Goal: Task Accomplishment & Management: Manage account settings

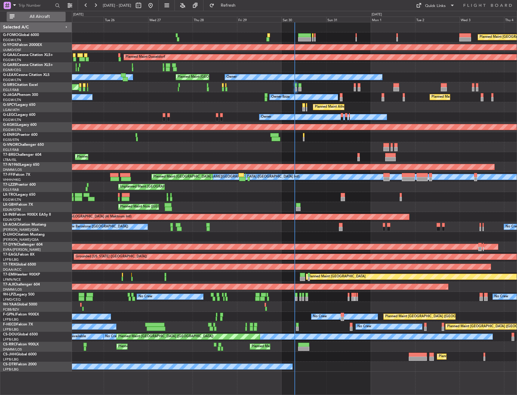
drag, startPoint x: 25, startPoint y: 15, endPoint x: 29, endPoint y: 15, distance: 3.9
click at [25, 15] on span "All Aircraft" at bounding box center [40, 17] width 48 height 4
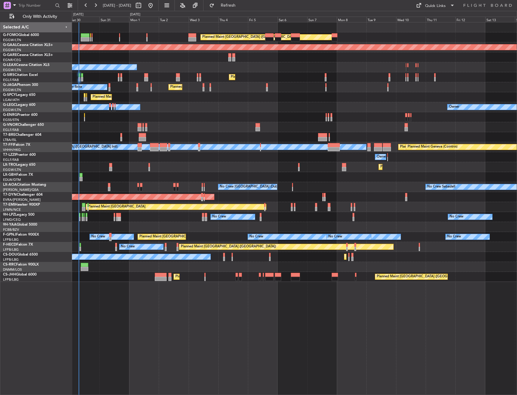
click at [133, 174] on div "Planned Maint London (Luton) Planned Maint Dusseldorf Owner Planned Maint Londo…" at bounding box center [294, 151] width 445 height 259
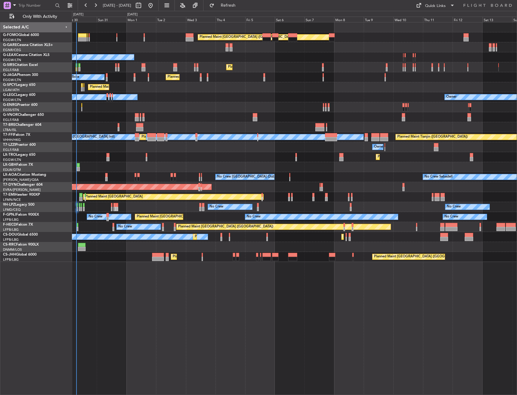
click at [161, 168] on div "Planned Maint Nurnberg Planned Maint Nice (Côte d'Azur Airport)" at bounding box center [294, 167] width 445 height 10
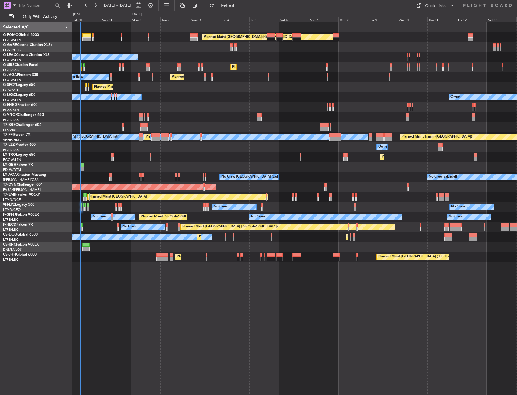
click at [165, 168] on div "Planned Maint Nice (Côte d'Azur Airport) Planned Maint Nurnberg" at bounding box center [294, 167] width 445 height 10
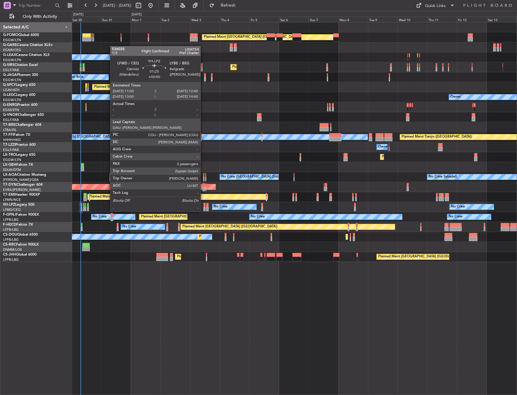
click at [204, 205] on div at bounding box center [205, 205] width 2 height 4
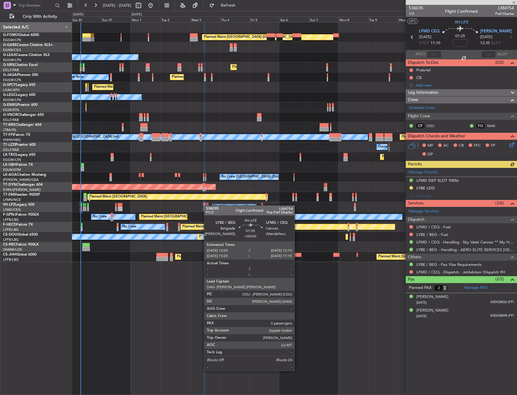
click at [207, 205] on div at bounding box center [207, 205] width 2 height 4
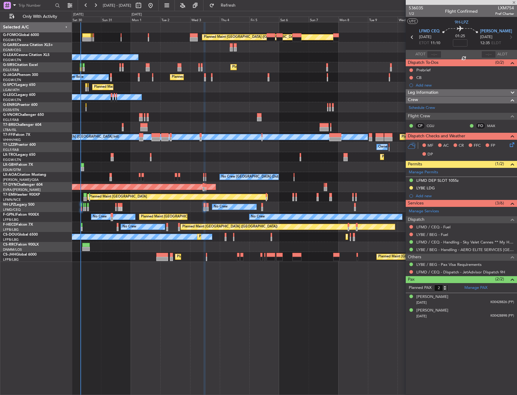
type input "0"
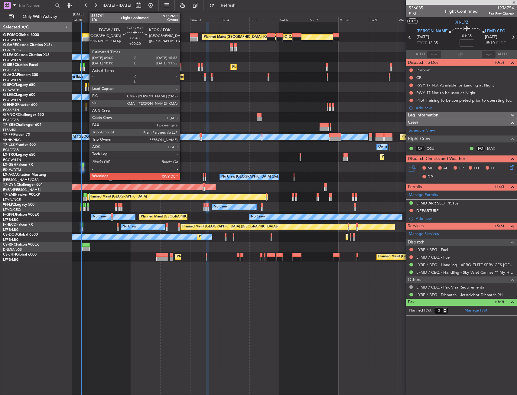
click at [86, 36] on div at bounding box center [86, 35] width 9 height 4
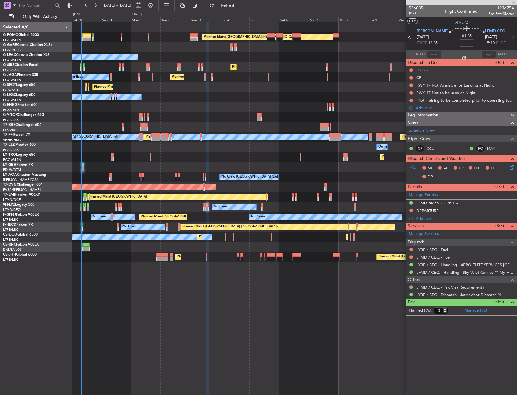
type input "+00:20"
type input "1"
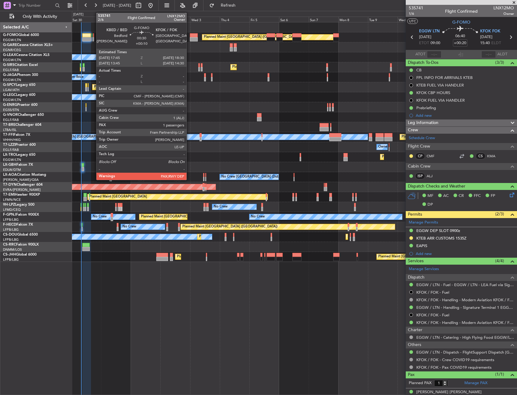
click at [93, 38] on div at bounding box center [93, 39] width 1 height 4
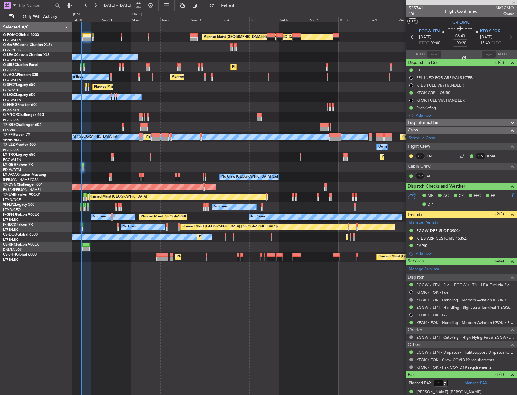
type input "+00:10"
type input "3"
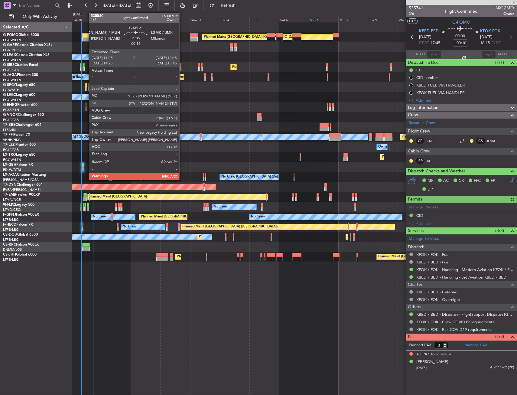
click at [86, 83] on div at bounding box center [86, 85] width 2 height 4
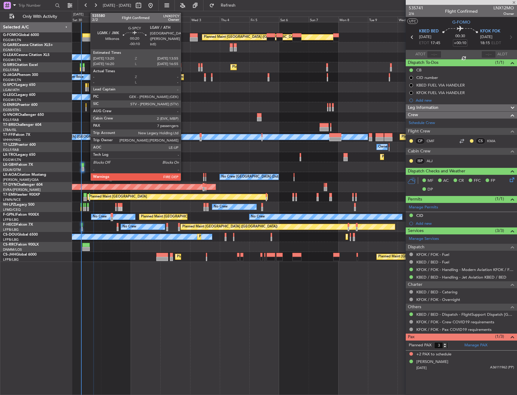
type input "-00:10"
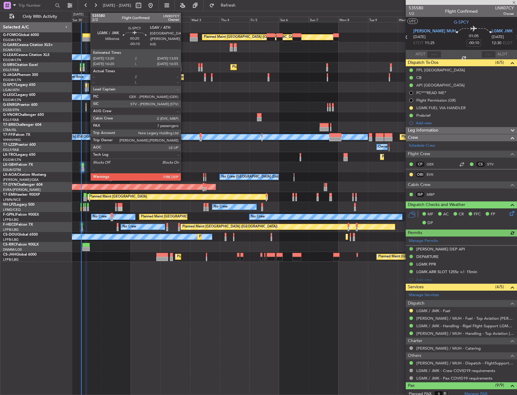
click at [88, 84] on div at bounding box center [88, 85] width 1 height 4
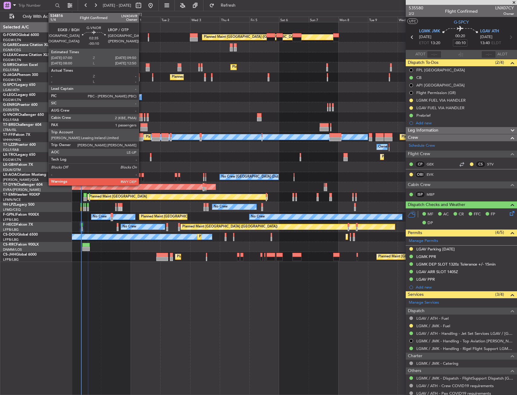
click at [142, 117] on div at bounding box center [141, 115] width 4 height 4
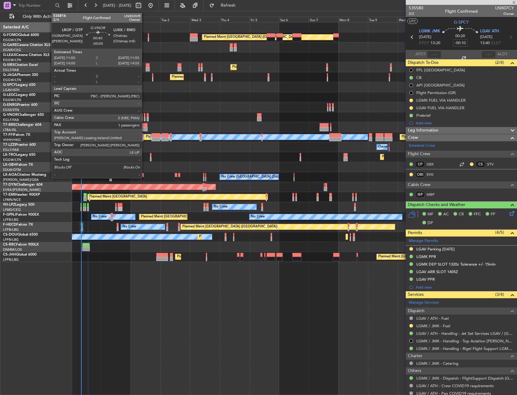
type input "1"
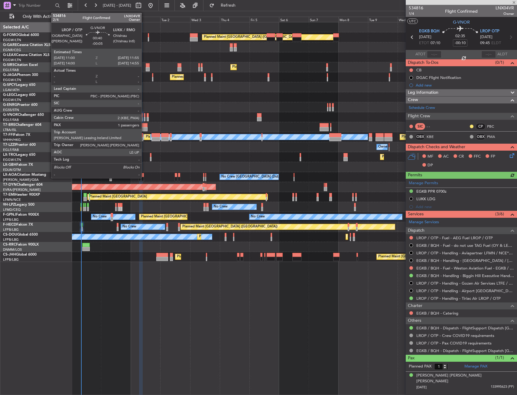
click at [144, 118] on div at bounding box center [144, 119] width 1 height 4
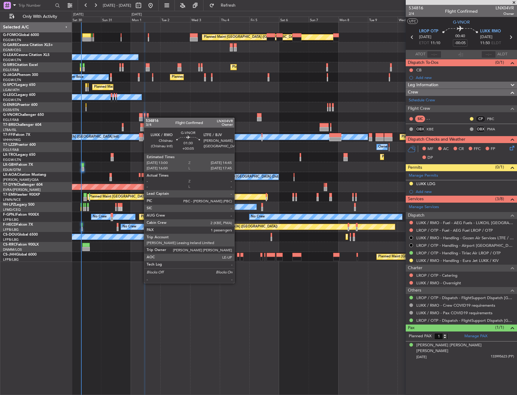
click at [147, 118] on div at bounding box center [148, 119] width 2 height 4
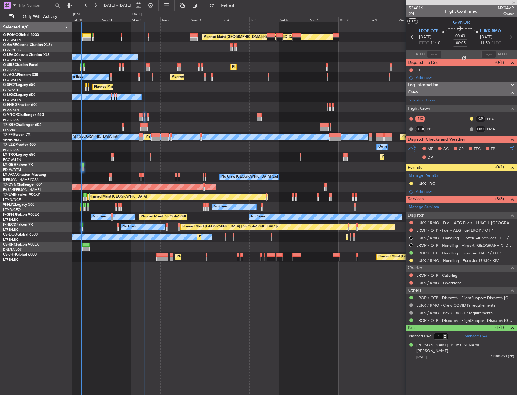
type input "+00:05"
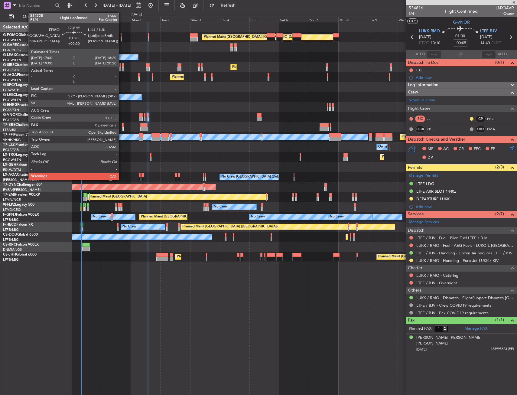
click at [122, 125] on div at bounding box center [123, 125] width 2 height 4
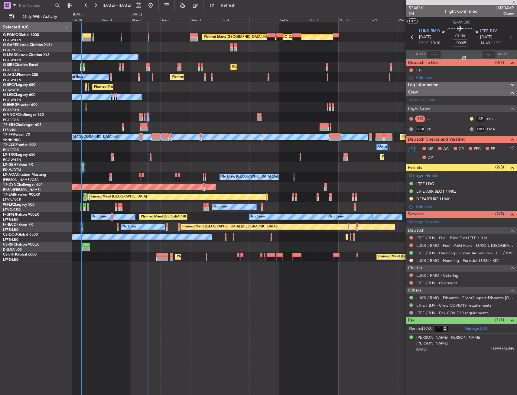
type input "0"
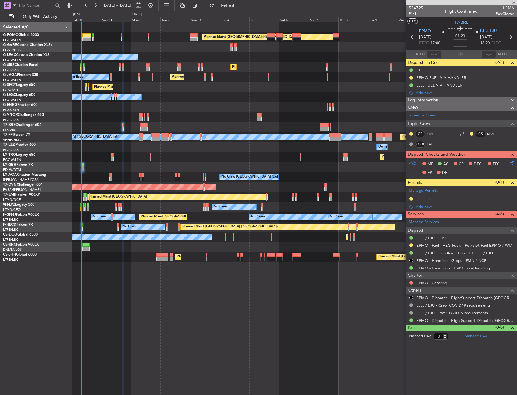
click at [85, 106] on div at bounding box center [294, 107] width 445 height 10
click at [87, 106] on div at bounding box center [294, 107] width 445 height 10
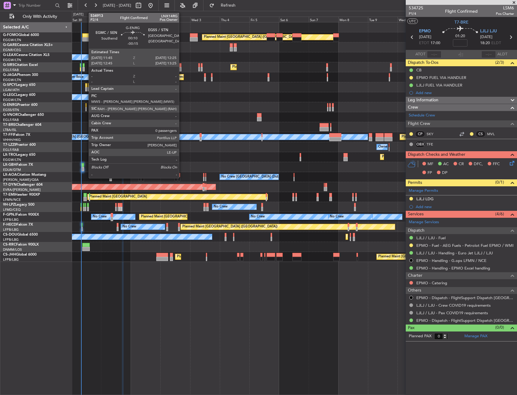
click at [86, 106] on div at bounding box center [86, 105] width 1 height 4
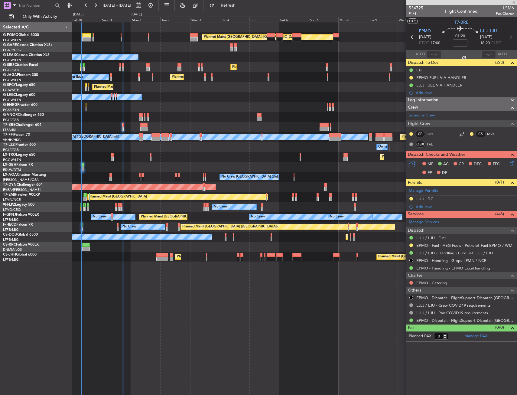
type input "-00:15"
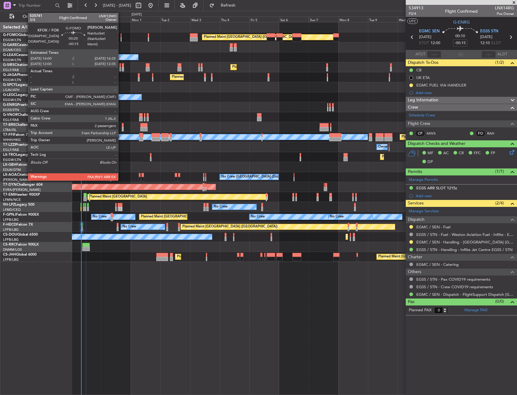
click at [121, 38] on div at bounding box center [121, 39] width 1 height 4
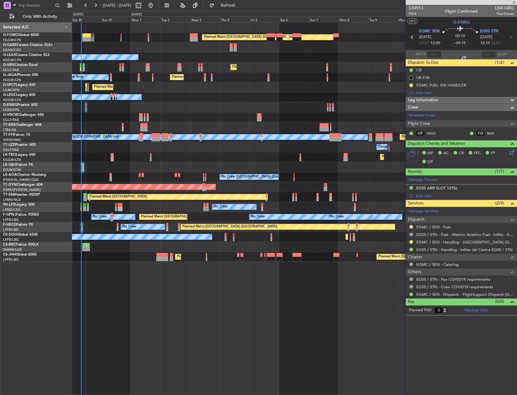
type input "2"
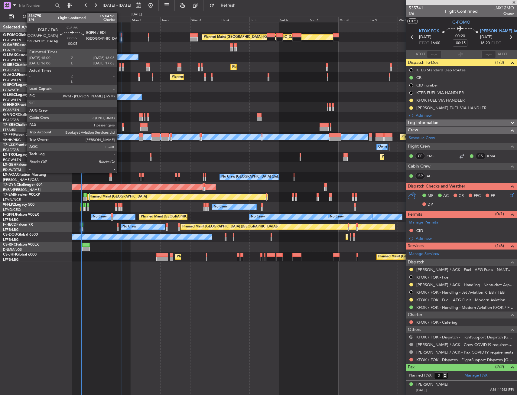
click at [120, 66] on div at bounding box center [120, 65] width 2 height 4
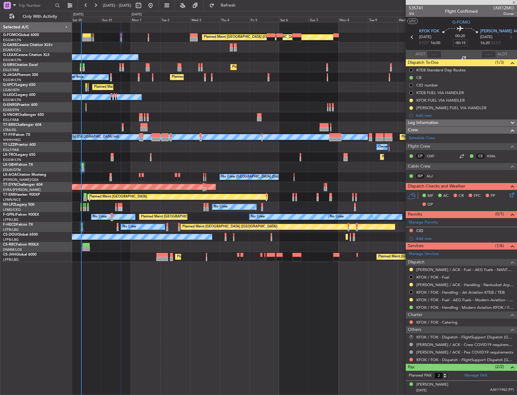
type input "-00:05"
type input "1"
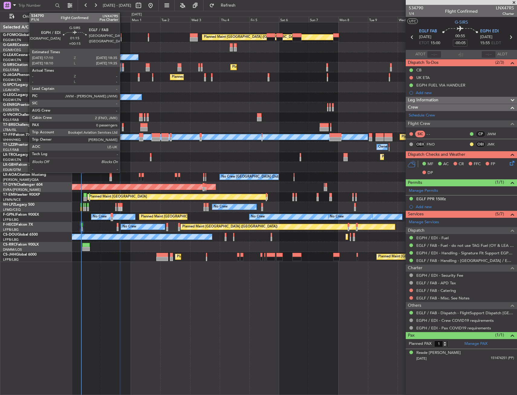
click at [122, 65] on div at bounding box center [123, 65] width 2 height 4
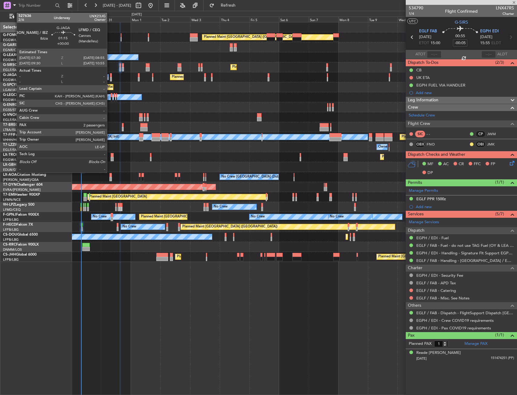
type input "+00:15"
type input "0"
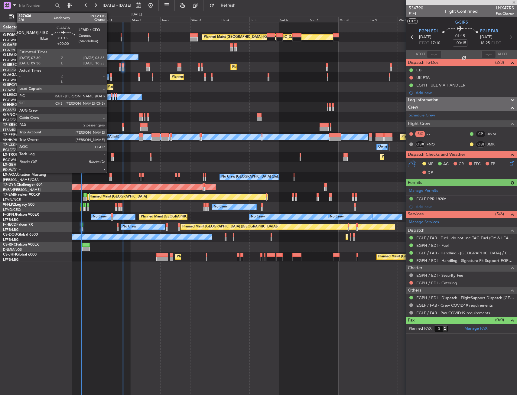
click at [110, 81] on div at bounding box center [111, 79] width 2 height 4
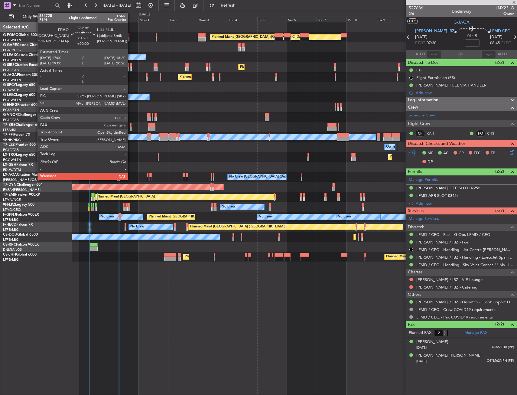
click at [131, 125] on div at bounding box center [131, 125] width 2 height 4
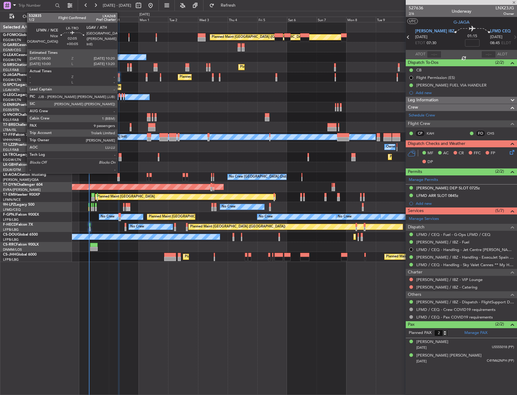
type input "0"
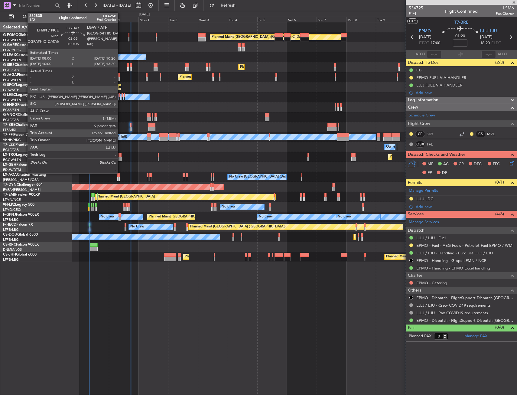
click at [121, 156] on div at bounding box center [120, 155] width 3 height 4
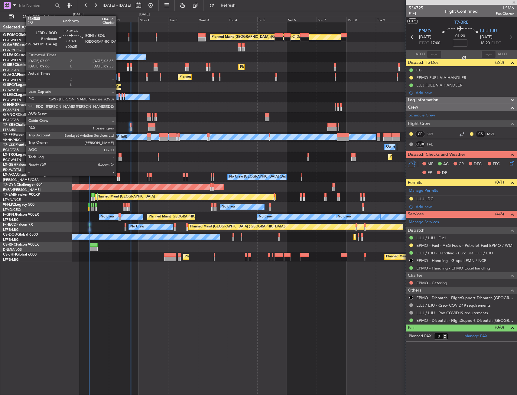
type input "+00:05"
type input "9"
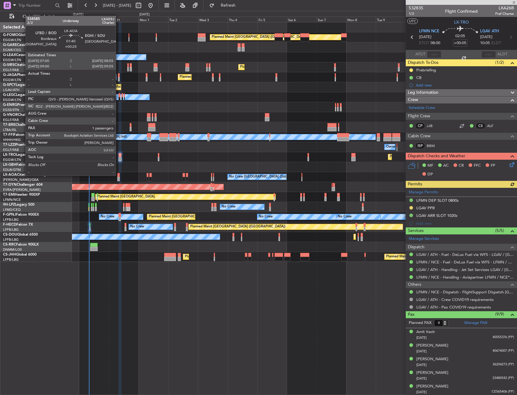
click at [119, 175] on div at bounding box center [118, 175] width 2 height 4
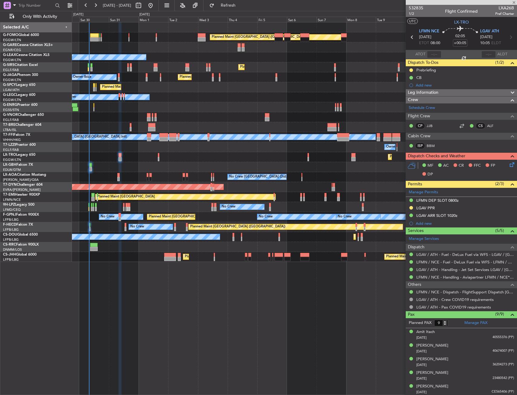
type input "+00:25"
type input "1"
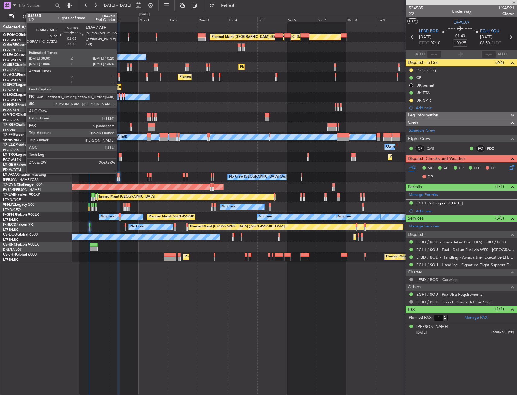
click at [119, 155] on div at bounding box center [120, 155] width 3 height 4
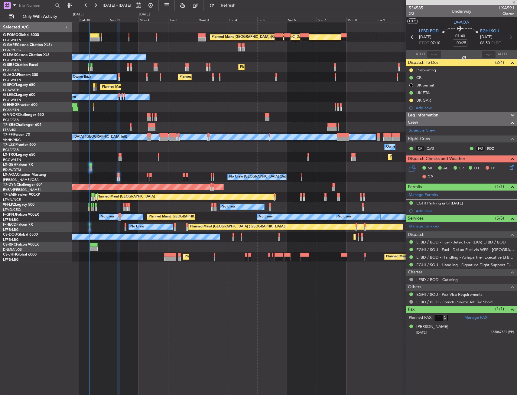
type input "+00:05"
type input "9"
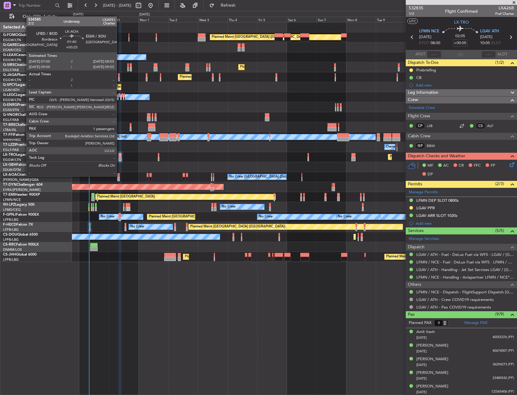
click at [119, 176] on div at bounding box center [118, 175] width 2 height 4
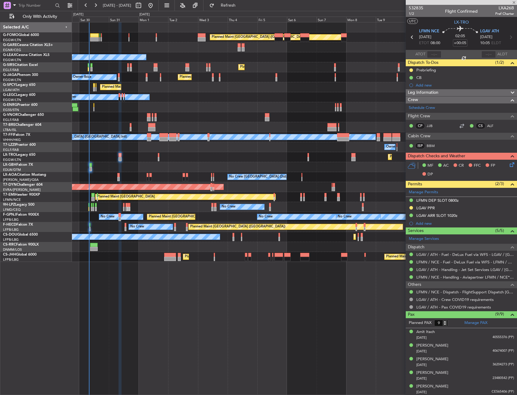
type input "+00:25"
type input "1"
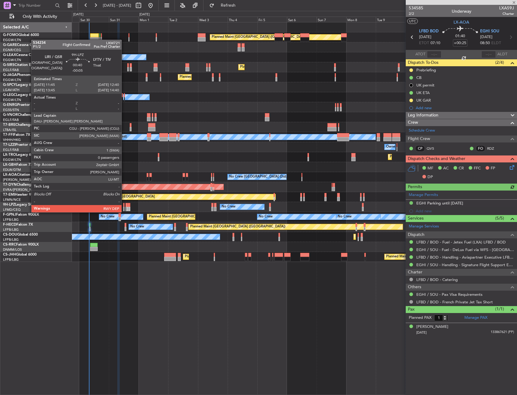
click at [124, 206] on div at bounding box center [123, 205] width 1 height 4
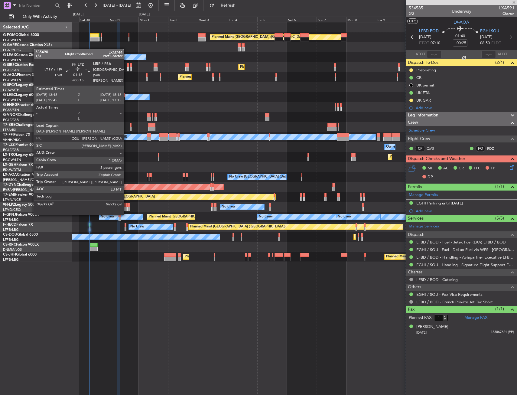
type input "-00:05"
type input "0"
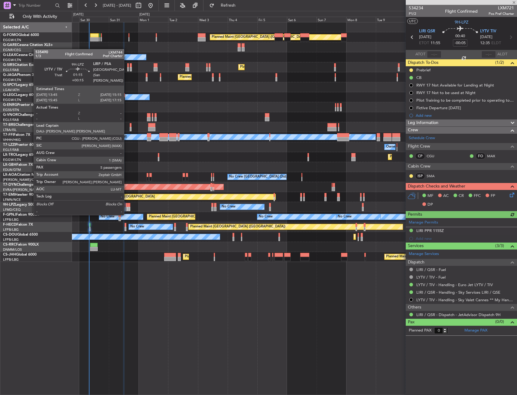
click at [127, 208] on div at bounding box center [126, 209] width 2 height 4
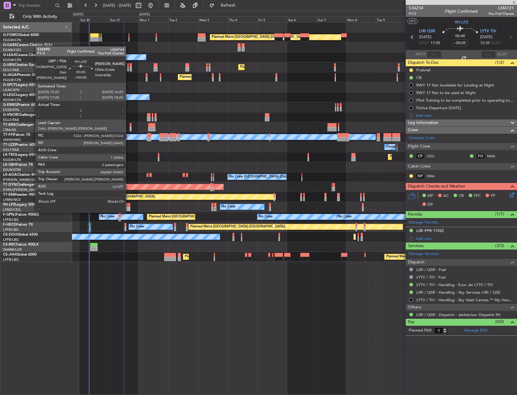
type input "+00:15"
type input "5"
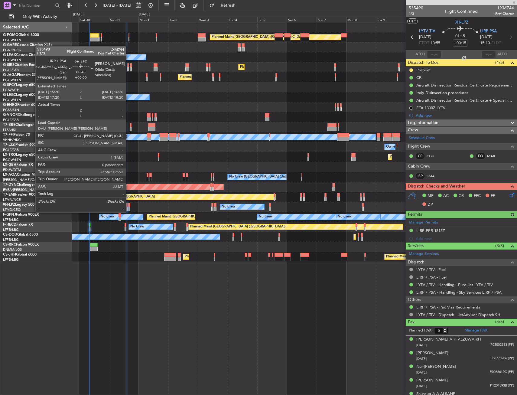
click at [129, 206] on div at bounding box center [129, 205] width 2 height 4
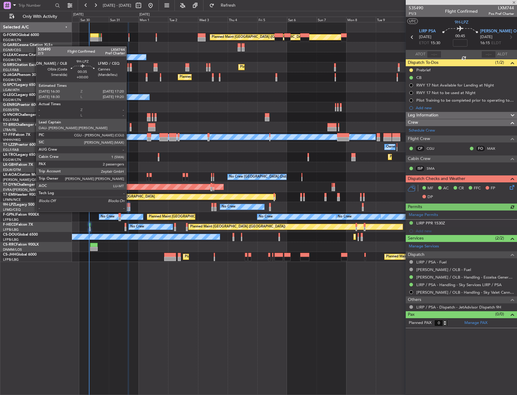
click at [129, 206] on div at bounding box center [129, 205] width 1 height 4
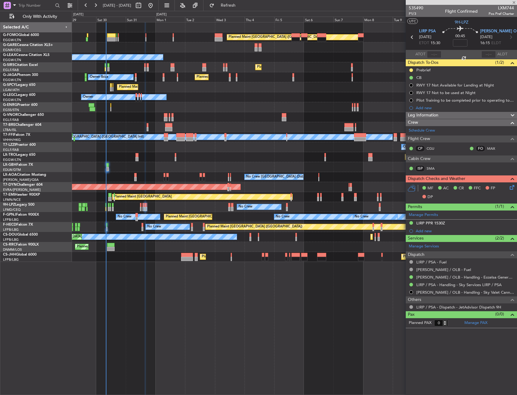
type input "2"
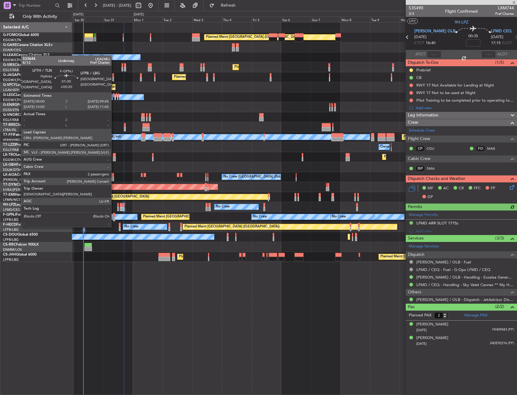
click at [114, 215] on div at bounding box center [114, 215] width 2 height 4
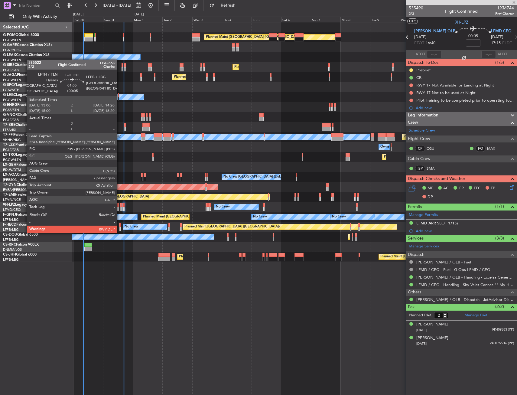
type input "+00:20"
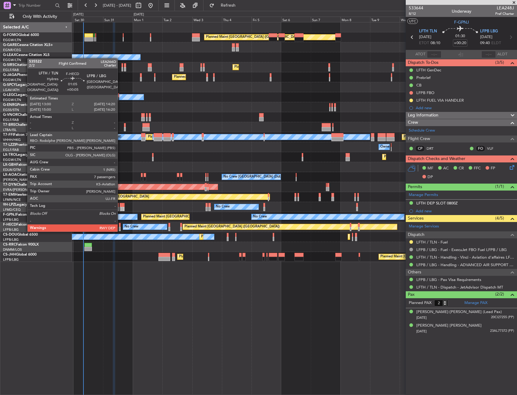
click at [120, 225] on div at bounding box center [120, 225] width 2 height 4
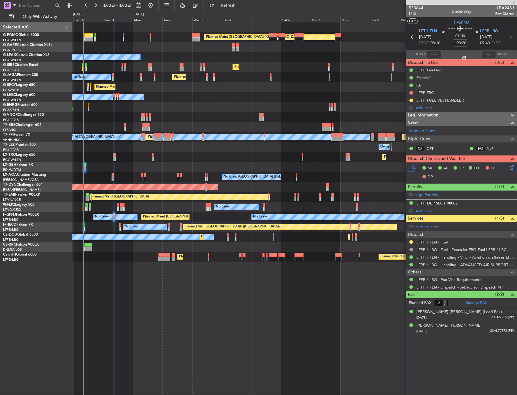
type input "+00:05"
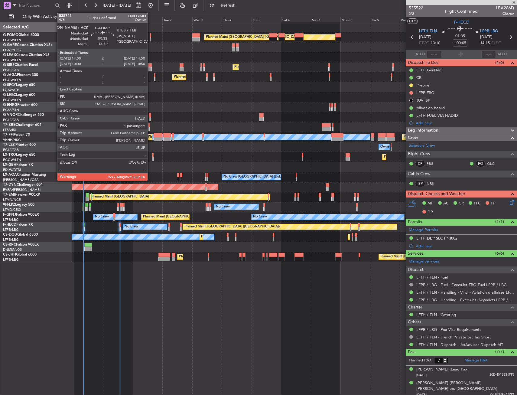
click at [150, 39] on div at bounding box center [150, 39] width 1 height 4
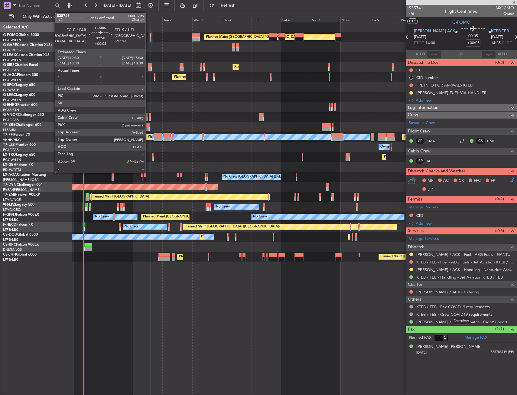
click at [148, 68] on div at bounding box center [150, 69] width 4 height 4
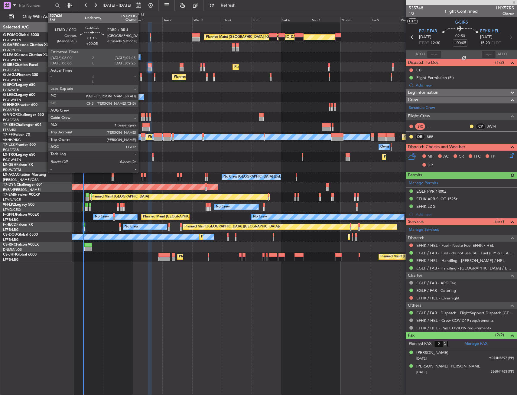
click at [141, 76] on div at bounding box center [141, 75] width 2 height 4
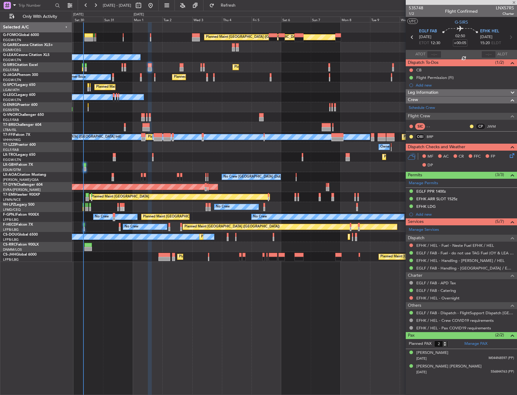
type input "1"
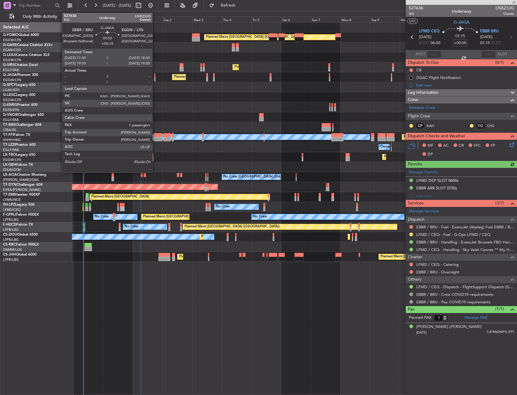
click at [155, 76] on div at bounding box center [155, 75] width 2 height 4
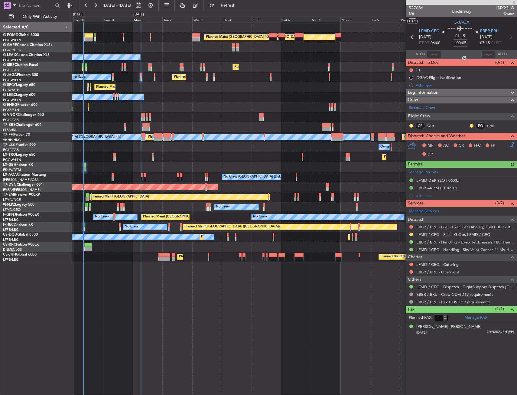
type input "+00:15"
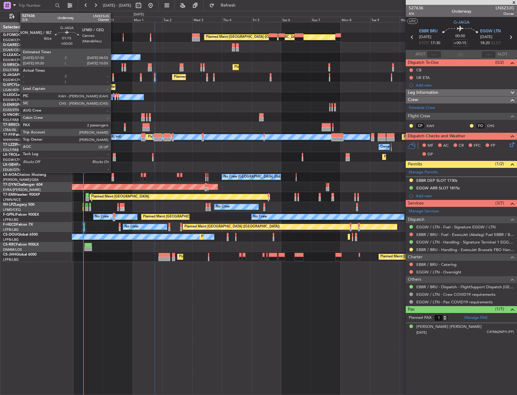
click at [113, 80] on div at bounding box center [113, 79] width 2 height 4
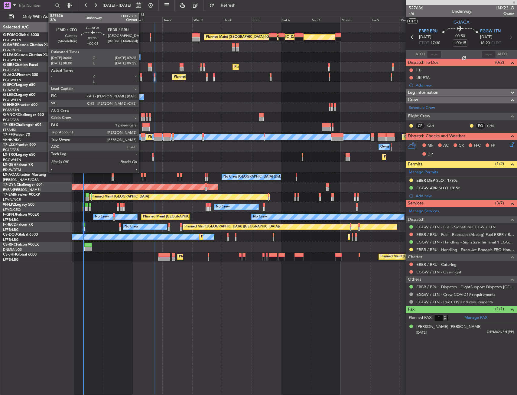
type input "2"
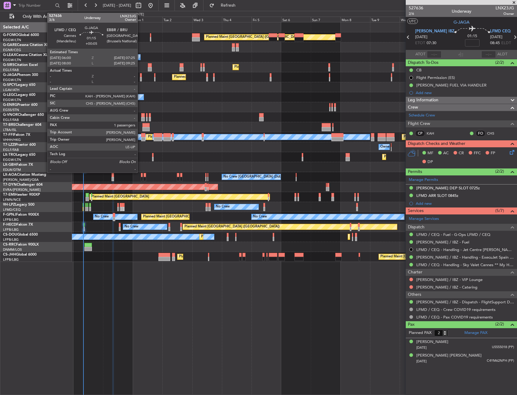
click at [140, 77] on div at bounding box center [141, 75] width 2 height 4
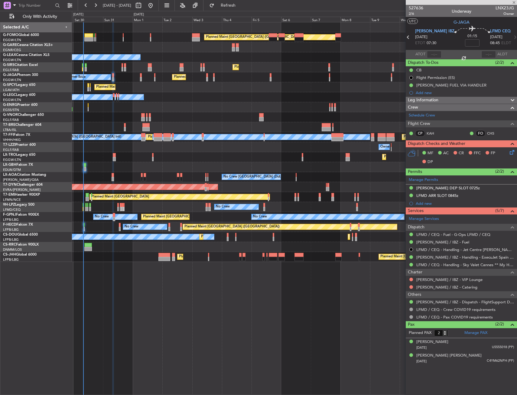
type input "+00:05"
type input "1"
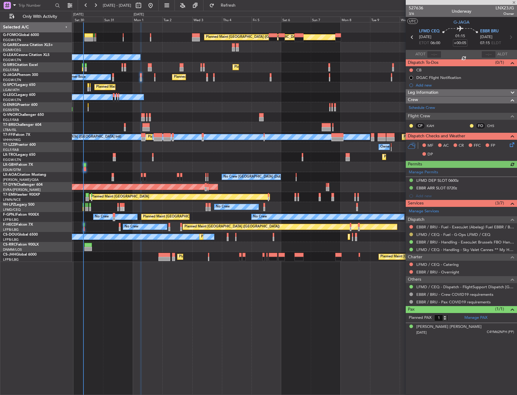
click at [410, 233] on button at bounding box center [411, 235] width 4 height 4
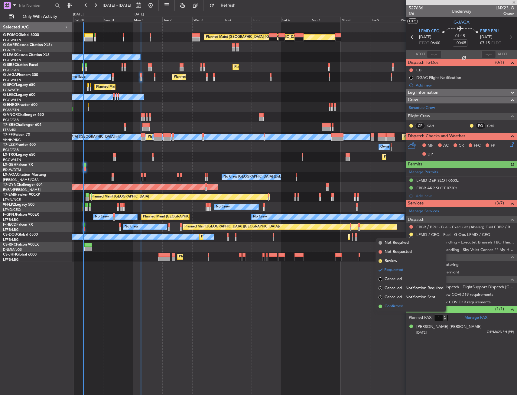
click at [402, 303] on li "Confirmed" at bounding box center [411, 306] width 70 height 9
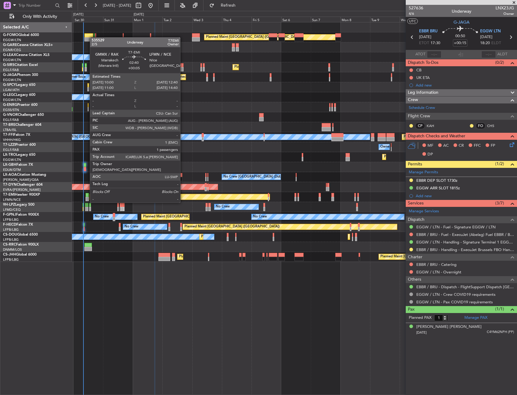
click at [87, 197] on div at bounding box center [87, 195] width 3 height 4
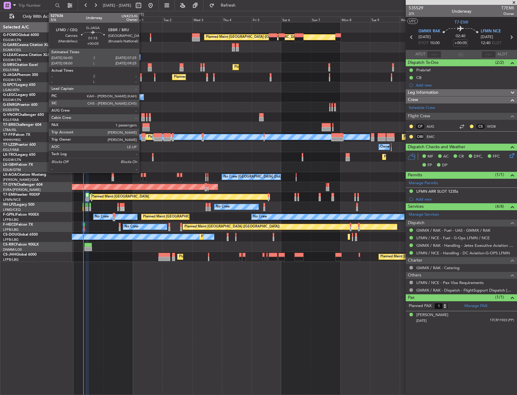
click at [142, 75] on div at bounding box center [141, 75] width 2 height 4
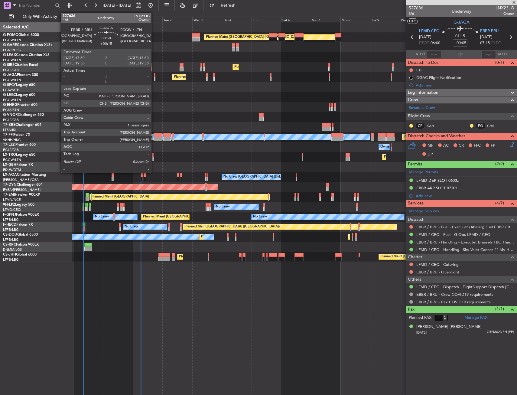
click at [154, 79] on div at bounding box center [155, 79] width 2 height 4
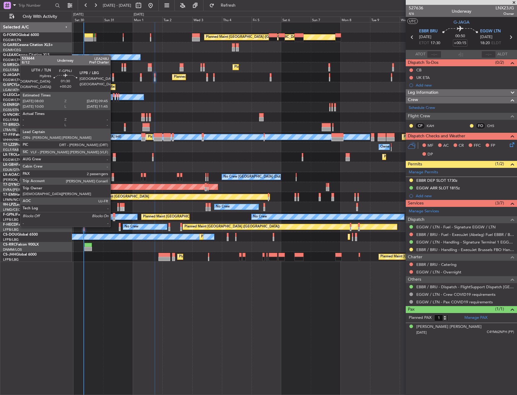
click at [113, 215] on div at bounding box center [114, 215] width 2 height 4
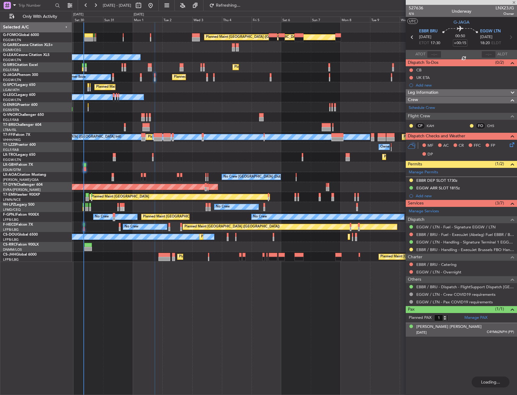
type input "+00:20"
type input "2"
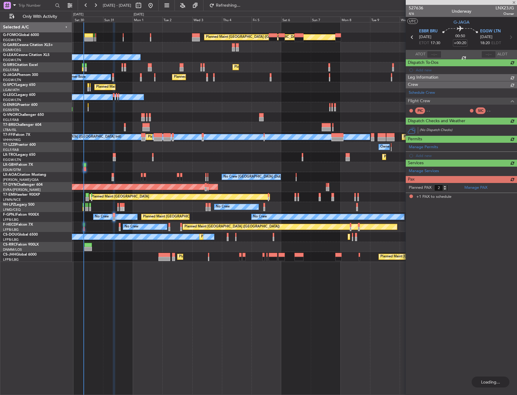
type input "+00:15"
type input "1"
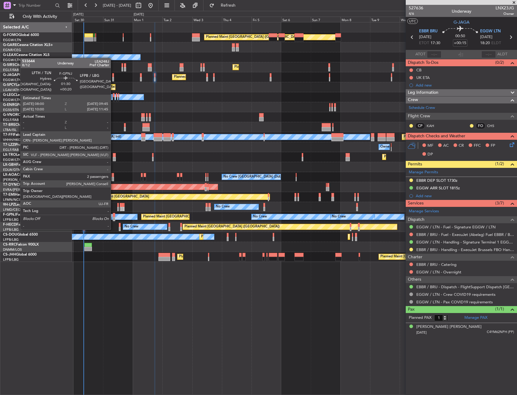
click at [113, 217] on div at bounding box center [114, 219] width 2 height 4
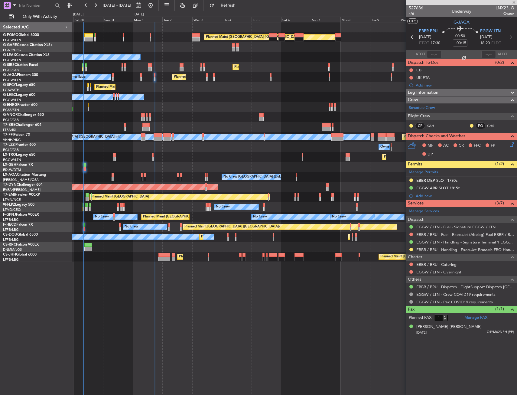
type input "+00:20"
type input "2"
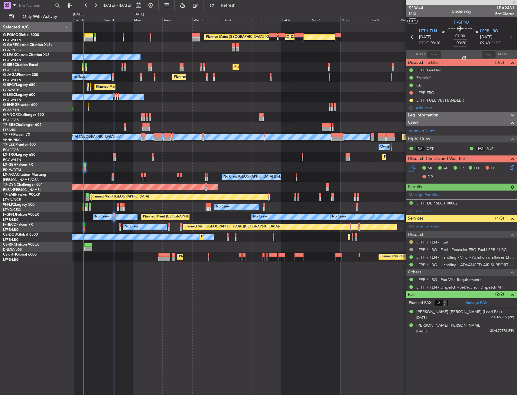
click at [410, 242] on button at bounding box center [411, 242] width 4 height 4
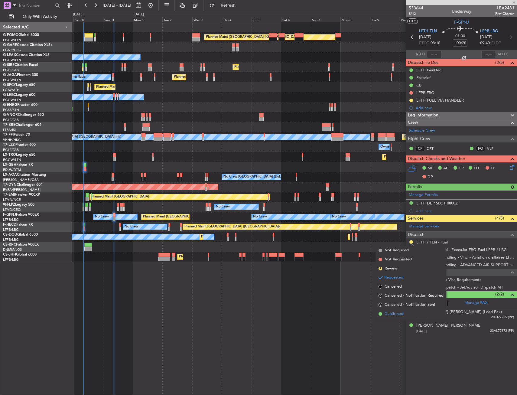
click at [390, 313] on span "Confirmed" at bounding box center [394, 314] width 19 height 6
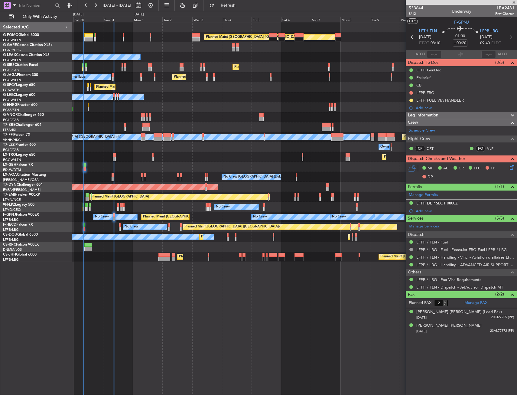
click at [413, 10] on div "533644 8/12" at bounding box center [416, 10] width 15 height 11
click at [411, 14] on span "8/12" at bounding box center [416, 13] width 15 height 5
click at [411, 13] on span "8/12" at bounding box center [416, 13] width 15 height 5
click at [468, 99] on div "LFTH FUEL VIA HANDLER" at bounding box center [461, 100] width 111 height 8
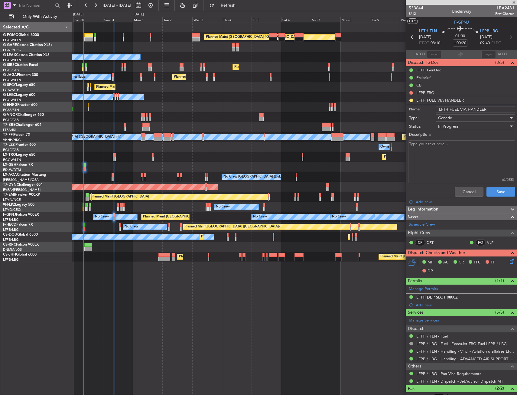
click at [489, 108] on input "LFTH FUEL VIA HANDLER" at bounding box center [476, 109] width 80 height 7
type input "LFTH FUEL VIA HADID"
click at [462, 117] on div "Generic" at bounding box center [473, 117] width 70 height 9
click at [458, 126] on span "Generic" at bounding box center [472, 130] width 71 height 9
click at [458, 124] on div "In Progress" at bounding box center [473, 126] width 70 height 9
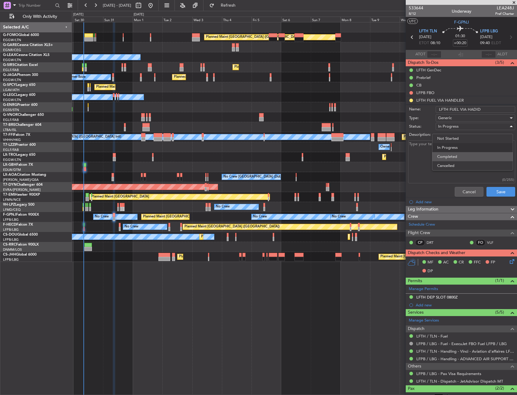
click at [458, 153] on span "Completed" at bounding box center [472, 156] width 71 height 9
click at [494, 189] on button "Save" at bounding box center [501, 192] width 29 height 10
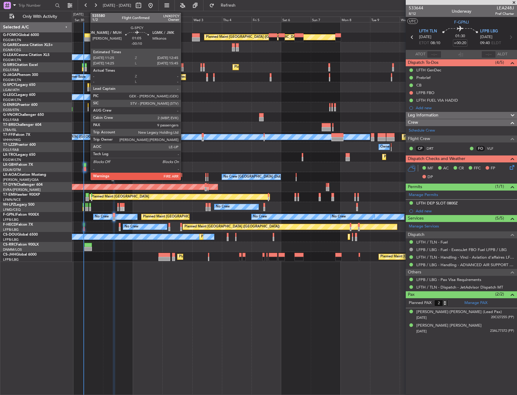
click at [87, 89] on div at bounding box center [88, 89] width 2 height 4
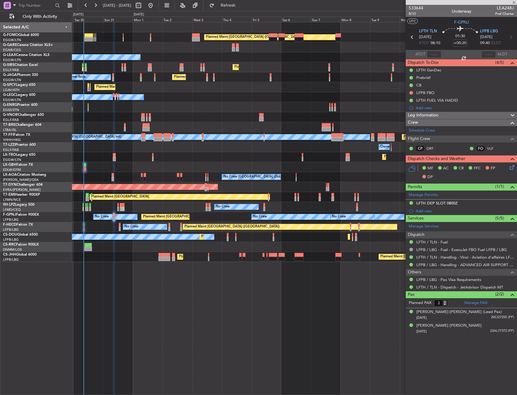
type input "-00:10"
type input "9"
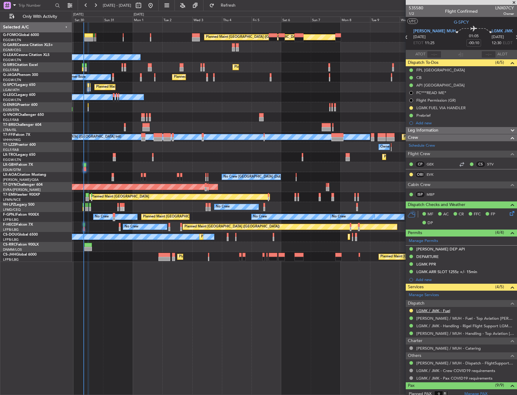
click at [442, 312] on link "LGMK / JMK - Fuel" at bounding box center [433, 310] width 34 height 5
click at [468, 108] on div "LGMK FUEL VIA HANDLER" at bounding box center [461, 108] width 111 height 8
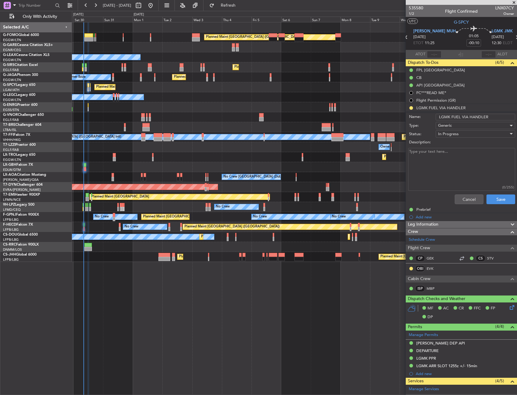
drag, startPoint x: 488, startPoint y: 115, endPoint x: 468, endPoint y: 117, distance: 19.8
click at [468, 117] on input "LGMK FUEL VIA HANDLER" at bounding box center [476, 117] width 80 height 7
type input "LGMK FUEL VIA WFS"
click at [497, 201] on button "Save" at bounding box center [501, 199] width 29 height 10
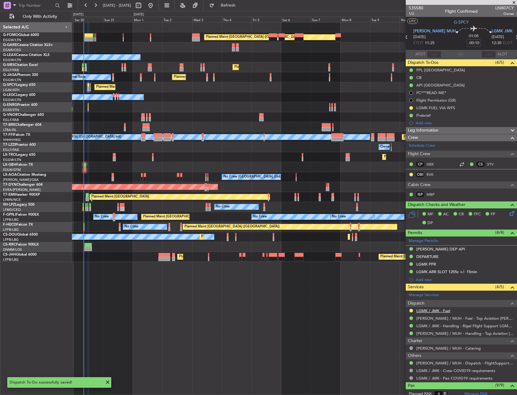
click at [442, 311] on link "LGMK / JMK - Fuel" at bounding box center [433, 310] width 34 height 5
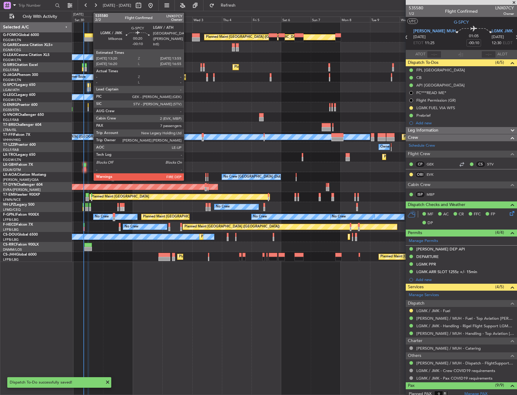
click at [90, 86] on div at bounding box center [90, 85] width 1 height 4
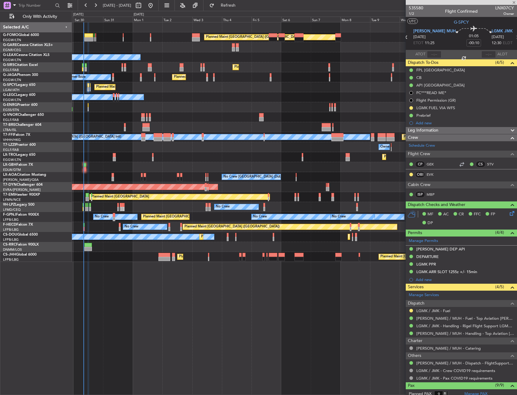
type input "7"
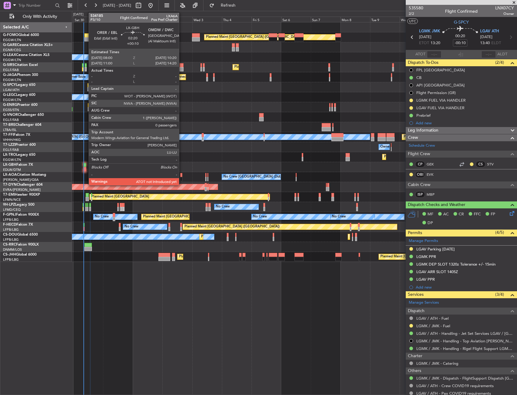
click at [85, 168] on div at bounding box center [84, 169] width 3 height 4
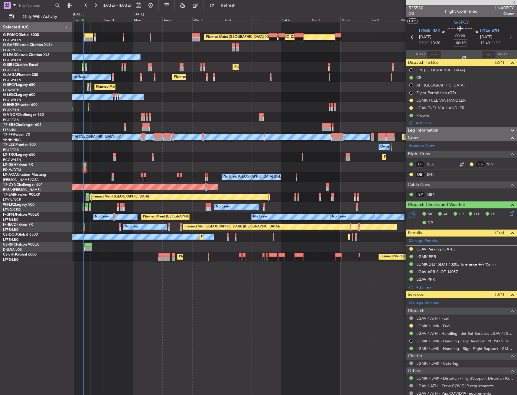
type input "+00:10"
type input "0"
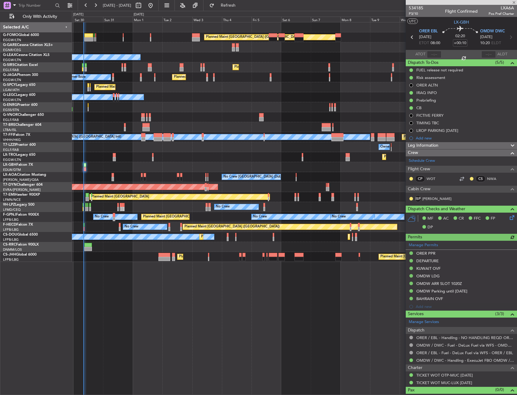
click at [435, 52] on div at bounding box center [434, 54] width 15 height 7
click at [437, 53] on input "text" at bounding box center [434, 54] width 15 height 7
click at [444, 15] on div "534185 P3/10 Flight Confirmed LXA6A Pos Pref Charter" at bounding box center [461, 11] width 111 height 12
type input "08:05"
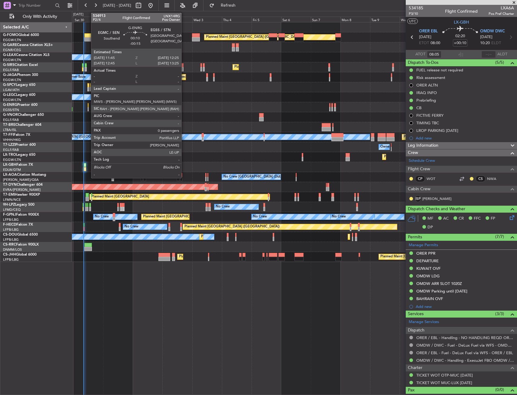
click at [88, 108] on div at bounding box center [88, 109] width 1 height 4
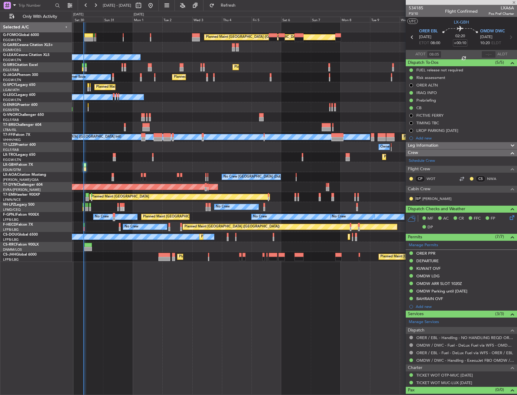
type input "-00:15"
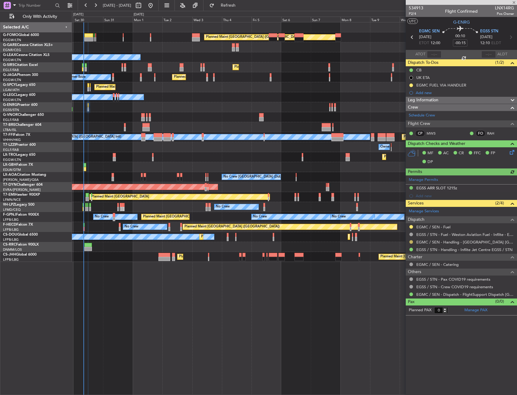
click at [412, 240] on button at bounding box center [411, 242] width 4 height 4
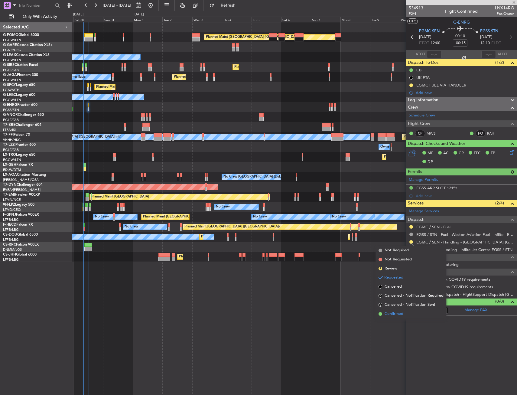
click at [394, 314] on span "Confirmed" at bounding box center [394, 314] width 19 height 6
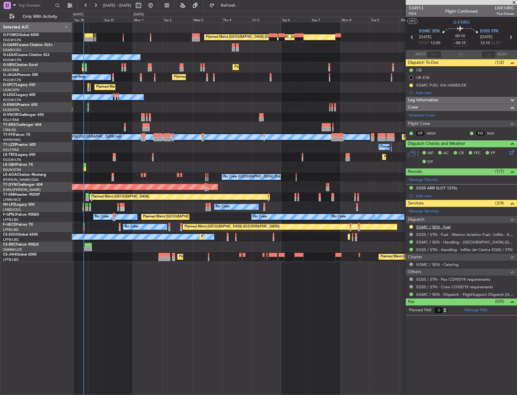
click at [432, 227] on link "EGMC / SEN - Fuel" at bounding box center [433, 226] width 34 height 5
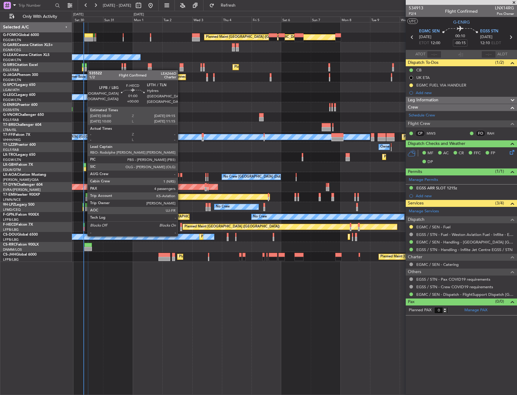
click at [84, 230] on div at bounding box center [84, 229] width 2 height 4
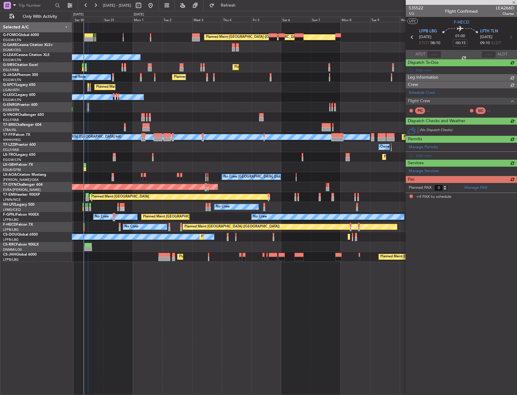
type input "4"
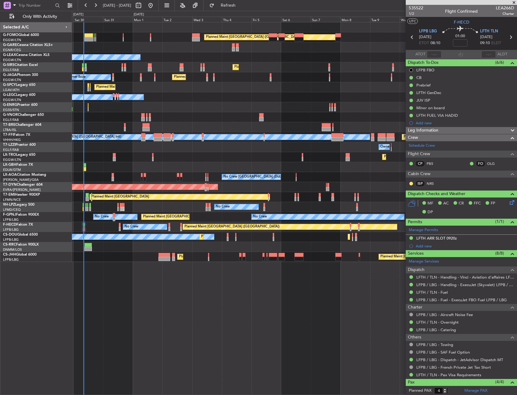
drag, startPoint x: 439, startPoint y: 44, endPoint x: 431, endPoint y: 55, distance: 13.7
click at [429, 56] on mat-tooltip-component "Estimated Take-Off Time" at bounding box center [434, 54] width 48 height 16
click at [432, 54] on div "Estimated Take-Off Time" at bounding box center [435, 54] width 40 height 8
click at [433, 55] on input "text" at bounding box center [434, 54] width 15 height 7
click at [442, 29] on icon at bounding box center [460, 29] width 36 height 7
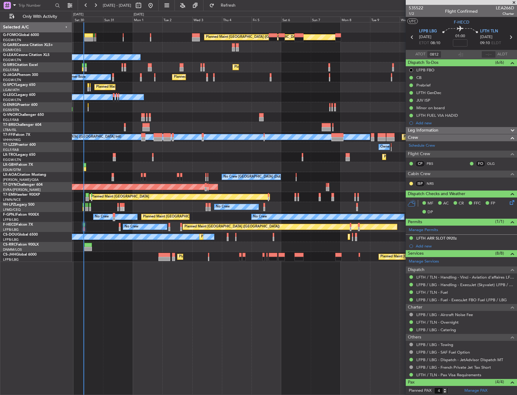
type input "08:12"
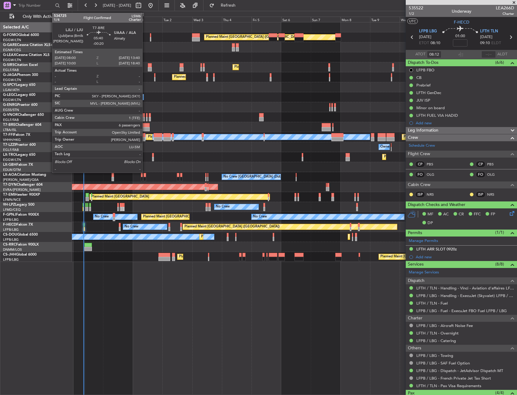
click at [145, 127] on div at bounding box center [145, 125] width 7 height 4
type input "-00:20"
type input "6"
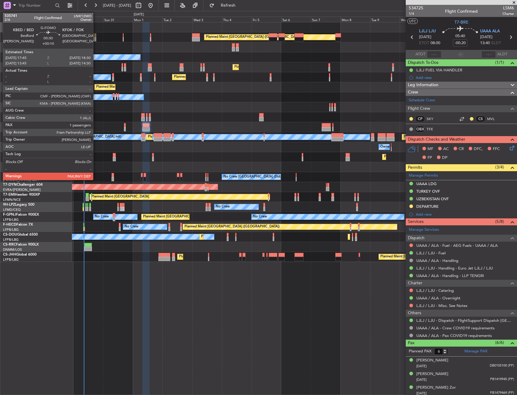
click at [96, 36] on div at bounding box center [95, 35] width 1 height 4
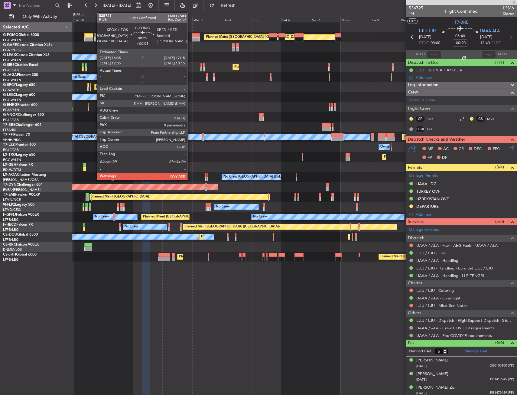
type input "+00:10"
type input "3"
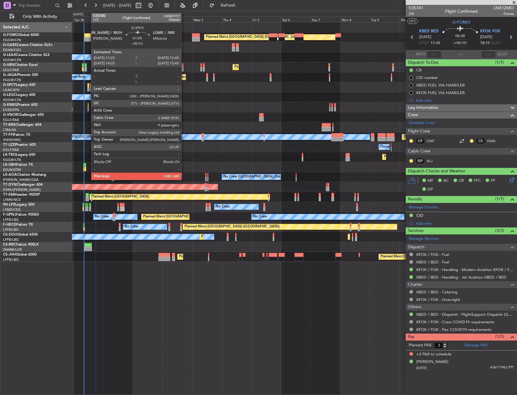
click at [88, 86] on div at bounding box center [88, 85] width 2 height 4
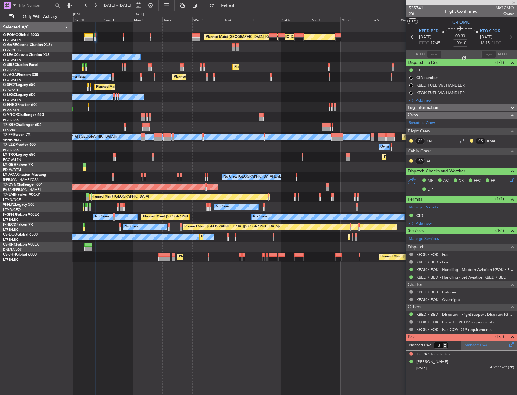
type input "-00:10"
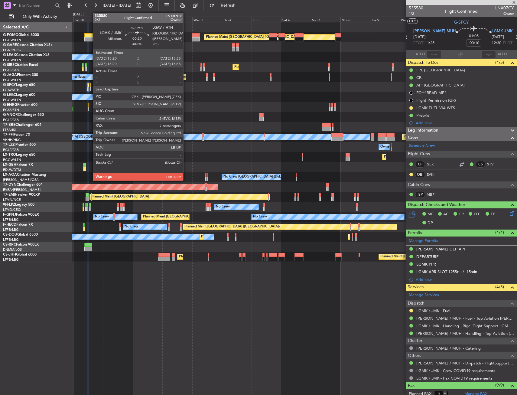
click at [90, 88] on div at bounding box center [90, 89] width 1 height 4
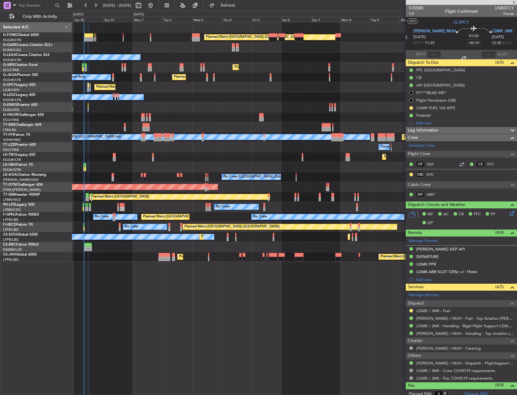
type input "7"
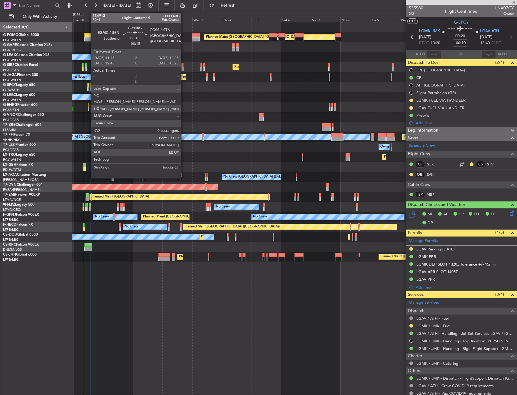
click at [88, 107] on div at bounding box center [88, 105] width 1 height 4
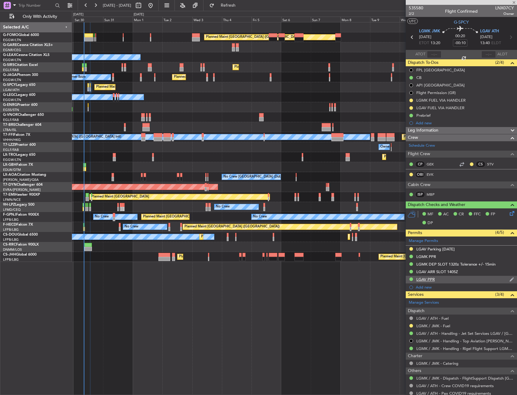
type input "-00:15"
type input "0"
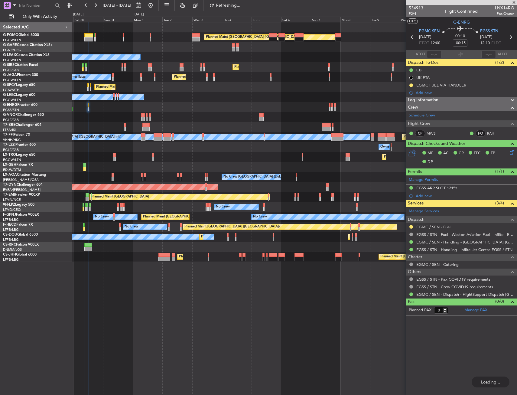
click at [435, 227] on div "Manage Services Dispatch EGMC / SEN - Fuel EGSS / STN - Fuel - Weston Aviation …" at bounding box center [461, 252] width 111 height 91
click at [431, 226] on link "EGMC / SEN - Fuel" at bounding box center [433, 226] width 34 height 5
click at [470, 86] on div "EGMC FUEL VIA HANDLER" at bounding box center [461, 85] width 111 height 8
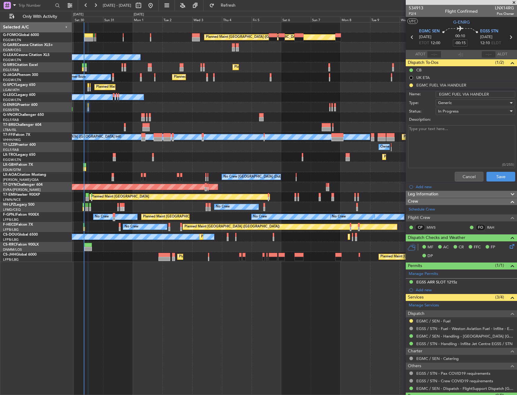
drag, startPoint x: 489, startPoint y: 93, endPoint x: 469, endPoint y: 93, distance: 20.0
click at [469, 93] on input "EGMC FUEL VIA HANDLER" at bounding box center [476, 94] width 80 height 7
type input "EGMC FUEL VIA WFS"
click at [491, 177] on button "Save" at bounding box center [501, 177] width 29 height 10
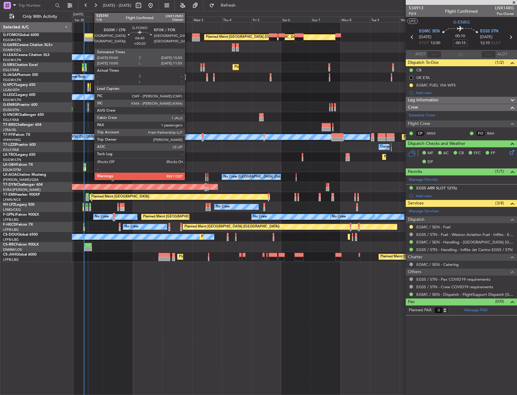
click at [91, 38] on div at bounding box center [88, 39] width 9 height 4
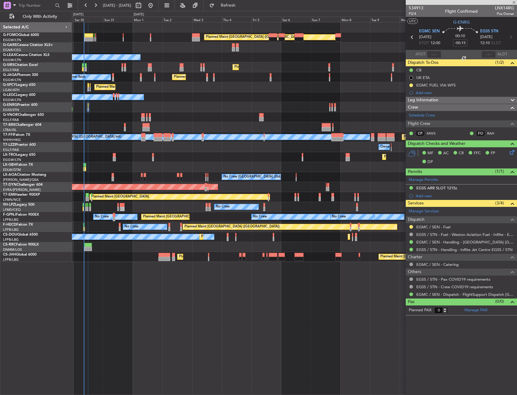
type input "+00:20"
type input "1"
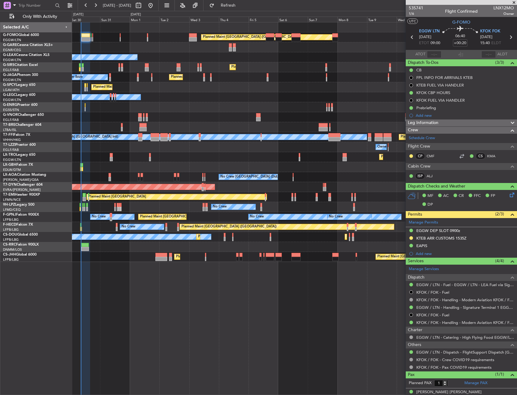
click at [174, 145] on div "Owner Unplanned Maint London (Farnborough)" at bounding box center [294, 147] width 445 height 10
click at [181, 145] on div "Owner Unplanned Maint London (Farnborough)" at bounding box center [294, 147] width 445 height 10
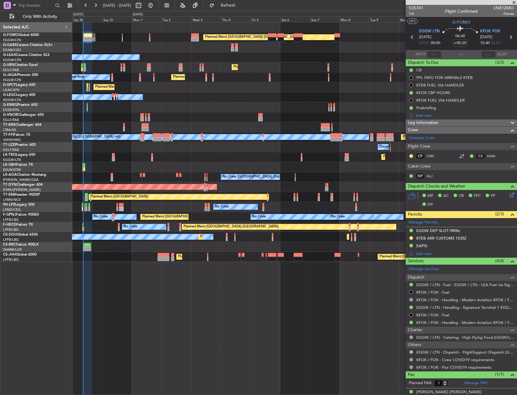
click at [176, 145] on div "Owner Unplanned Maint London (Farnborough)" at bounding box center [294, 147] width 445 height 10
click at [239, 4] on span "Refresh" at bounding box center [228, 5] width 25 height 4
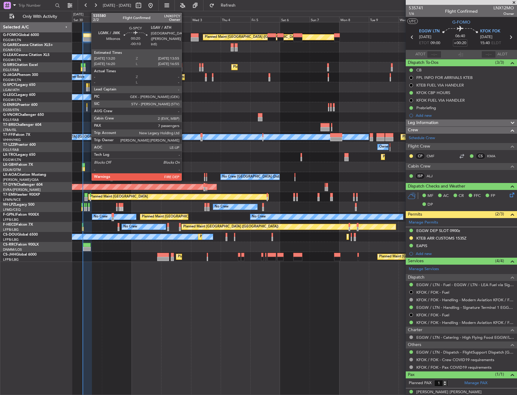
click at [89, 87] on div at bounding box center [89, 89] width 1 height 4
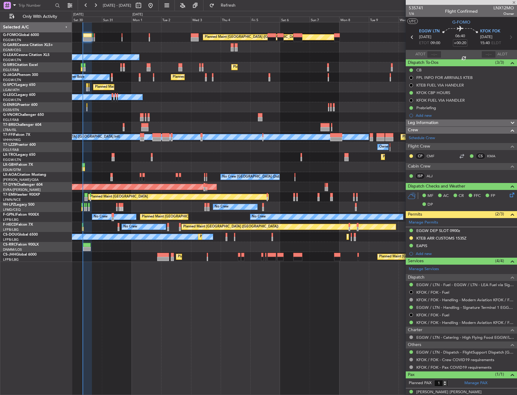
type input "-00:10"
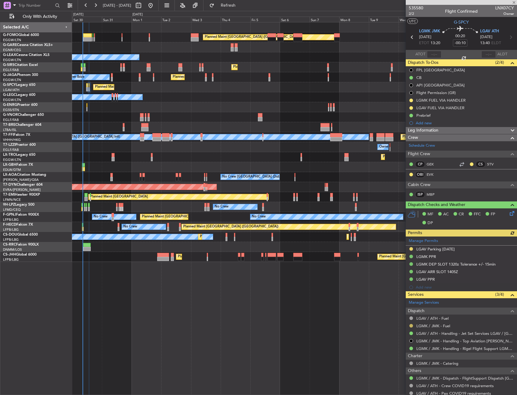
click at [411, 324] on button at bounding box center [411, 326] width 4 height 4
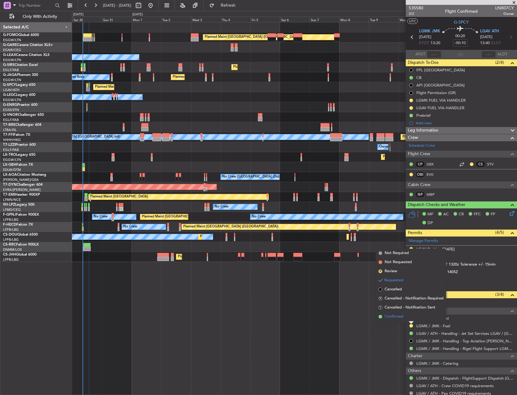
click at [389, 314] on span "Confirmed" at bounding box center [394, 317] width 19 height 6
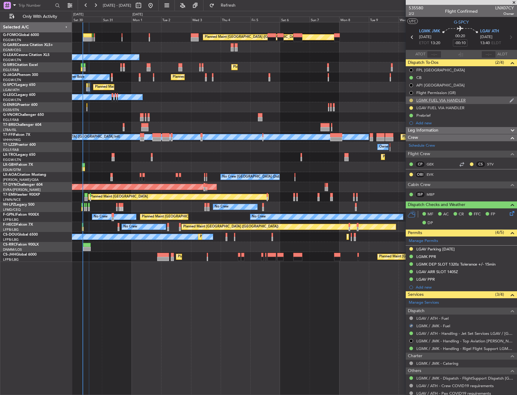
click at [410, 99] on button at bounding box center [411, 101] width 4 height 4
click at [409, 129] on span "Completed" at bounding box center [414, 127] width 20 height 6
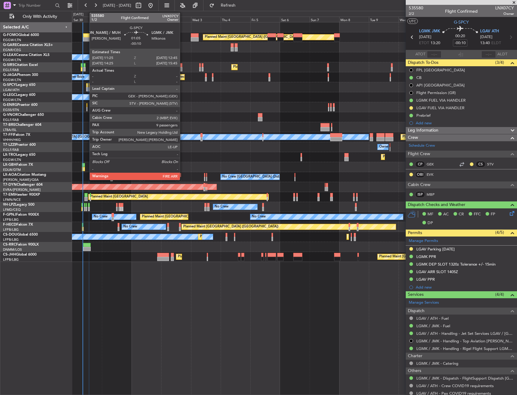
click at [86, 86] on div at bounding box center [87, 85] width 2 height 4
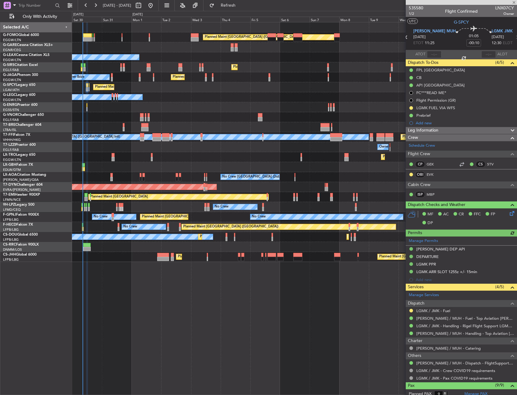
click at [411, 310] on button at bounding box center [411, 311] width 4 height 4
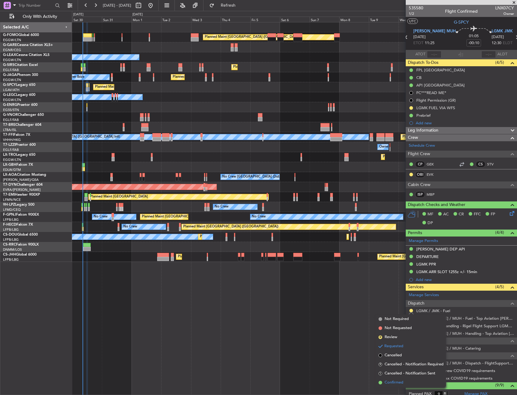
click at [391, 381] on span "Confirmed" at bounding box center [394, 382] width 19 height 6
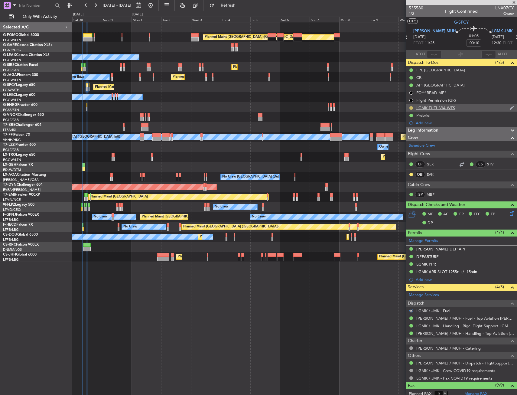
click at [411, 108] on button at bounding box center [411, 108] width 4 height 4
click at [405, 135] on span "Completed" at bounding box center [414, 135] width 20 height 6
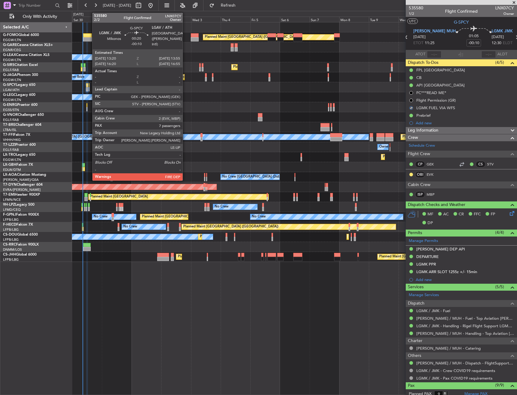
click at [89, 88] on div at bounding box center [89, 89] width 1 height 4
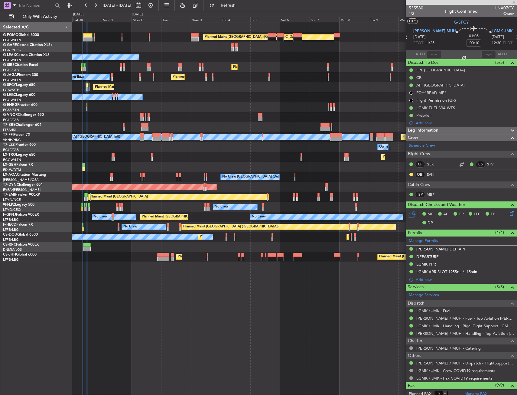
type input "7"
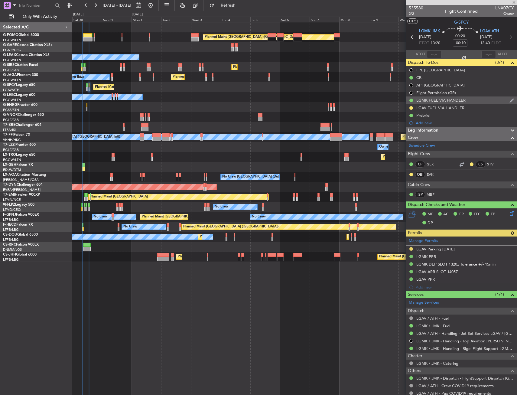
click at [474, 98] on div "LGMK FUEL VIA HANDLER" at bounding box center [461, 100] width 111 height 8
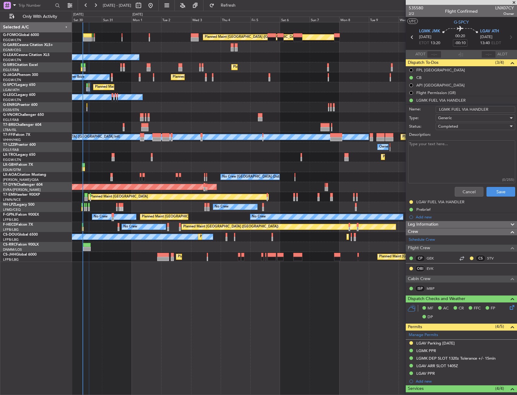
drag, startPoint x: 487, startPoint y: 108, endPoint x: 468, endPoint y: 106, distance: 19.2
click at [468, 106] on input "LGMK FUEL VIA HANDLER" at bounding box center [476, 109] width 80 height 7
type input "LGMK FUEL VIA WFS"
click at [493, 189] on button "Save" at bounding box center [501, 192] width 29 height 10
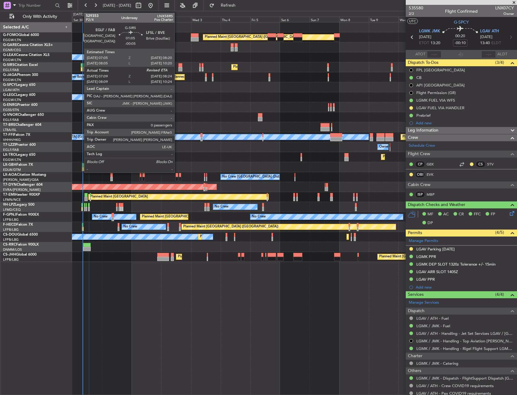
click at [81, 65] on div at bounding box center [82, 65] width 2 height 4
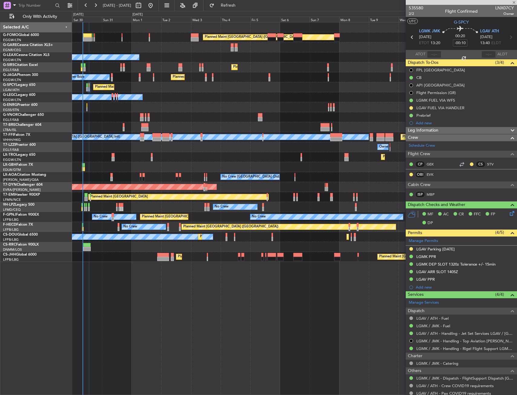
type input "-00:05"
type input "07:09"
type input "0"
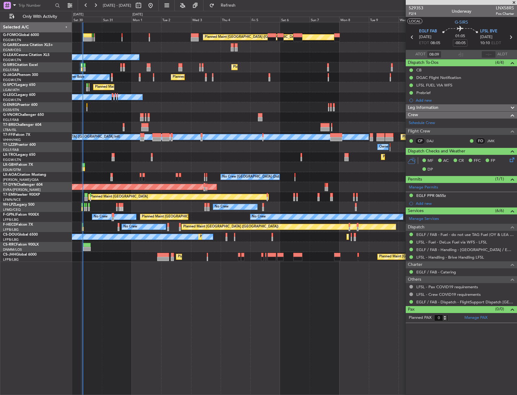
type input "07:09"
click at [486, 57] on input "text" at bounding box center [488, 54] width 15 height 7
click at [479, 21] on section "UTC G-SIRS" at bounding box center [461, 21] width 111 height 9
type input "08:13"
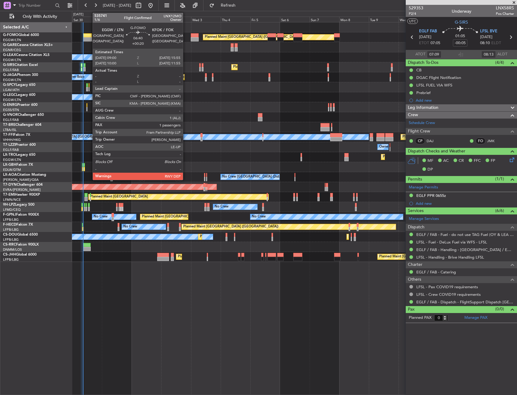
click at [90, 35] on div at bounding box center [87, 35] width 9 height 4
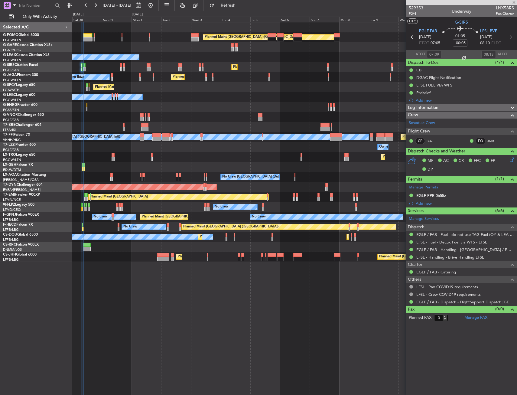
type input "+00:20"
type input "1"
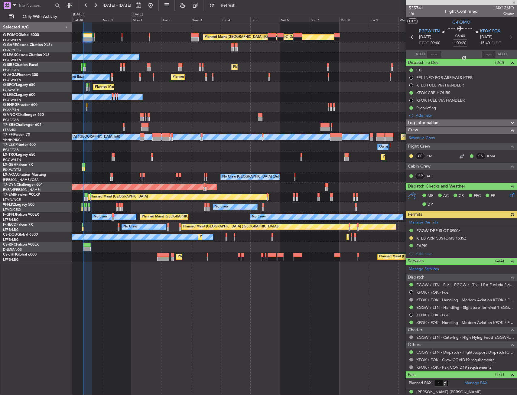
click at [487, 28] on section "EGGW LTN [DATE] ETOT 09:00 06:40 +00:20 KFOK FOK [DATE] 15:40 ELDT" at bounding box center [461, 38] width 111 height 24
click at [488, 31] on span "KFOK FOK" at bounding box center [490, 31] width 20 height 6
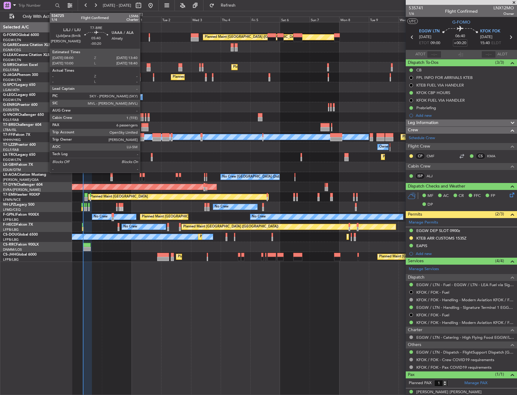
click at [143, 126] on div at bounding box center [144, 125] width 7 height 4
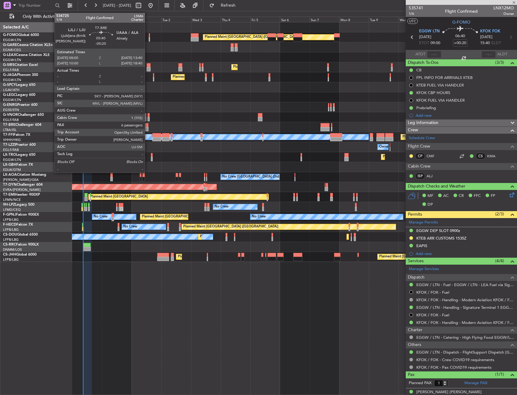
type input "-00:20"
type input "6"
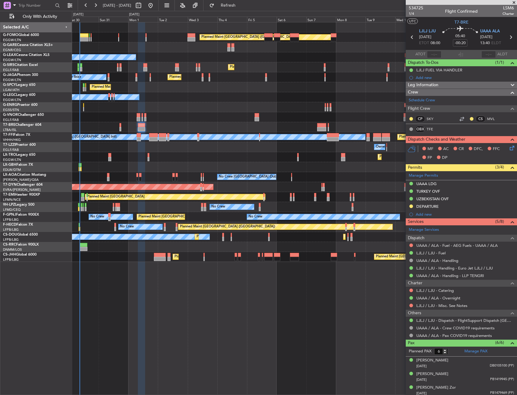
click at [328, 73] on div "Owner Ibiza Planned Maint [GEOGRAPHIC_DATA] ([GEOGRAPHIC_DATA])" at bounding box center [294, 77] width 445 height 10
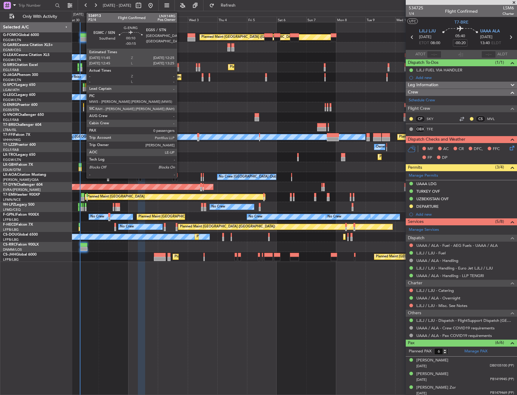
click at [83, 104] on div at bounding box center [83, 105] width 1 height 4
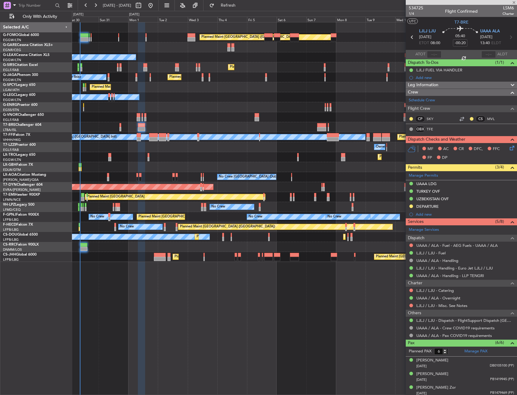
type input "-00:15"
type input "0"
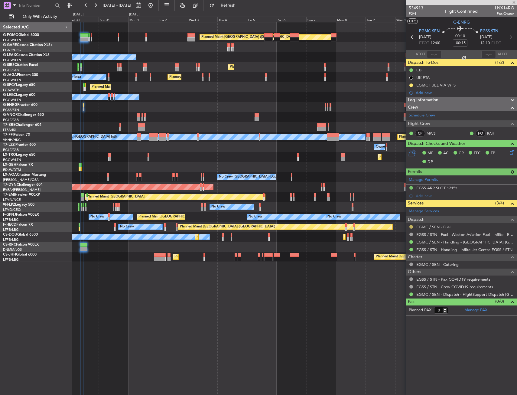
click at [410, 225] on button at bounding box center [411, 227] width 4 height 4
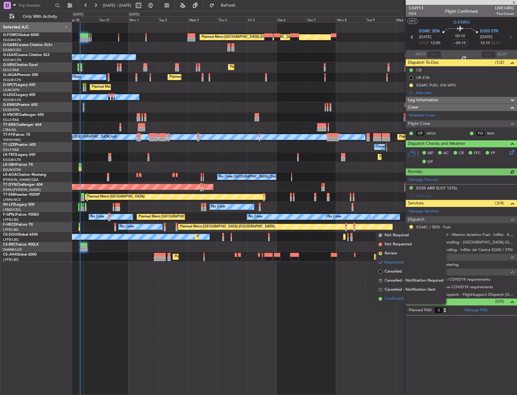
click at [394, 297] on span "Confirmed" at bounding box center [394, 299] width 19 height 6
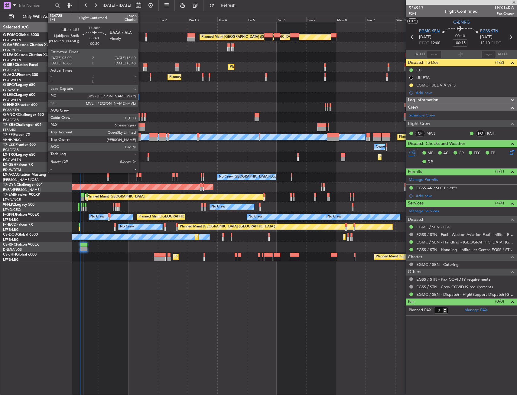
click at [141, 126] on div at bounding box center [141, 125] width 7 height 4
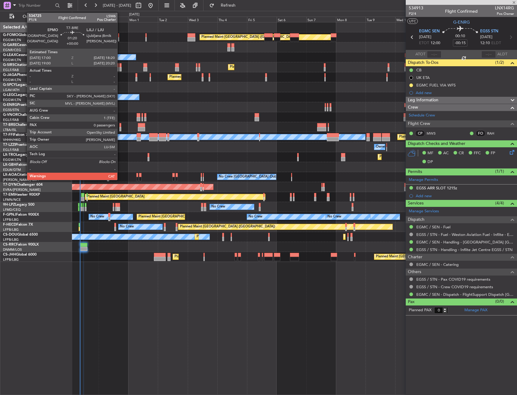
click at [120, 125] on div at bounding box center [120, 125] width 2 height 4
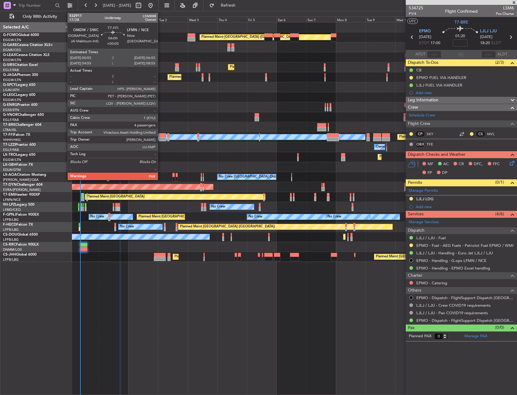
click at [161, 139] on div at bounding box center [163, 139] width 8 height 4
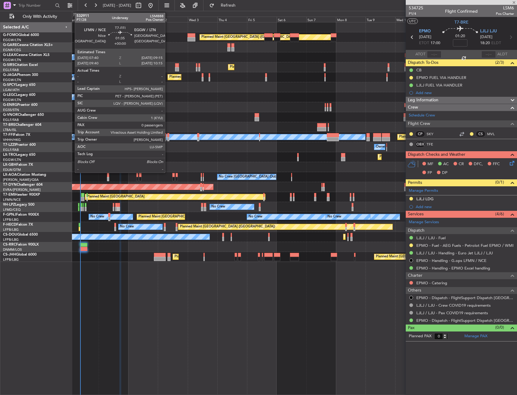
click at [168, 138] on div at bounding box center [168, 139] width 2 height 4
type input "+00:05"
type input "4"
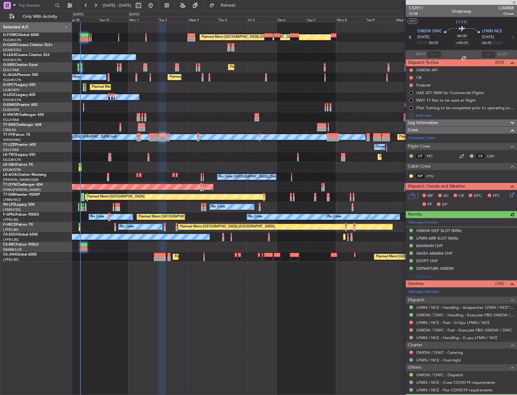
type input "0"
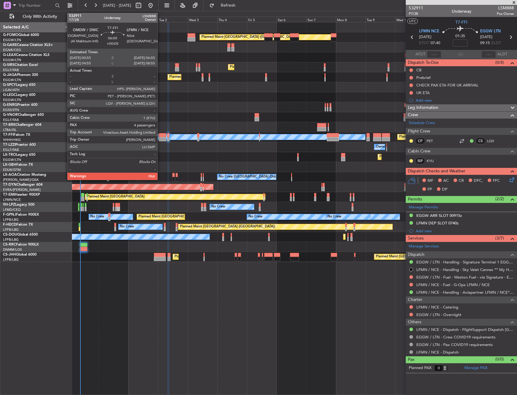
click at [160, 138] on div at bounding box center [163, 139] width 8 height 4
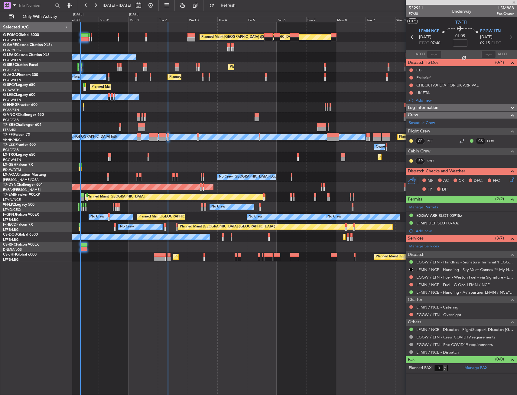
type input "+00:05"
type input "4"
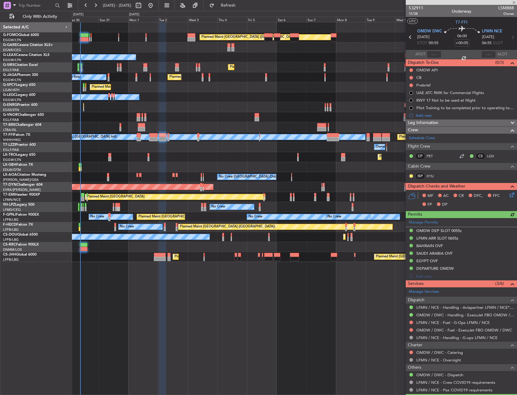
click at [113, 165] on div "Planned Maint [GEOGRAPHIC_DATA] ([GEOGRAPHIC_DATA]) Owner Planned Maint [GEOGRA…" at bounding box center [294, 141] width 445 height 239
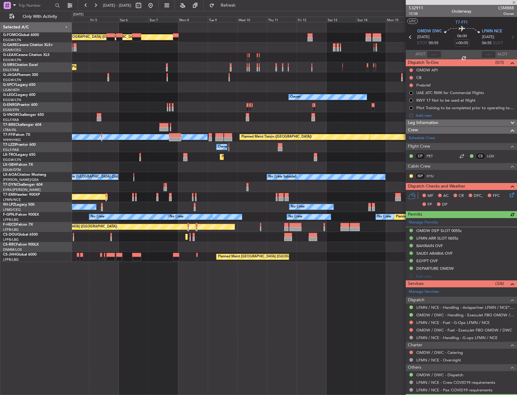
click at [184, 158] on div "Planned Maint Dusseldorf" at bounding box center [294, 157] width 445 height 10
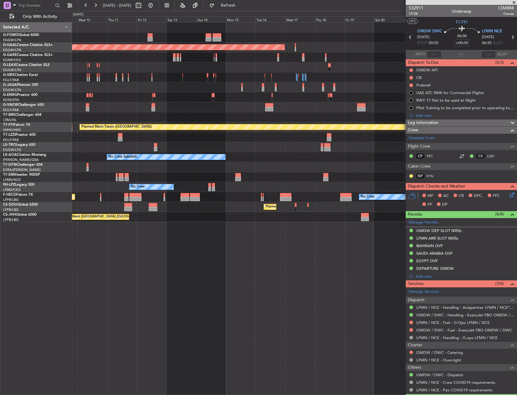
click at [148, 177] on div "Planned Maint [GEOGRAPHIC_DATA] ([GEOGRAPHIC_DATA]) Planned [GEOGRAPHIC_DATA] P…" at bounding box center [294, 122] width 445 height 200
click at [346, 161] on div "Planned Maint [GEOGRAPHIC_DATA] ([GEOGRAPHIC_DATA]) Planned [GEOGRAPHIC_DATA] P…" at bounding box center [294, 122] width 445 height 200
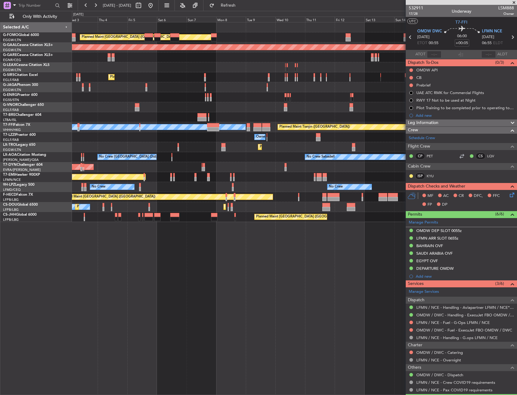
click at [338, 168] on div "Planned Maint [GEOGRAPHIC_DATA] ([GEOGRAPHIC_DATA]) Planned [GEOGRAPHIC_DATA] O…" at bounding box center [294, 122] width 445 height 200
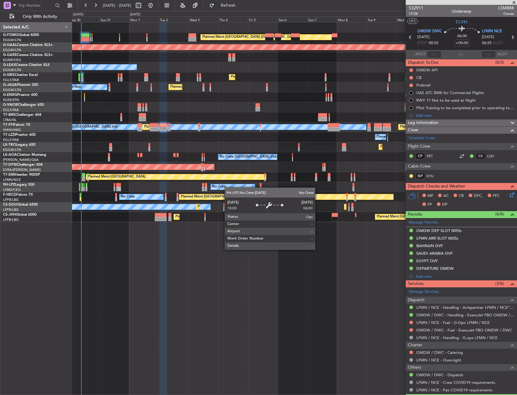
click at [216, 188] on div "No Crew" at bounding box center [232, 187] width 45 height 6
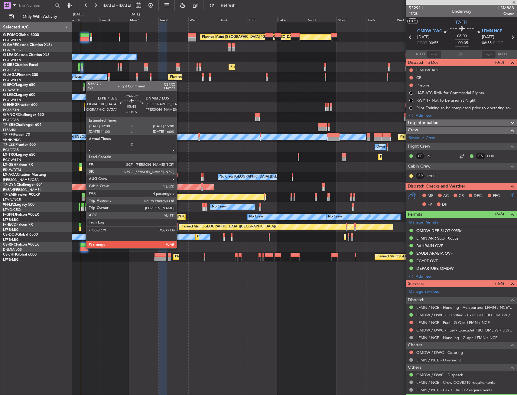
click at [83, 248] on div at bounding box center [84, 249] width 8 height 4
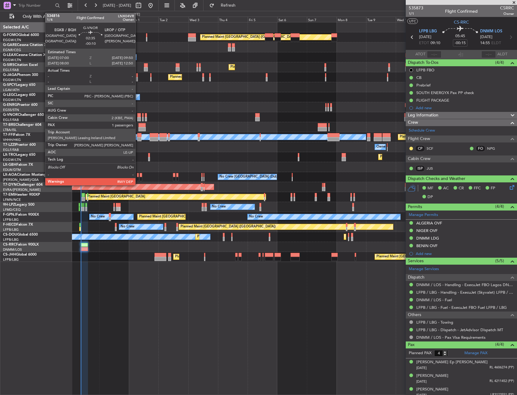
click at [138, 119] on div at bounding box center [139, 119] width 4 height 4
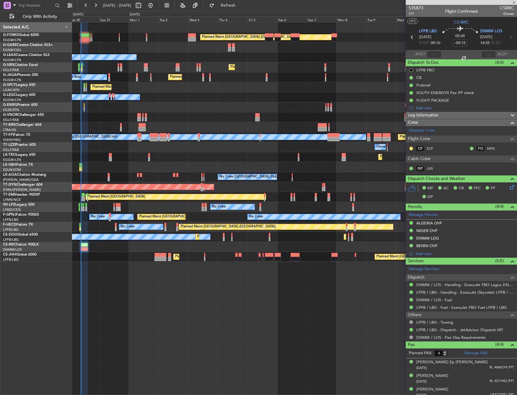
type input "-00:10"
type input "1"
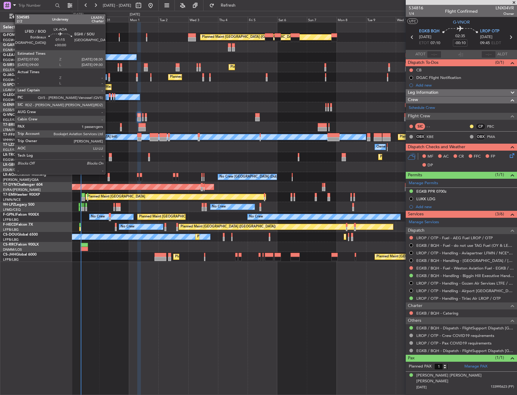
click at [108, 174] on div at bounding box center [109, 175] width 2 height 4
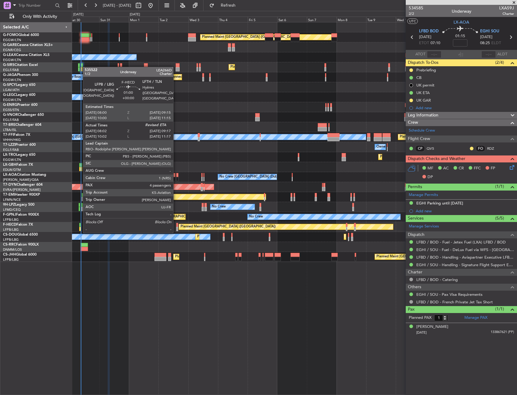
click at [80, 226] on div at bounding box center [80, 225] width 2 height 4
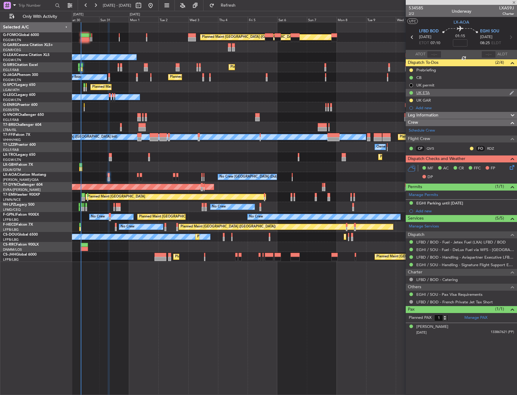
type input "08:12"
type input "4"
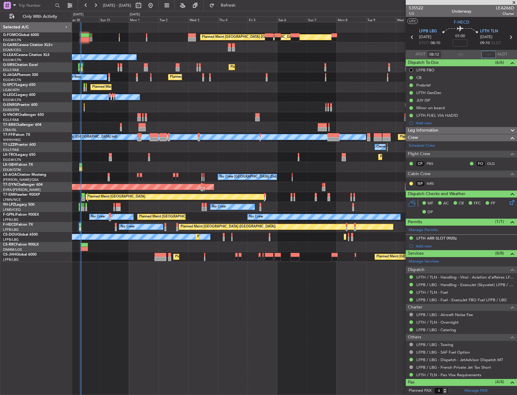
click at [486, 53] on input "text" at bounding box center [488, 54] width 15 height 7
click at [489, 20] on section "UTC F-HECD" at bounding box center [461, 21] width 111 height 9
type input "09:10"
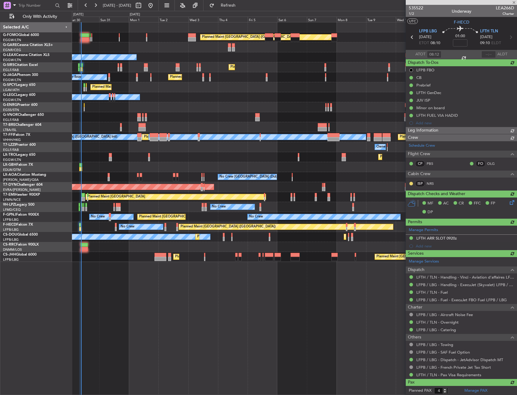
type input "09:10"
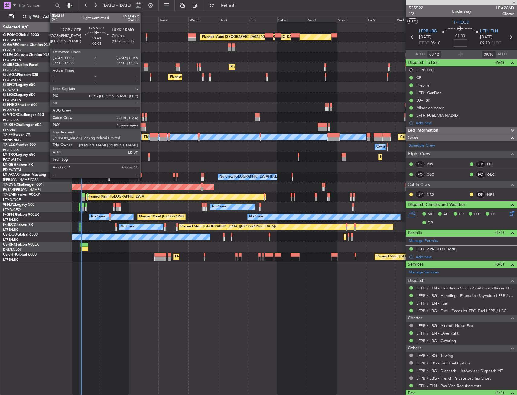
click at [143, 117] on div at bounding box center [142, 115] width 1 height 4
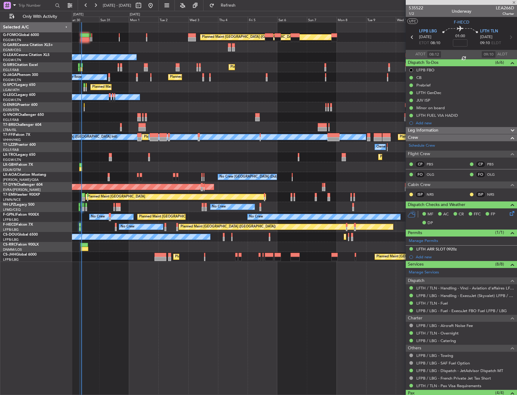
type input "-00:05"
type input "1"
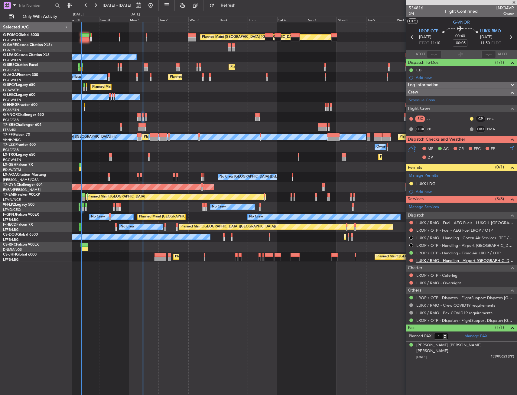
click at [440, 259] on link "LUKK / RMO - Handling - Airport Chisinau LUKK / KIV" at bounding box center [465, 260] width 98 height 5
drag, startPoint x: 428, startPoint y: 261, endPoint x: 425, endPoint y: 262, distance: 3.7
click at [428, 261] on mat-tooltip-component "LROP / OTP - Handling - Airport [GEOGRAPHIC_DATA] LUKK / KIV" at bounding box center [467, 258] width 99 height 21
click at [433, 260] on link "LUKK / RMO - Handling - Airport Chisinau LUKK / KIV" at bounding box center [465, 260] width 98 height 5
click at [241, 6] on span "Refresh" at bounding box center [228, 5] width 25 height 4
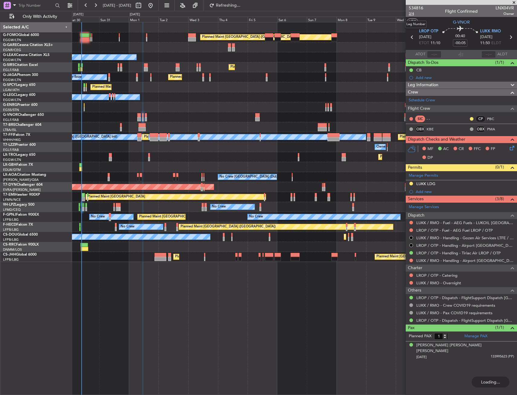
click at [409, 13] on span "2/4" at bounding box center [416, 13] width 15 height 5
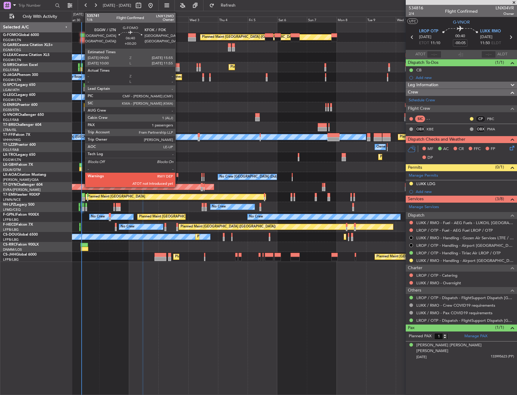
click at [82, 37] on div at bounding box center [84, 39] width 9 height 4
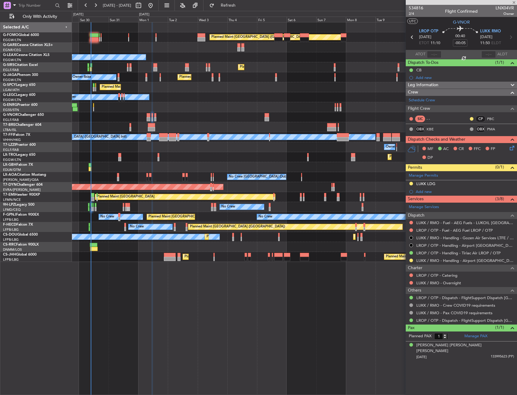
click at [167, 60] on div "Owner Planned Maint London (Luton) Owner" at bounding box center [294, 57] width 445 height 10
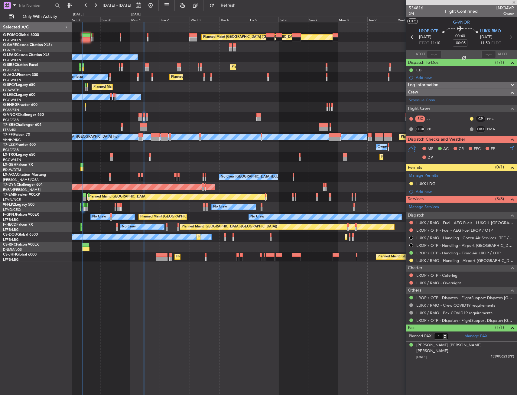
click at [157, 61] on div "Owner Planned Maint London (Luton) Owner" at bounding box center [294, 57] width 445 height 10
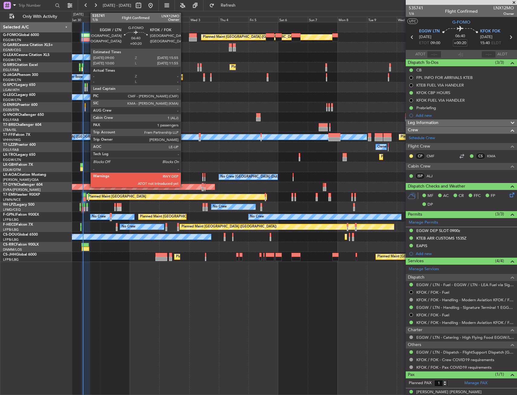
click at [87, 40] on div at bounding box center [85, 39] width 9 height 4
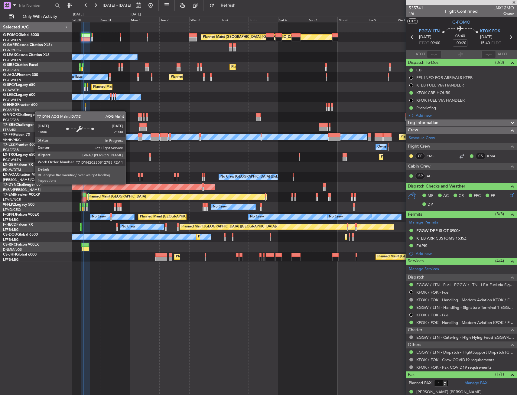
click at [137, 187] on div "AOG Maint Riga (Riga Intl)" at bounding box center [47, 187] width 335 height 6
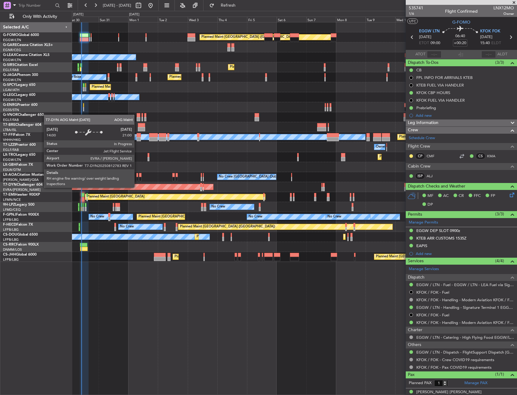
click at [125, 189] on div "AOG Maint Riga (Riga Intl)" at bounding box center [46, 186] width 334 height 5
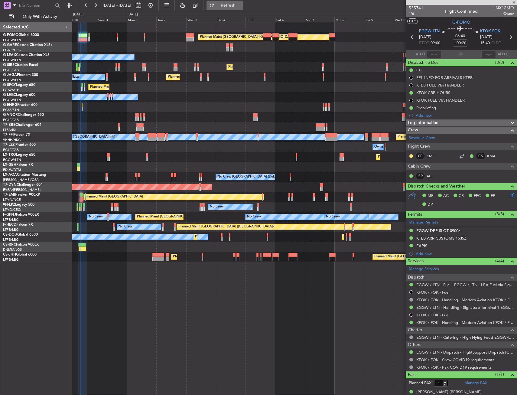
click at [230, 7] on button "Refresh" at bounding box center [225, 6] width 36 height 10
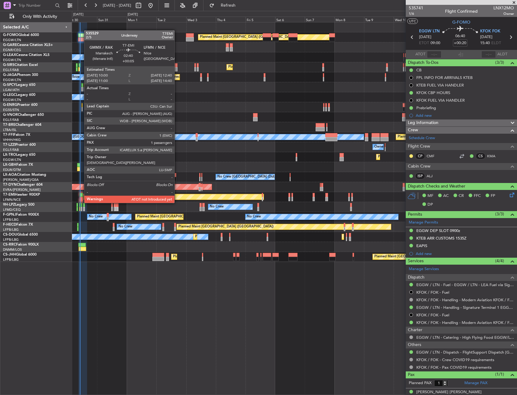
click at [81, 197] on div at bounding box center [81, 195] width 3 height 4
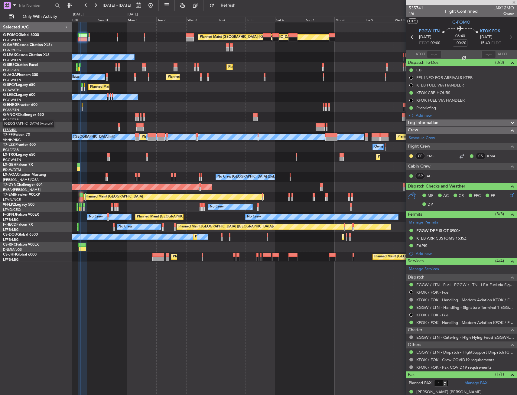
type input "+00:05"
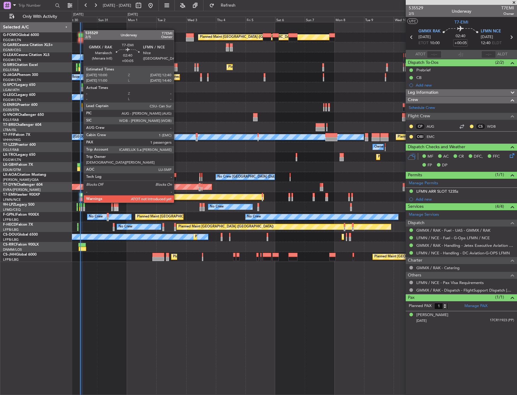
click at [80, 197] on div at bounding box center [81, 195] width 3 height 4
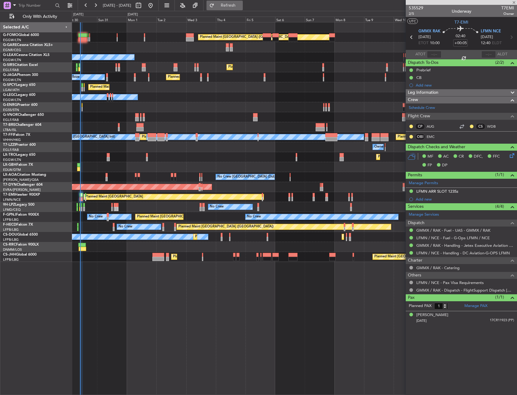
click at [242, 1] on button "Refresh" at bounding box center [225, 6] width 36 height 10
click at [432, 52] on input "text" at bounding box center [434, 54] width 15 height 7
click at [445, 26] on section "UTC T7-EMI" at bounding box center [461, 21] width 111 height 9
type input "10:13"
click at [83, 33] on div "Planned Maint [GEOGRAPHIC_DATA] ([GEOGRAPHIC_DATA])" at bounding box center [294, 37] width 445 height 10
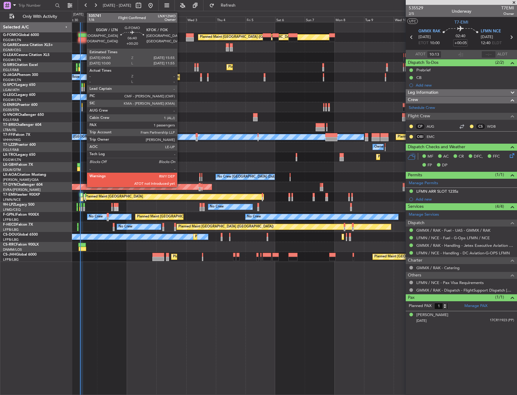
click at [84, 34] on div at bounding box center [82, 35] width 9 height 4
type input "+00:20"
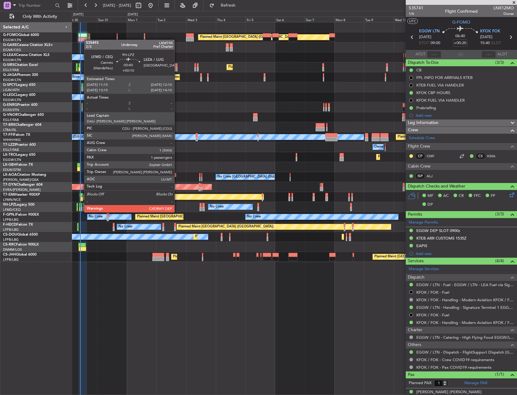
click at [81, 206] on div at bounding box center [81, 205] width 1 height 4
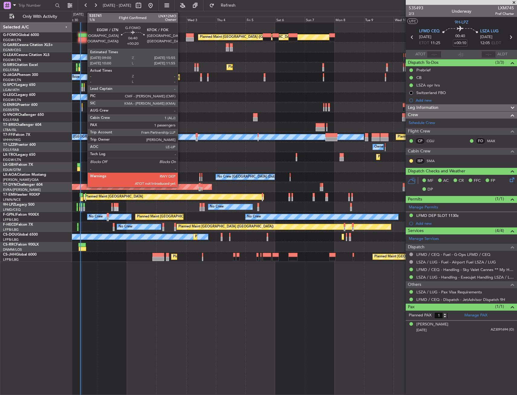
click at [84, 36] on div at bounding box center [82, 35] width 9 height 4
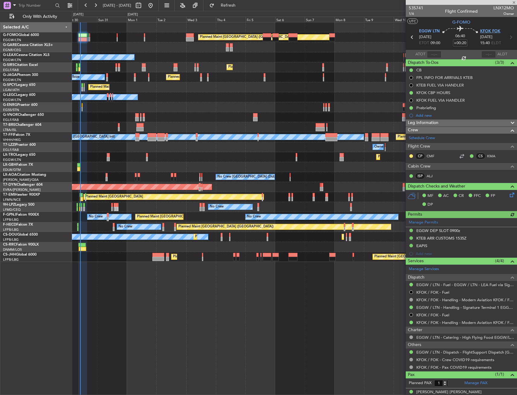
click at [495, 29] on span "KFOK FOK" at bounding box center [490, 31] width 20 height 6
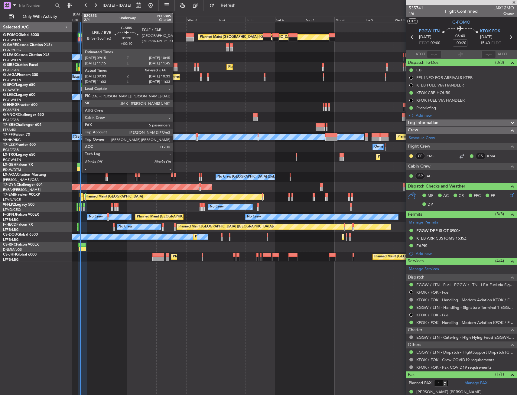
click at [79, 65] on div at bounding box center [80, 65] width 2 height 4
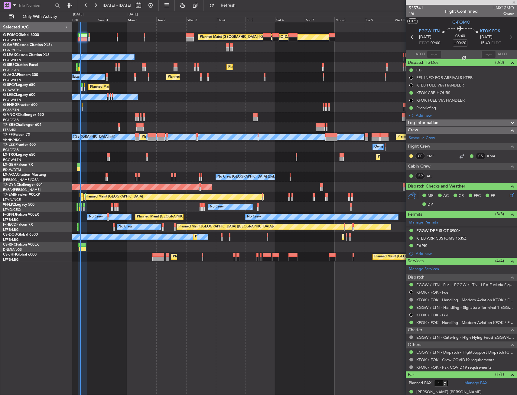
type input "+00:10"
type input "09:03"
type input "5"
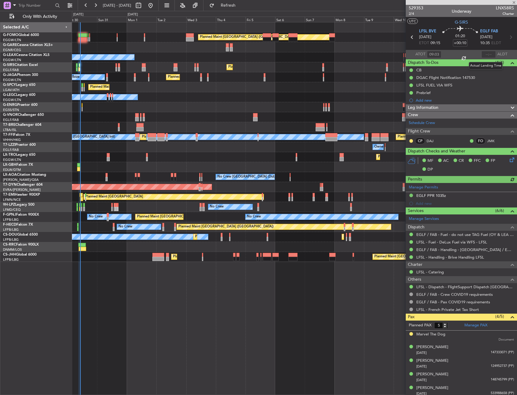
click at [481, 53] on div at bounding box center [488, 54] width 15 height 7
click at [487, 53] on div at bounding box center [488, 54] width 15 height 7
click at [484, 56] on input "text" at bounding box center [488, 54] width 15 height 7
click at [480, 21] on section "UTC G-SIRS" at bounding box center [461, 21] width 111 height 9
type input "10:21"
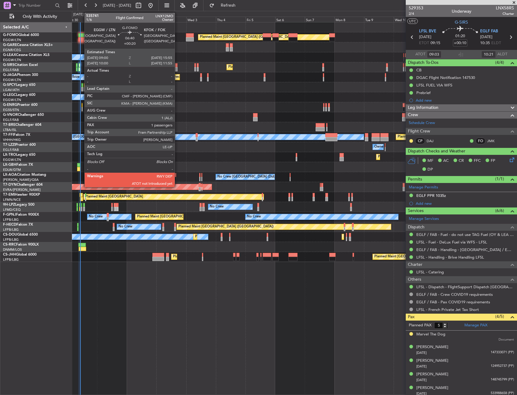
click at [81, 39] on div at bounding box center [82, 39] width 9 height 4
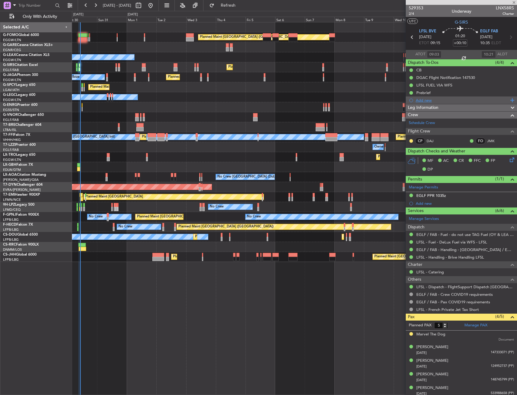
type input "+00:20"
type input "1"
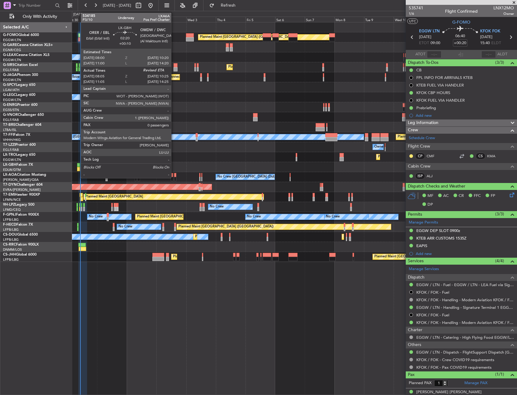
click at [78, 166] on div at bounding box center [78, 165] width 3 height 4
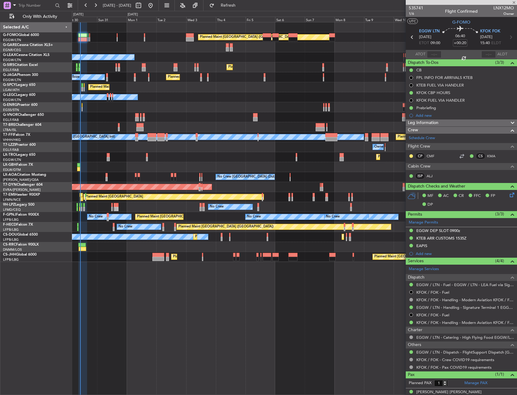
type input "+00:10"
type input "08:05"
type input "0"
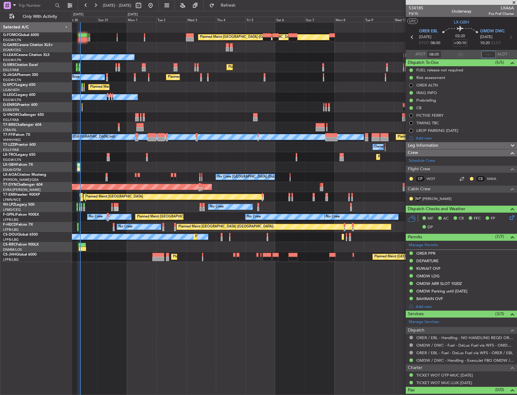
click at [481, 53] on input "text" at bounding box center [488, 54] width 15 height 7
click at [489, 21] on section "UTC LX-GBH" at bounding box center [461, 21] width 111 height 9
type input "10:27"
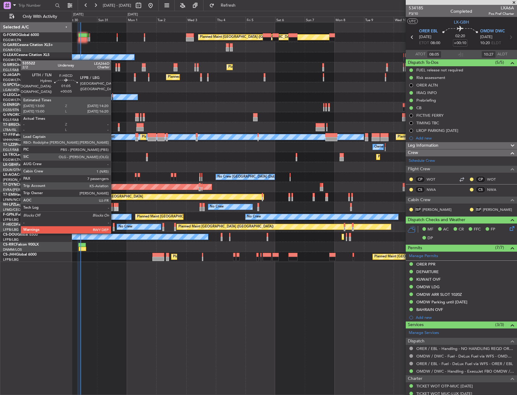
click at [114, 227] on div at bounding box center [114, 229] width 2 height 4
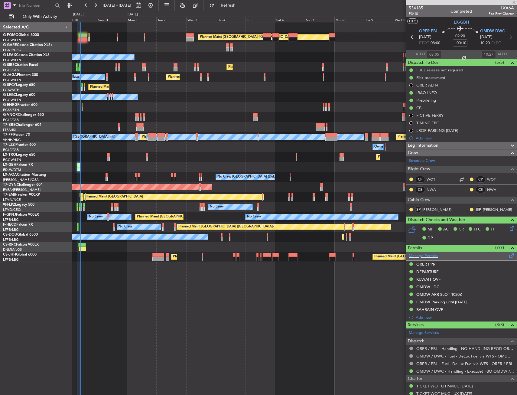
type input "+00:05"
type input "7"
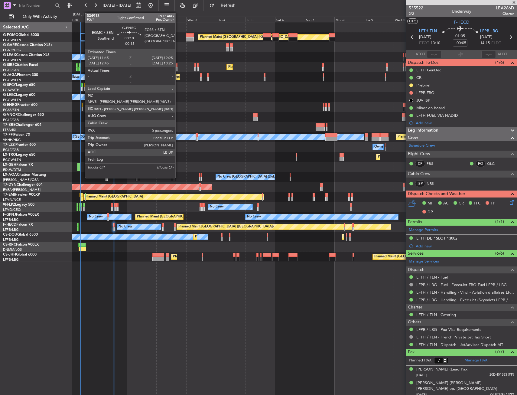
click at [82, 108] on div at bounding box center [82, 109] width 1 height 4
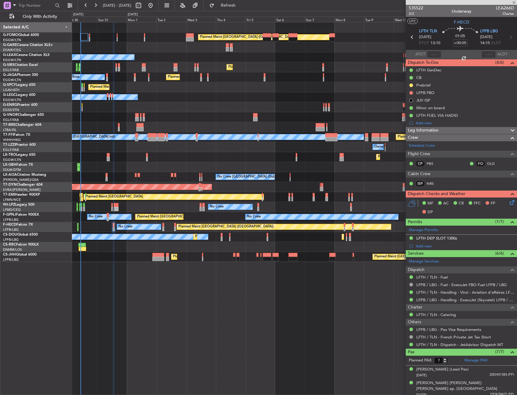
type input "-00:15"
type input "0"
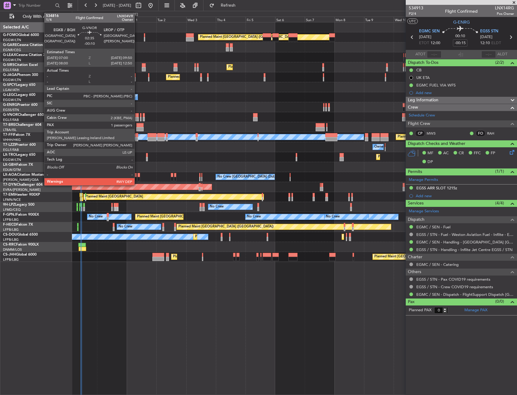
click at [137, 116] on div at bounding box center [137, 115] width 4 height 4
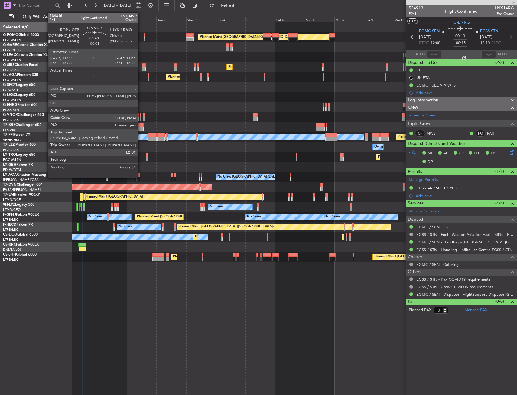
type input "-00:10"
type input "1"
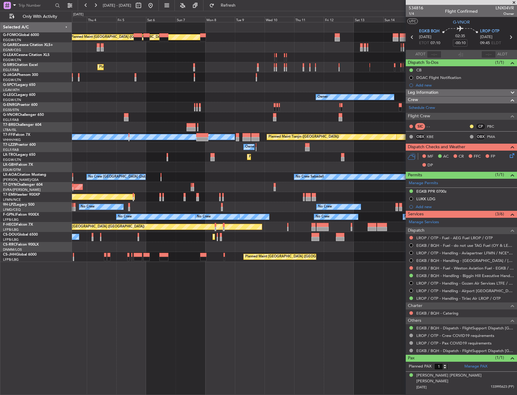
click at [177, 119] on div "Planned Maint London (Luton) Owner Planned Maint London (Farnborough) Planned M…" at bounding box center [294, 141] width 445 height 239
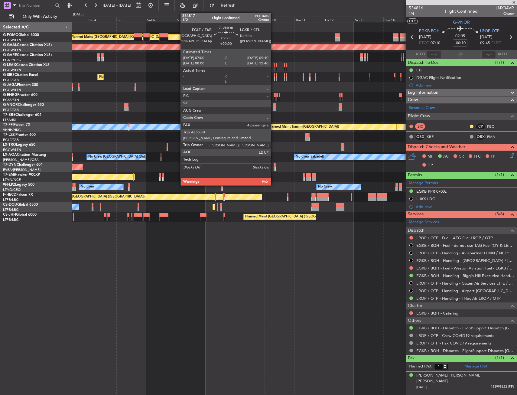
click at [274, 105] on div at bounding box center [274, 105] width 3 height 4
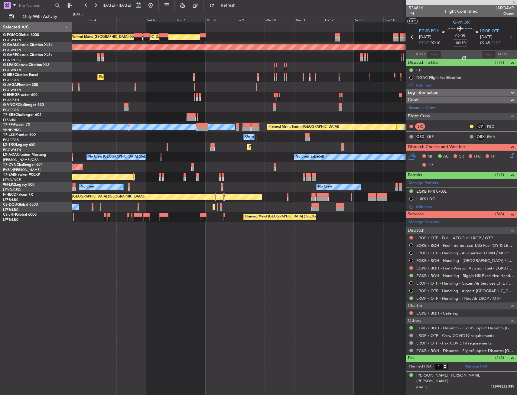
type input "4"
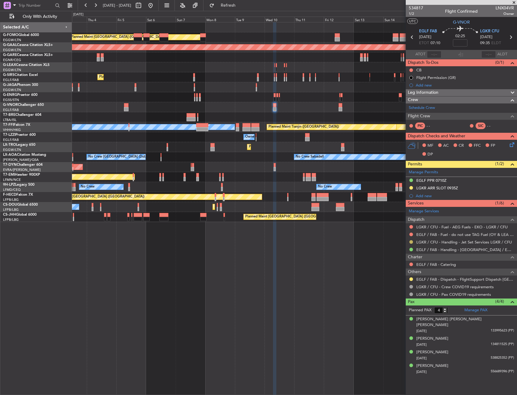
click at [413, 240] on div at bounding box center [411, 241] width 5 height 5
click at [411, 242] on button at bounding box center [411, 242] width 4 height 4
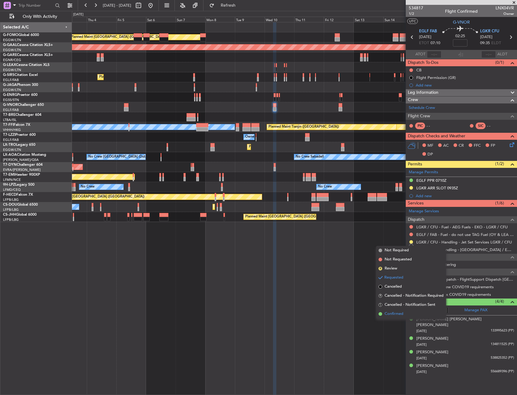
click at [396, 313] on span "Confirmed" at bounding box center [394, 314] width 19 height 6
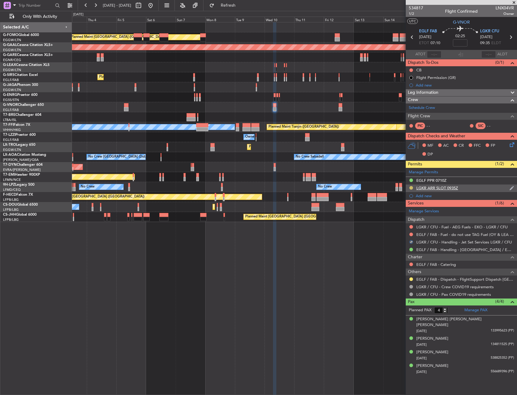
click at [411, 189] on button at bounding box center [411, 188] width 4 height 4
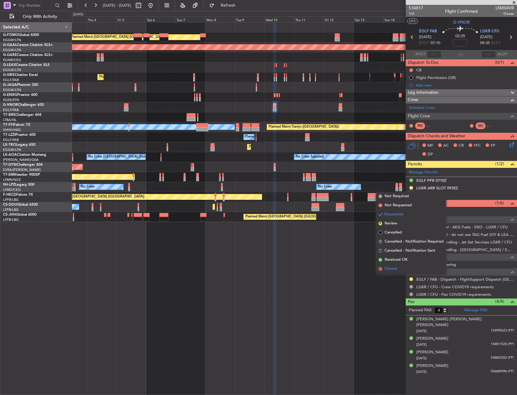
click at [394, 268] on span "Denied" at bounding box center [391, 269] width 13 height 6
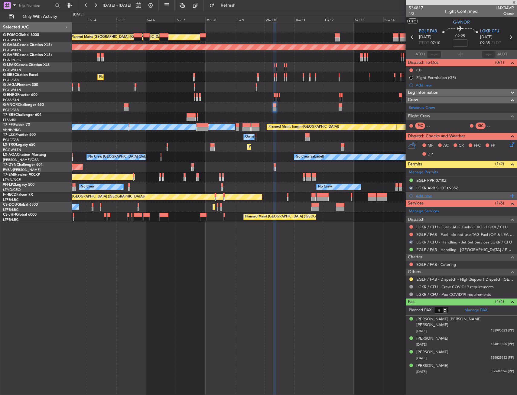
click at [431, 194] on div "Add new" at bounding box center [462, 195] width 93 height 5
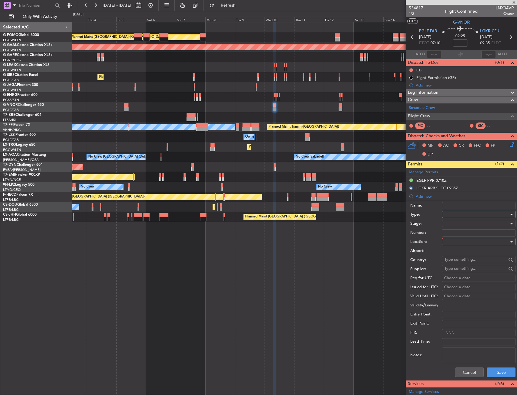
click at [455, 214] on div at bounding box center [476, 214] width 64 height 9
click at [458, 269] on span "Slot" at bounding box center [476, 271] width 63 height 9
click at [459, 242] on div at bounding box center [476, 241] width 64 height 9
click at [457, 273] on span "Arrival" at bounding box center [476, 272] width 63 height 9
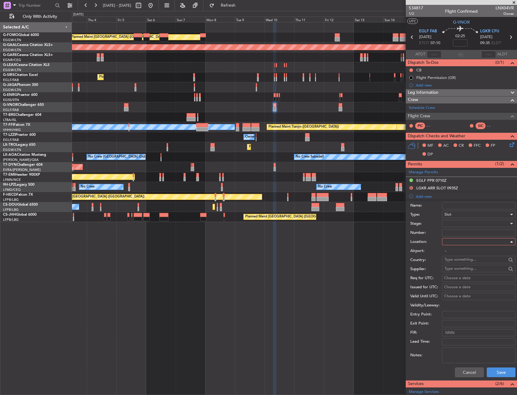
type input "LGKR / CFU"
click at [443, 222] on div at bounding box center [478, 223] width 73 height 7
click at [451, 274] on span "Received OK" at bounding box center [476, 272] width 63 height 9
click at [452, 277] on div "Choose a date" at bounding box center [478, 278] width 69 height 6
select select "8"
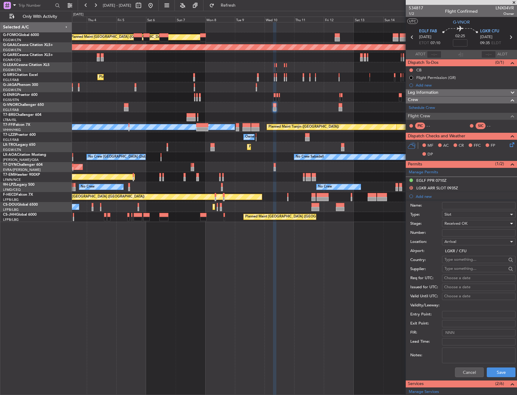
select select "2025"
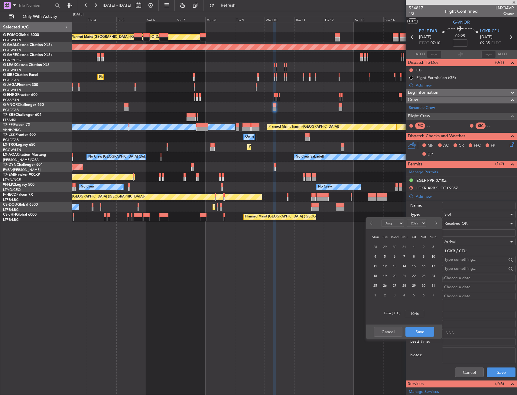
click at [436, 223] on span "Next month" at bounding box center [436, 223] width 4 height 4
select select "9"
click at [393, 257] on span "10" at bounding box center [395, 257] width 8 height 8
click at [411, 312] on input "00:00" at bounding box center [414, 313] width 19 height 7
type input "09:35"
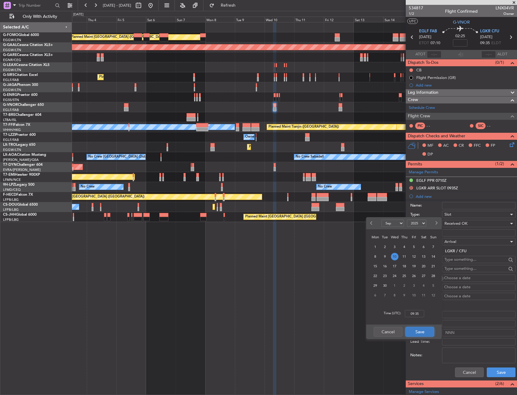
click at [425, 335] on button "Save" at bounding box center [419, 332] width 29 height 10
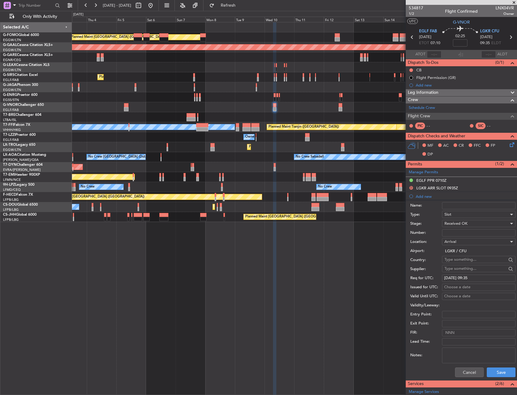
click at [448, 287] on div "Choose a date" at bounding box center [478, 287] width 69 height 6
select select "8"
select select "2025"
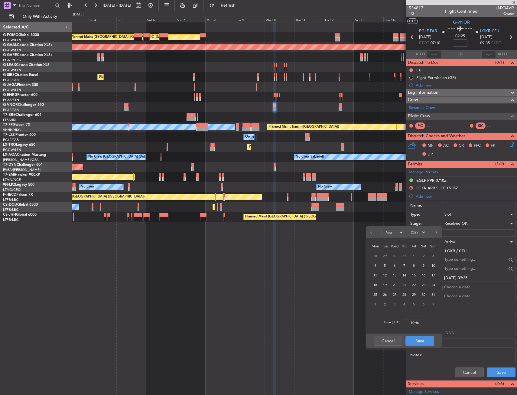
click at [434, 231] on button "Next month" at bounding box center [436, 232] width 7 height 10
select select "9"
click at [405, 265] on span "11" at bounding box center [405, 266] width 8 height 8
click at [395, 261] on div "10" at bounding box center [395, 266] width 10 height 10
click at [413, 323] on input "00:00" at bounding box center [414, 322] width 19 height 7
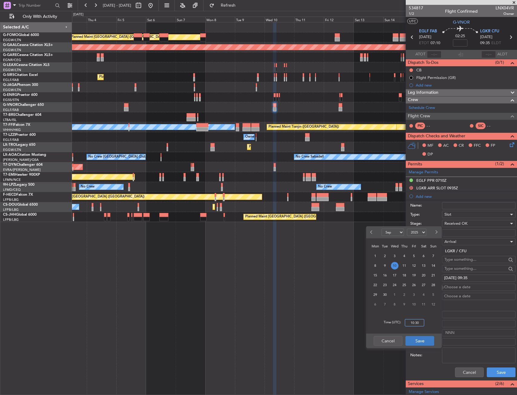
type input "10:30"
click at [412, 340] on button "Save" at bounding box center [419, 341] width 29 height 10
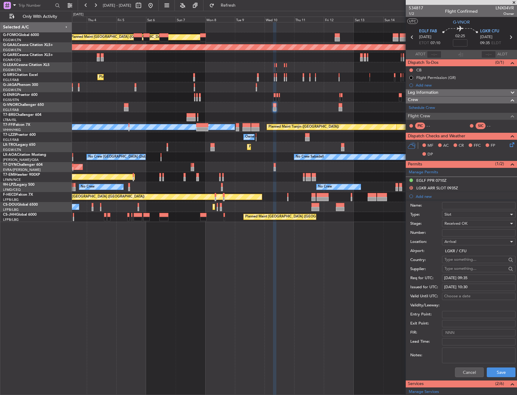
click at [447, 233] on input "Number:" at bounding box center [478, 232] width 73 height 7
paste input "LGKRAJST080400"
type input "LGKRAJST080400"
click at [495, 373] on button "Save" at bounding box center [501, 372] width 29 height 10
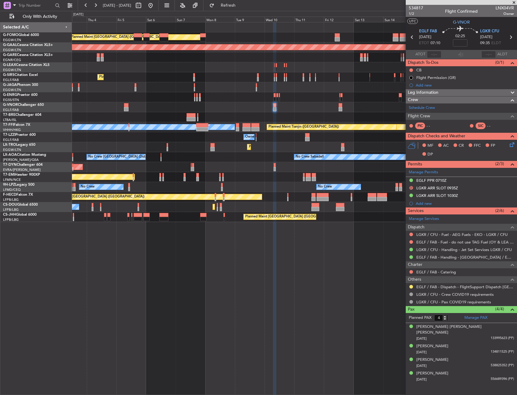
click at [425, 203] on div "Add new" at bounding box center [465, 203] width 98 height 5
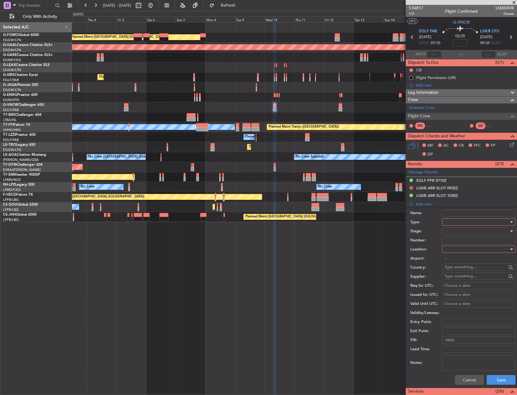
click at [456, 219] on div at bounding box center [476, 221] width 64 height 9
click at [456, 251] on span "PPR" at bounding box center [476, 251] width 63 height 9
click at [456, 248] on div at bounding box center [476, 249] width 64 height 9
click at [457, 277] on span "Arrival" at bounding box center [476, 279] width 63 height 9
type input "LGKR / CFU"
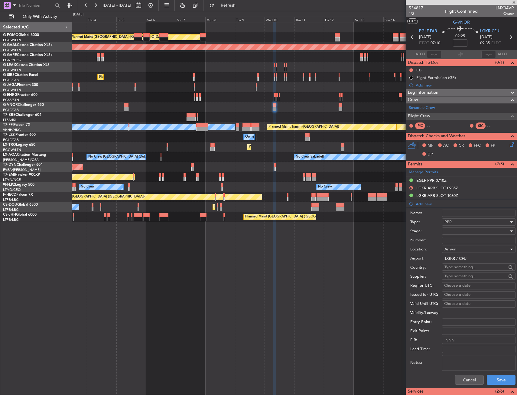
click at [449, 241] on input "Number:" at bounding box center [478, 240] width 73 height 7
paste input "LGKR06067270825/1009251030/1109251305"
type input "LGKR06067270825/1009251030/1109251305"
click at [450, 226] on div "PPR" at bounding box center [476, 221] width 64 height 9
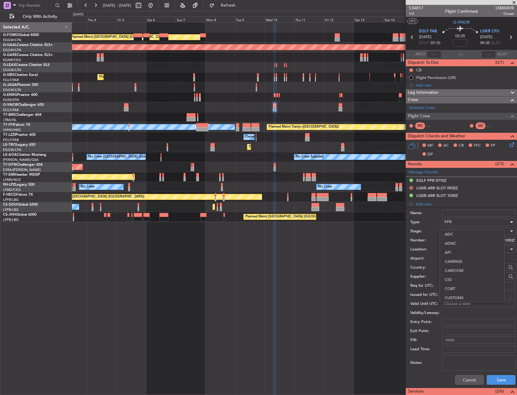
scroll to position [182, 0]
click at [454, 216] on div at bounding box center [258, 197] width 517 height 395
click at [455, 220] on div "PPR" at bounding box center [476, 221] width 64 height 9
click at [454, 221] on div at bounding box center [258, 197] width 517 height 395
click at [454, 230] on div at bounding box center [476, 230] width 64 height 9
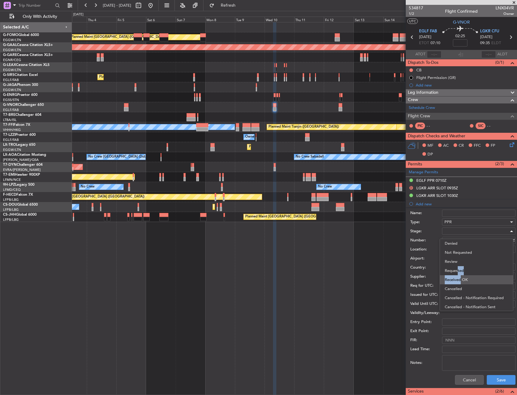
drag, startPoint x: 457, startPoint y: 272, endPoint x: 458, endPoint y: 278, distance: 6.5
click at [458, 278] on div "Denied Not Requested Review Requested Received OK Cancelled Cancelled - Notific…" at bounding box center [477, 275] width 74 height 73
click at [458, 278] on span "Received OK" at bounding box center [476, 279] width 63 height 9
click at [497, 379] on button "Save" at bounding box center [501, 380] width 29 height 10
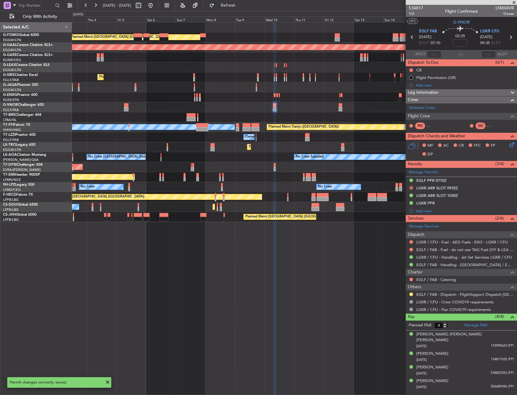
click at [340, 106] on div at bounding box center [341, 105] width 4 height 4
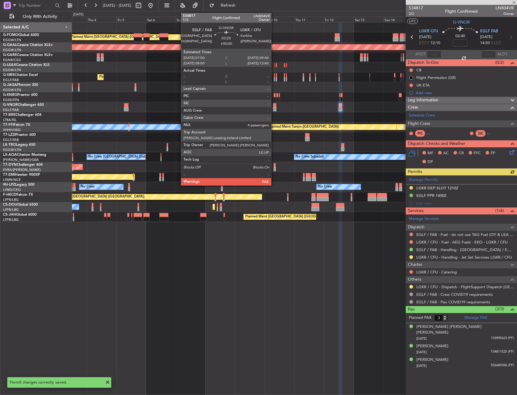
click at [275, 106] on div at bounding box center [274, 105] width 3 height 4
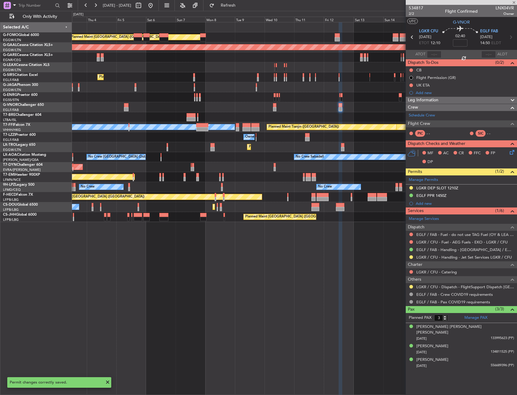
type input "4"
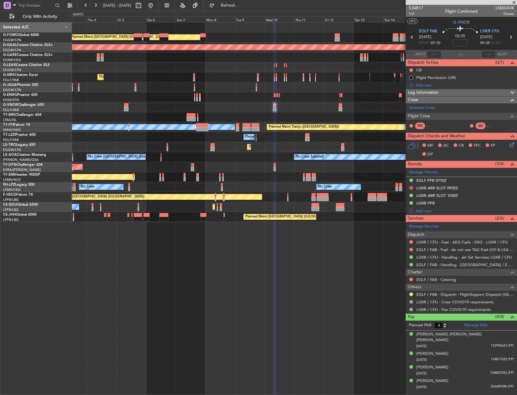
drag, startPoint x: 418, startPoint y: 211, endPoint x: 430, endPoint y: 214, distance: 11.9
click at [418, 211] on div "Add new" at bounding box center [465, 210] width 98 height 5
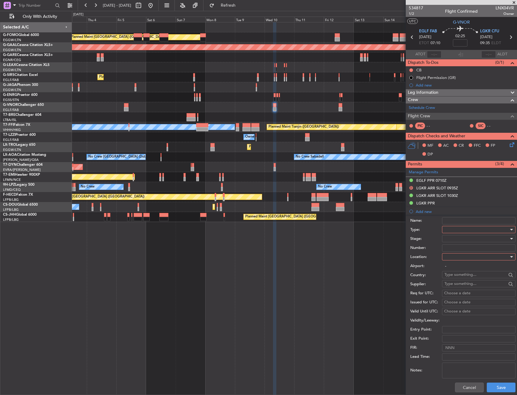
click at [464, 227] on div at bounding box center [476, 229] width 64 height 9
click at [461, 266] on span "Parking" at bounding box center [476, 263] width 63 height 9
click at [456, 260] on div at bounding box center [476, 256] width 64 height 9
click at [461, 287] on span "Arrival" at bounding box center [476, 287] width 63 height 9
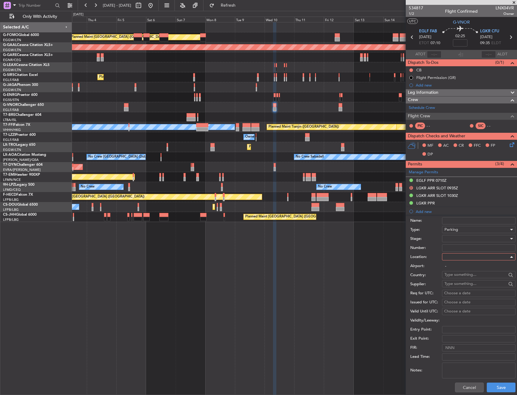
type input "LGKR / CFU"
click at [491, 381] on div "Cancel Save" at bounding box center [462, 387] width 105 height 16
click at [491, 384] on button "Save" at bounding box center [501, 388] width 29 height 10
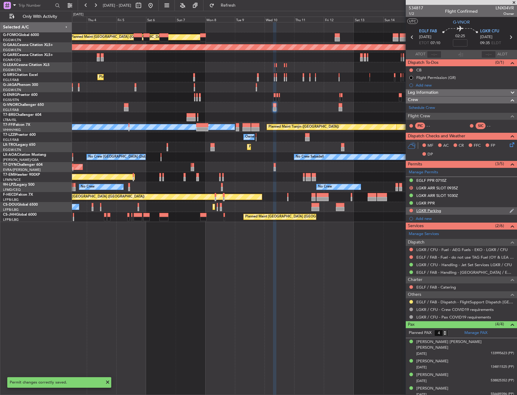
click at [448, 210] on div "LGKR Parking" at bounding box center [461, 211] width 111 height 8
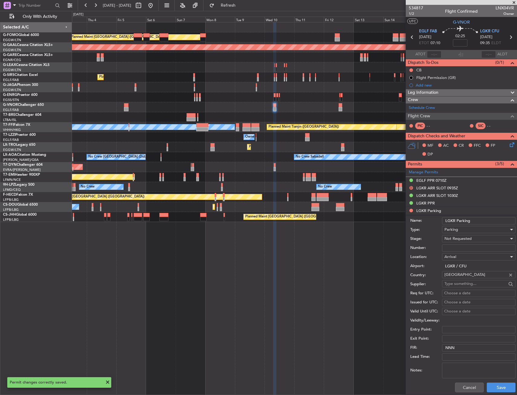
click at [477, 219] on input "LGKR Parking" at bounding box center [478, 220] width 73 height 7
type input "LGKR Parking until [DATE]Z"
click at [454, 244] on div "Number:" at bounding box center [462, 247] width 105 height 9
click at [454, 240] on span "Not Requested" at bounding box center [457, 238] width 27 height 5
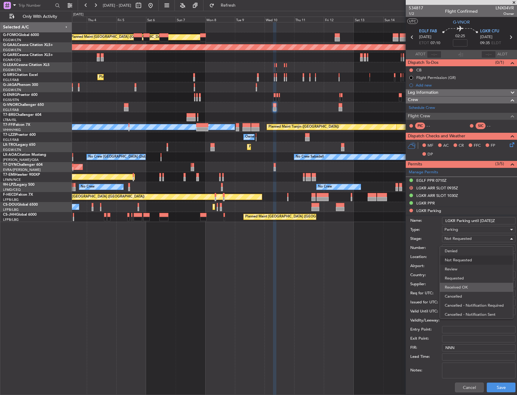
click at [468, 289] on span "Received OK" at bounding box center [476, 287] width 63 height 9
click at [488, 387] on button "Save" at bounding box center [501, 388] width 29 height 10
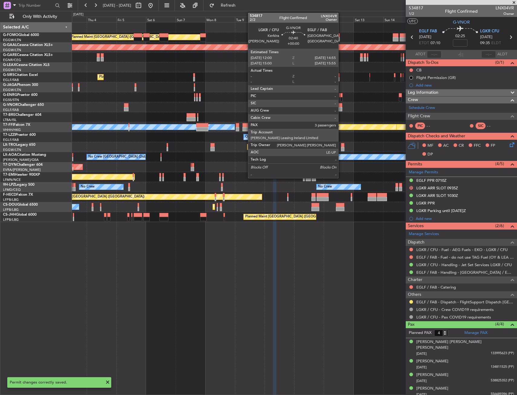
click at [341, 107] on div at bounding box center [341, 109] width 4 height 4
type input "3"
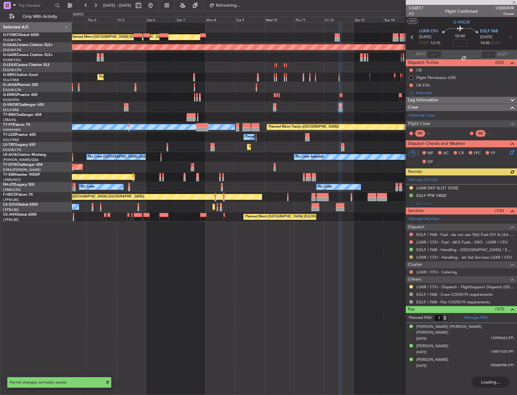
click at [412, 257] on button at bounding box center [411, 257] width 4 height 4
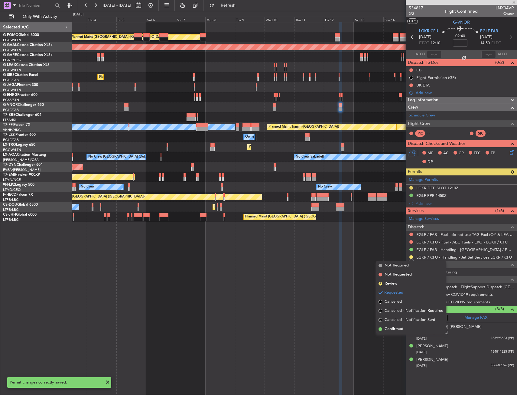
click at [402, 328] on span "Confirmed" at bounding box center [394, 329] width 19 height 6
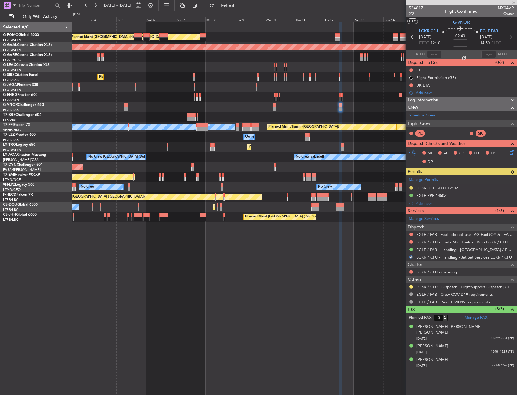
click at [412, 187] on button at bounding box center [411, 188] width 4 height 4
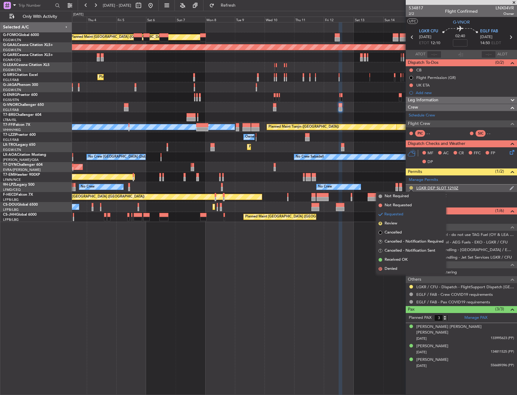
click at [412, 187] on button at bounding box center [411, 188] width 4 height 4
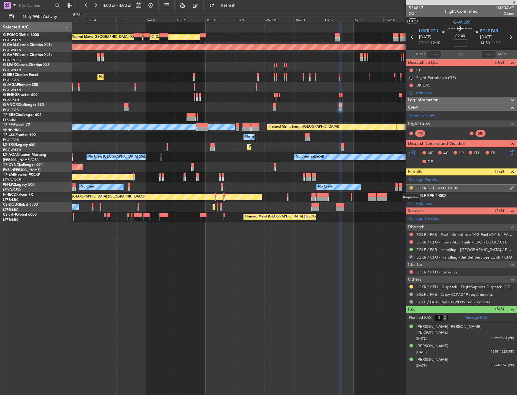
click at [412, 187] on button at bounding box center [411, 188] width 4 height 4
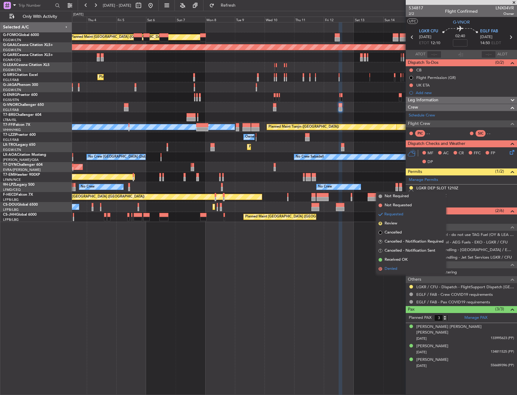
click at [387, 271] on span "Denied" at bounding box center [391, 269] width 13 height 6
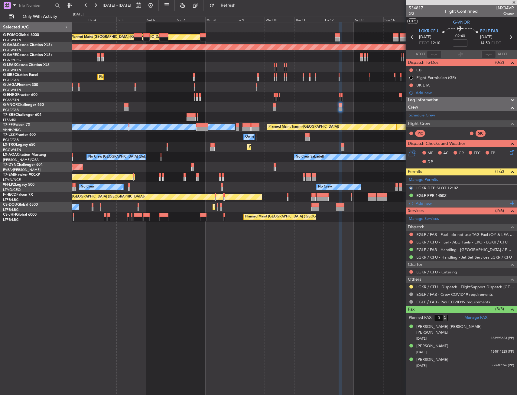
click at [423, 204] on div "Add new" at bounding box center [462, 203] width 93 height 5
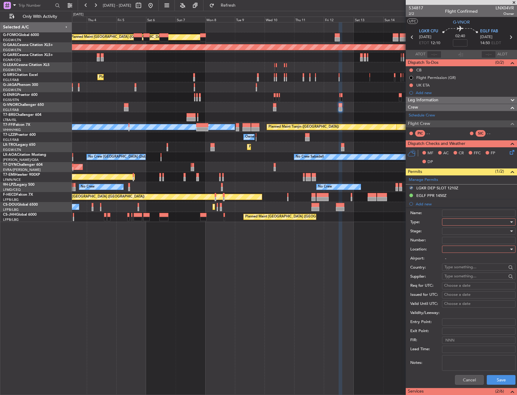
click at [454, 222] on div at bounding box center [476, 221] width 64 height 9
click at [451, 278] on span "Slot" at bounding box center [476, 279] width 63 height 9
click at [452, 250] on div at bounding box center [476, 249] width 64 height 9
click at [452, 260] on span "Departure" at bounding box center [476, 261] width 63 height 9
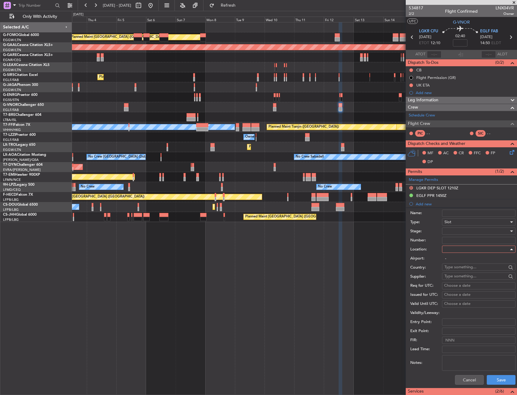
type input "LGKR / CFU"
click at [456, 229] on div at bounding box center [476, 230] width 64 height 9
click at [455, 279] on span "Received OK" at bounding box center [476, 279] width 63 height 9
click at [452, 239] on input "Number:" at bounding box center [478, 240] width 73 height 7
paste input "LGKRDJST080400"
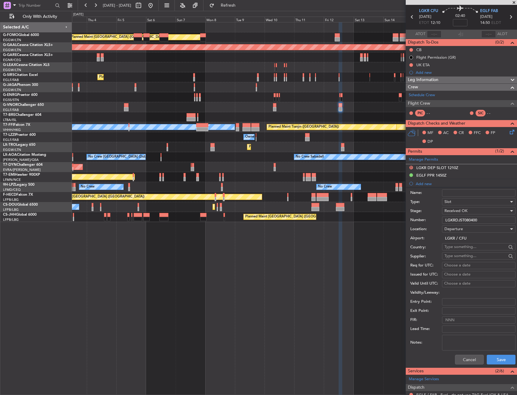
scroll to position [30, 0]
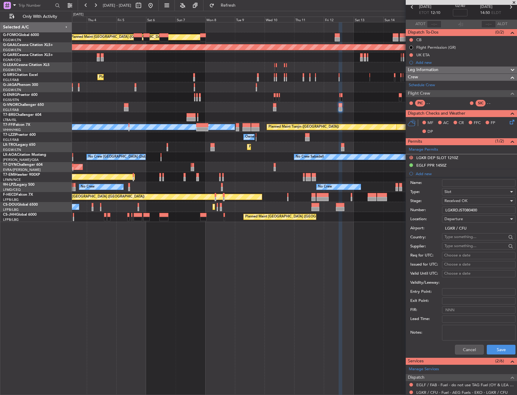
type input "LGKRDJST080400"
click at [455, 255] on div "Choose a date" at bounding box center [478, 255] width 69 height 6
select select "8"
select select "2025"
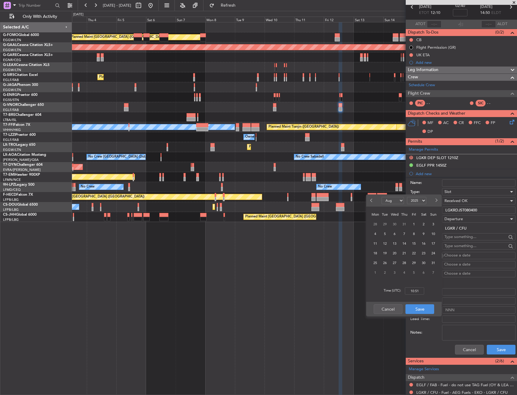
click at [437, 200] on span "Next month" at bounding box center [436, 200] width 4 height 4
select select "9"
click at [414, 233] on span "12" at bounding box center [414, 234] width 8 height 8
click at [413, 290] on input "00:00" at bounding box center [414, 290] width 19 height 7
type input "12:10"
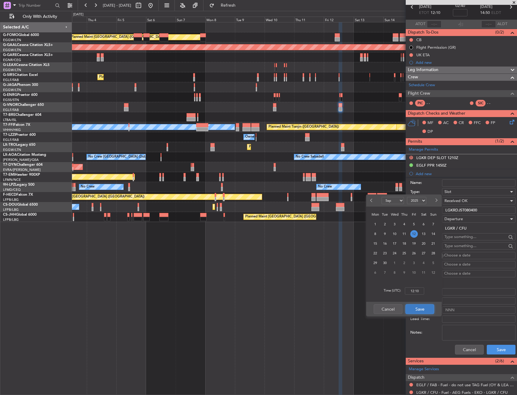
click at [423, 308] on button "Save" at bounding box center [419, 309] width 29 height 10
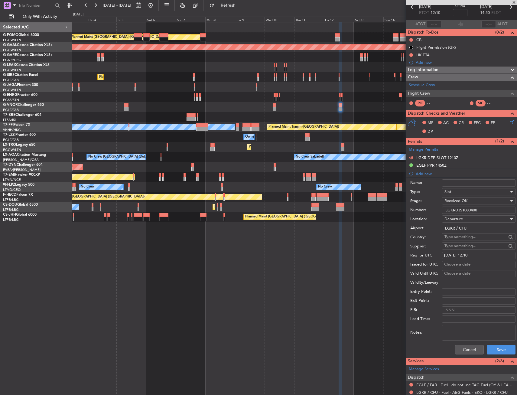
click at [456, 263] on div "Choose a date" at bounding box center [478, 265] width 69 height 6
select select "8"
select select "2025"
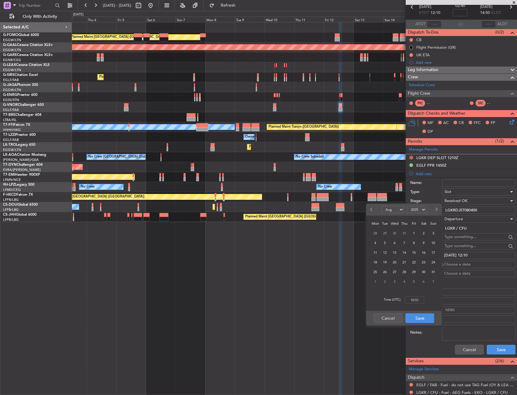
click at [438, 209] on button "Next month" at bounding box center [436, 210] width 7 height 10
select select "9"
click at [405, 244] on span "11" at bounding box center [405, 243] width 8 height 8
click at [411, 302] on input "00:00" at bounding box center [414, 299] width 19 height 7
type input "13:05"
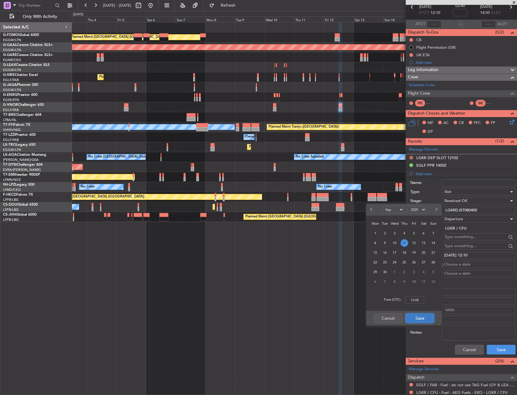
click at [413, 317] on button "Save" at bounding box center [419, 318] width 29 height 10
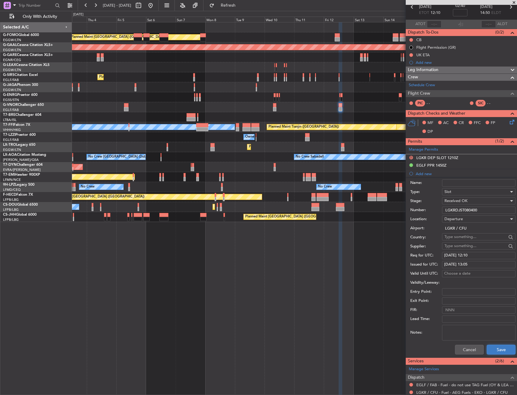
click at [488, 346] on button "Save" at bounding box center [501, 350] width 29 height 10
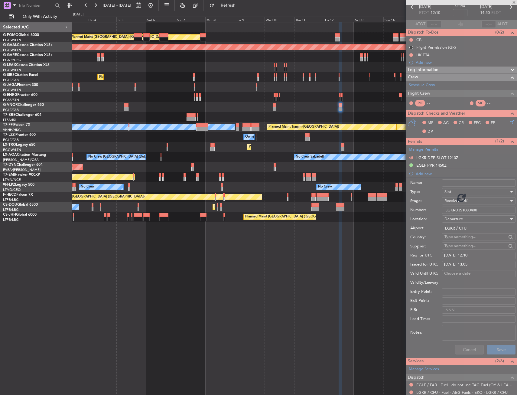
scroll to position [0, 0]
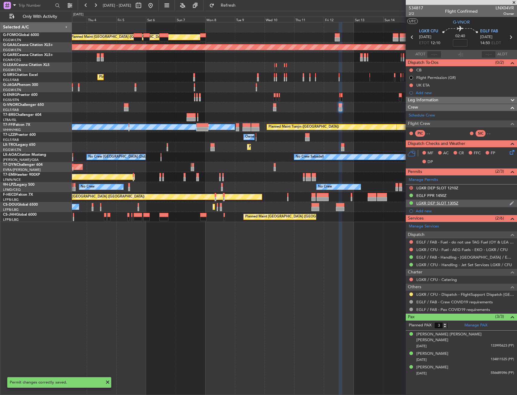
click at [473, 204] on div "LGKR DEP SLOT 1305Z" at bounding box center [461, 204] width 111 height 8
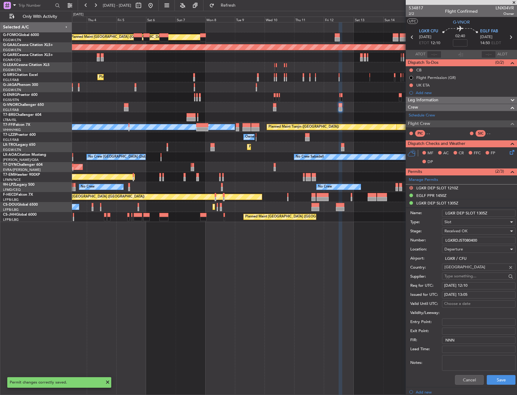
click at [493, 211] on input "LGKR DEP SLOT 1305Z" at bounding box center [478, 213] width 73 height 7
type input "LGKR DEP SLOT 1305Z 11SEP"
click at [492, 379] on button "Save" at bounding box center [501, 380] width 29 height 10
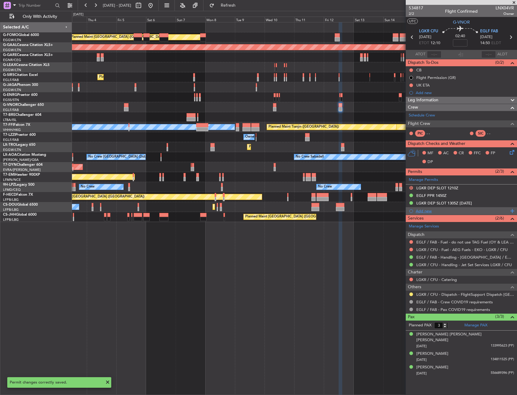
click at [422, 213] on div "Add new" at bounding box center [461, 211] width 111 height 8
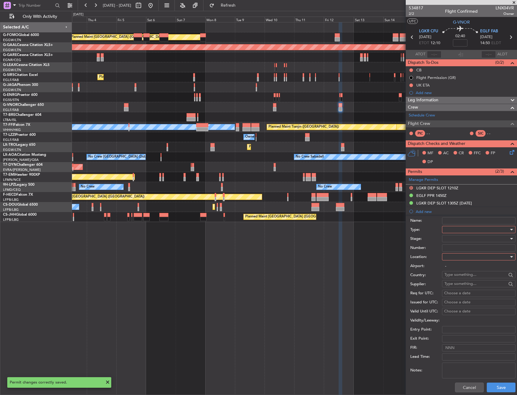
click at [452, 232] on div at bounding box center [476, 229] width 64 height 9
click at [461, 259] on span "PPR" at bounding box center [476, 259] width 63 height 9
click at [462, 258] on div at bounding box center [476, 256] width 64 height 9
click at [457, 269] on span "Departure" at bounding box center [476, 269] width 63 height 9
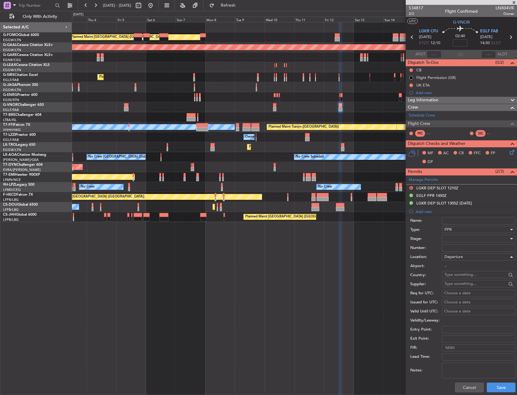
type input "LGKR / CFU"
click at [457, 241] on div at bounding box center [476, 238] width 64 height 9
click at [455, 287] on span "Received OK" at bounding box center [476, 287] width 63 height 9
click at [451, 246] on input "Number:" at bounding box center [478, 247] width 73 height 7
paste input "LGKR06067270825/1009251030/1109251305"
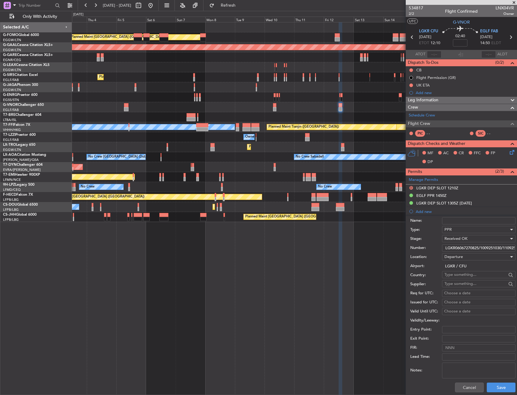
scroll to position [0, 16]
type input "LGKR06067270825/1009251030/1109251305"
click at [492, 383] on button "Save" at bounding box center [501, 388] width 29 height 10
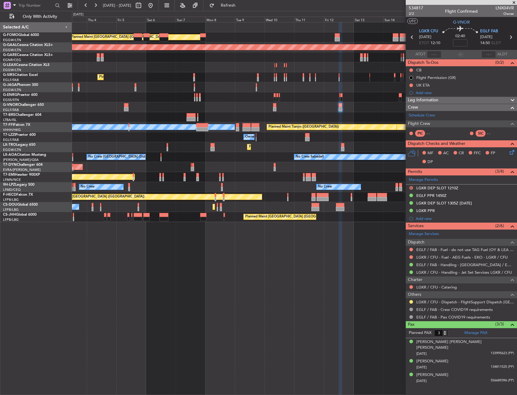
click at [376, 148] on div "Planned Maint London (Luton) Planned Maint Dusseldorf Owner Planned Maint Londo…" at bounding box center [294, 122] width 445 height 200
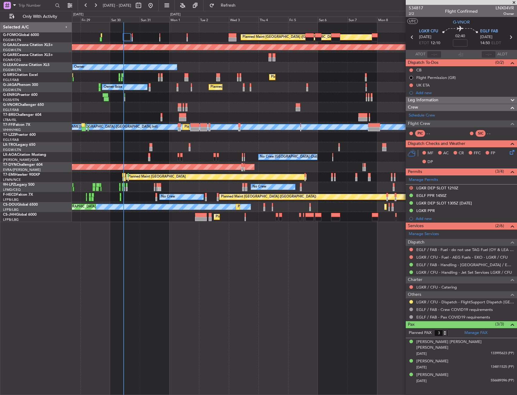
click at [334, 158] on div "Planned Maint London (Luton) Planned Maint Dusseldorf Owner Planned Maint Londo…" at bounding box center [294, 122] width 445 height 200
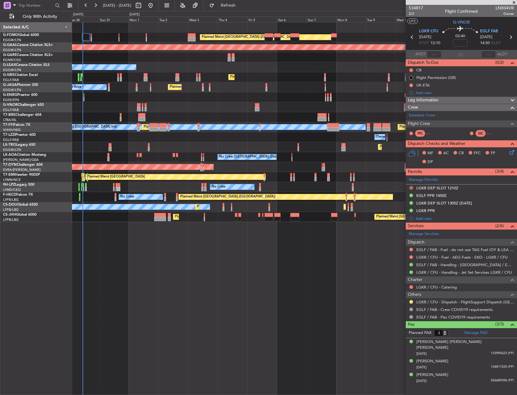
click at [125, 214] on div "Planned Maint London (Luton) Planned Maint Dusseldorf Owner Planned Maint Londo…" at bounding box center [294, 122] width 445 height 200
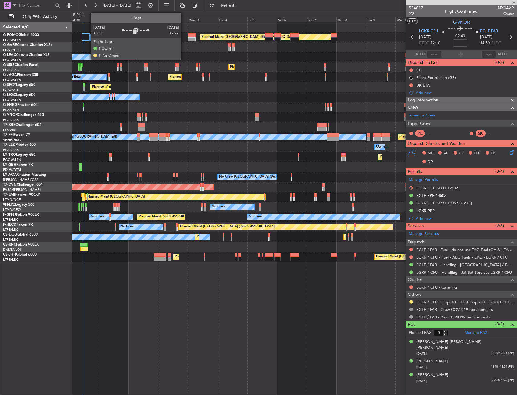
click at [88, 39] on div at bounding box center [86, 36] width 8 height 7
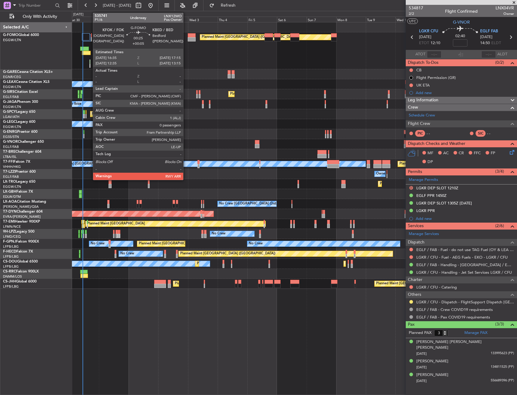
click at [90, 62] on div at bounding box center [90, 62] width 1 height 4
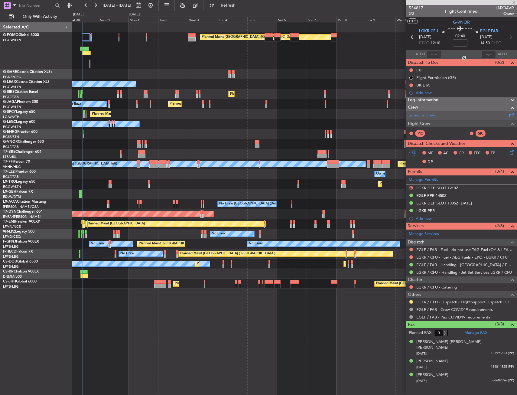
type input "+00:05"
type input "0"
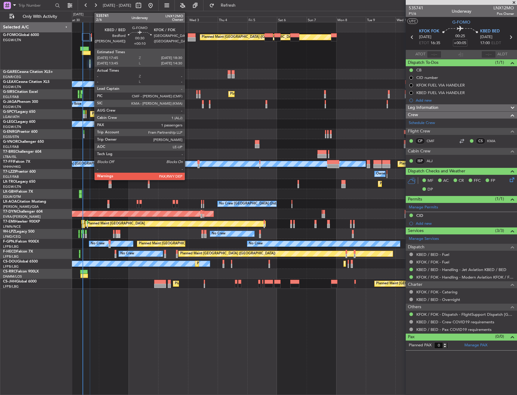
click at [91, 37] on div at bounding box center [91, 35] width 1 height 4
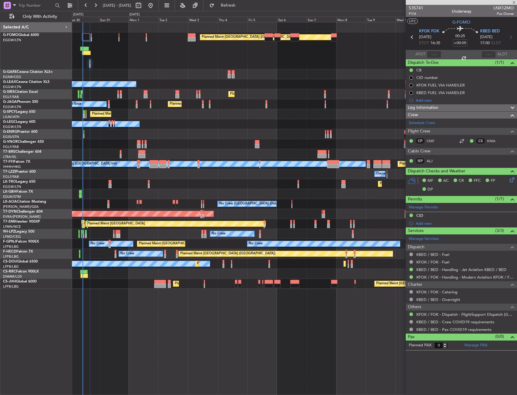
type input "+00:10"
type input "3"
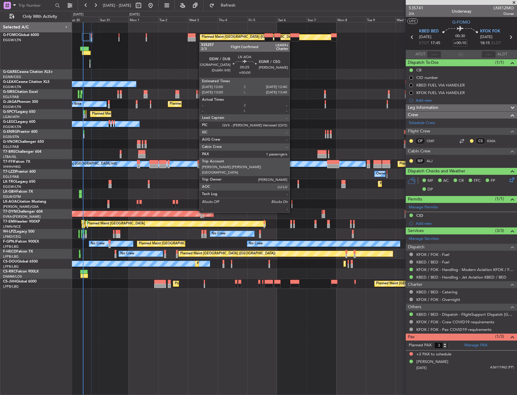
click at [292, 201] on div at bounding box center [291, 202] width 1 height 4
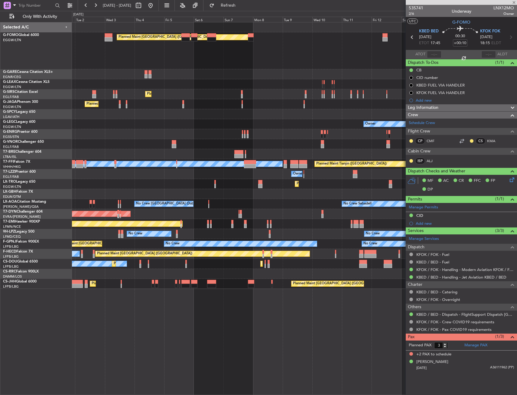
click at [224, 211] on div "Planned Maint London (Luton) Owner Planned Maint London (Farnborough) Planned M…" at bounding box center [294, 155] width 445 height 266
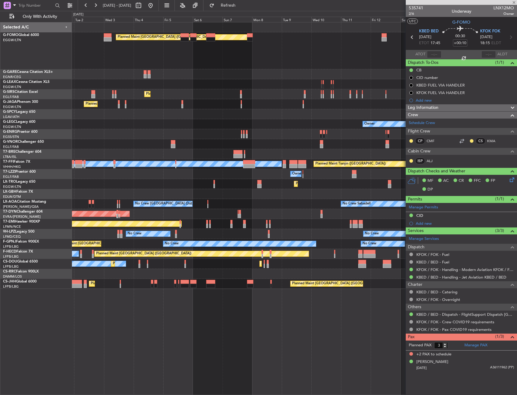
type input "1"
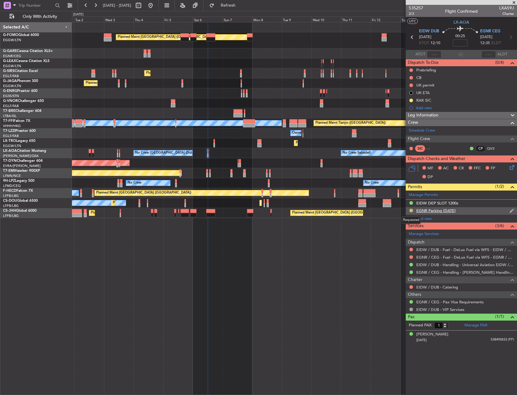
click at [410, 209] on button at bounding box center [411, 211] width 4 height 4
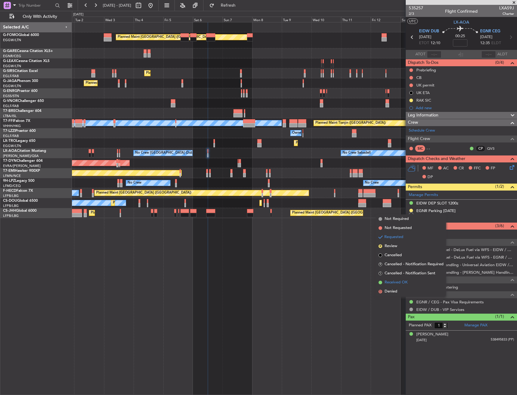
click at [394, 282] on span "Received OK" at bounding box center [396, 282] width 23 height 6
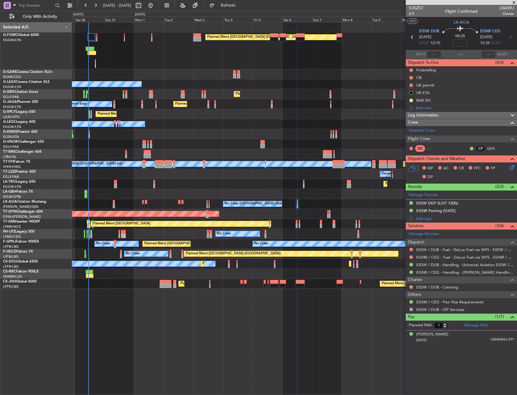
click at [112, 46] on div "Planned Maint [GEOGRAPHIC_DATA] ([GEOGRAPHIC_DATA])" at bounding box center [294, 50] width 445 height 37
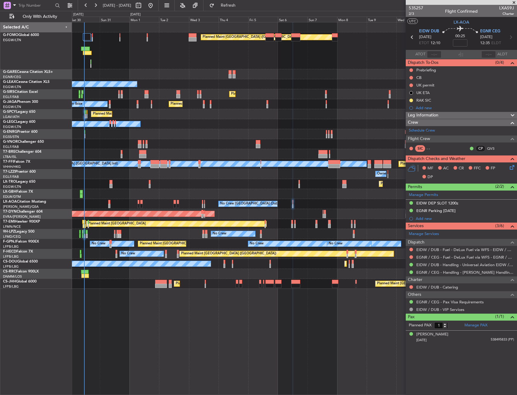
click at [160, 283] on div at bounding box center [161, 282] width 12 height 4
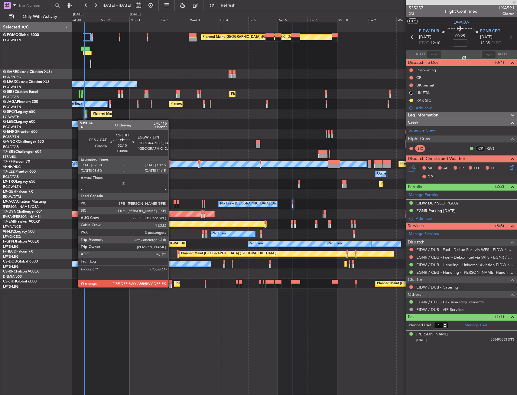
type input "-00:40"
type input "11"
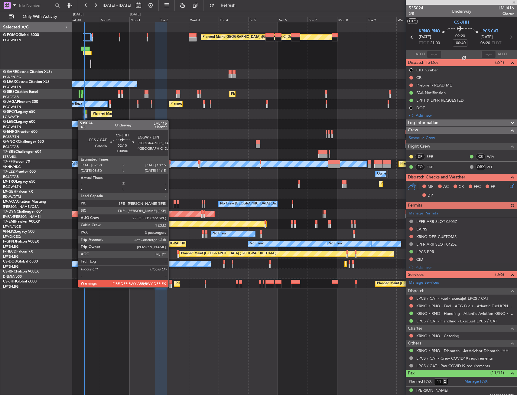
click at [171, 287] on div at bounding box center [170, 286] width 3 height 4
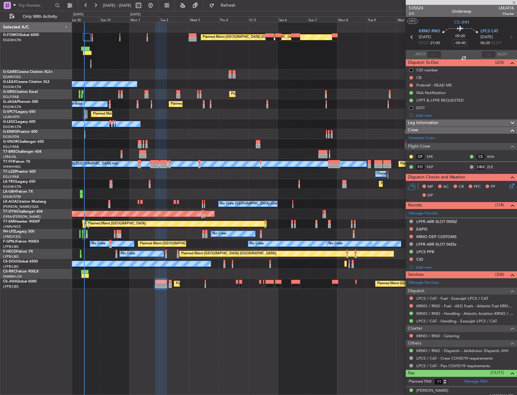
type input "3"
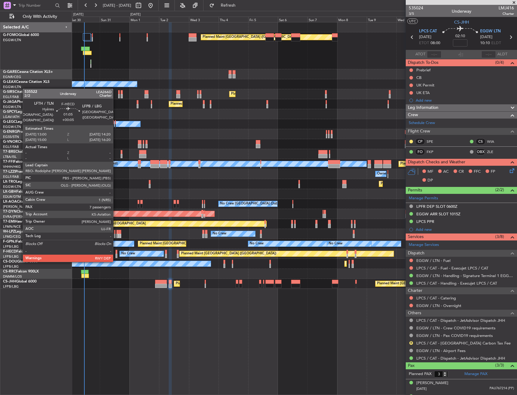
click at [116, 255] on div at bounding box center [117, 256] width 2 height 4
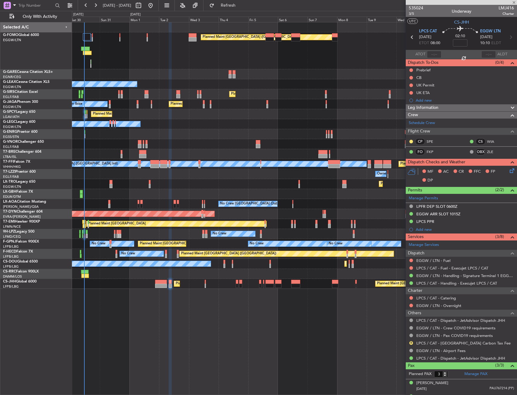
type input "+00:05"
type input "7"
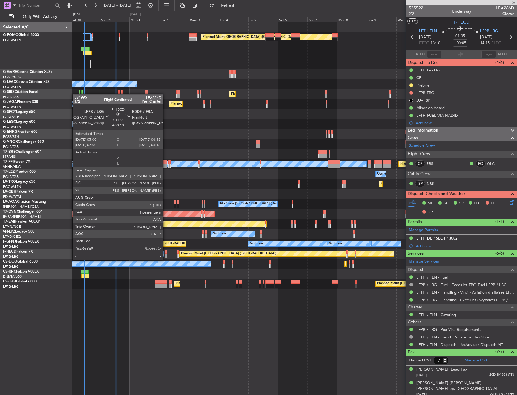
click at [166, 254] on div at bounding box center [166, 256] width 2 height 4
type input "+00:10"
type input "1"
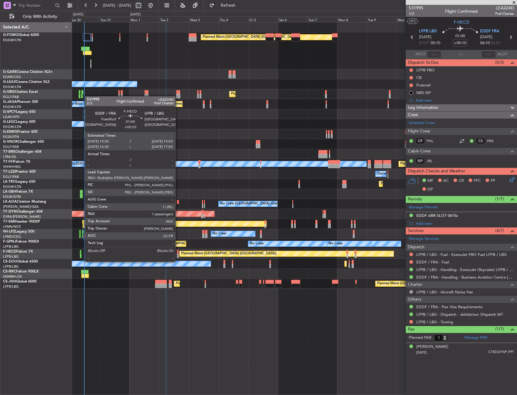
click at [178, 256] on div at bounding box center [178, 256] width 2 height 4
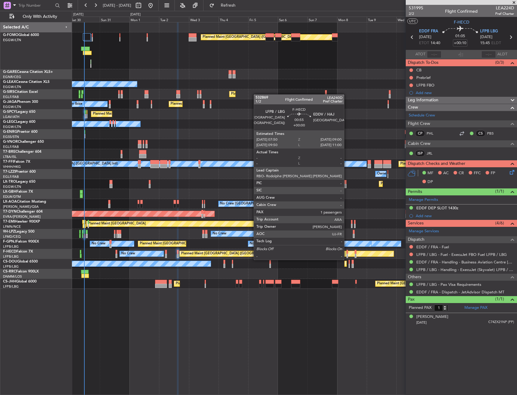
click at [347, 254] on div at bounding box center [348, 256] width 2 height 4
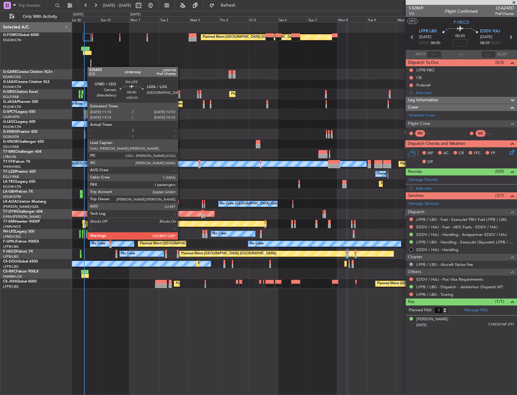
click at [84, 233] on div at bounding box center [84, 232] width 1 height 4
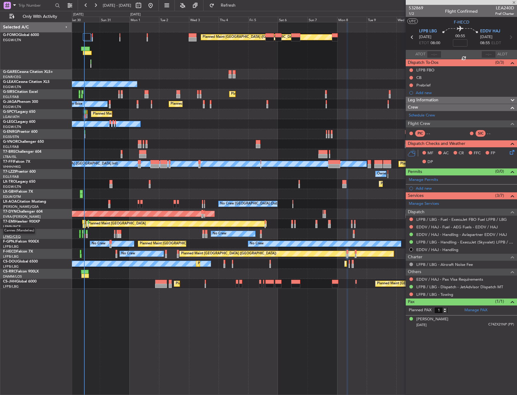
type input "+00:10"
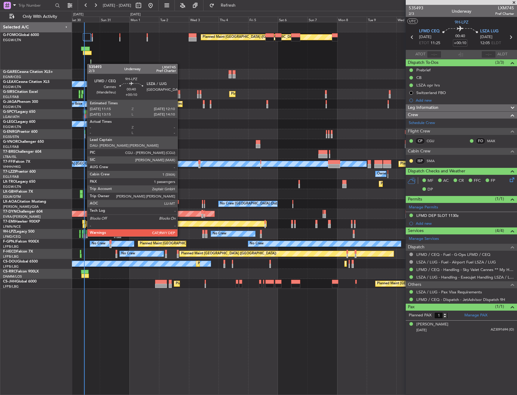
click at [84, 230] on div at bounding box center [84, 232] width 1 height 4
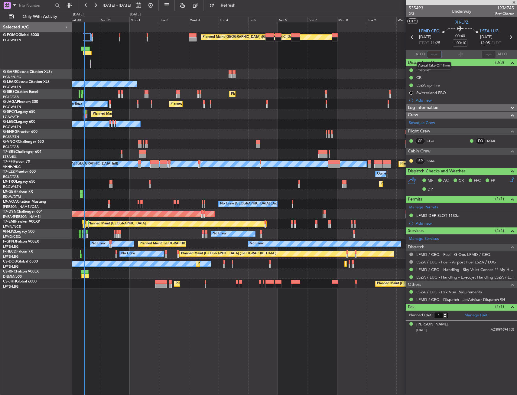
click at [438, 55] on input "text" at bounding box center [434, 54] width 15 height 7
click at [440, 21] on section "UTC 9H-LPZ" at bounding box center [461, 21] width 111 height 9
type input "11:25"
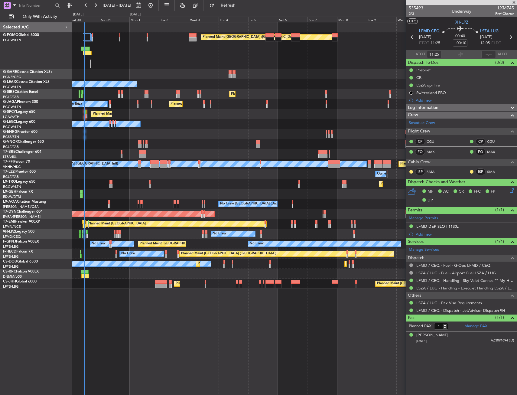
click at [106, 112] on div "Planned Maint Athens ([PERSON_NAME] Intl)" at bounding box center [294, 114] width 445 height 10
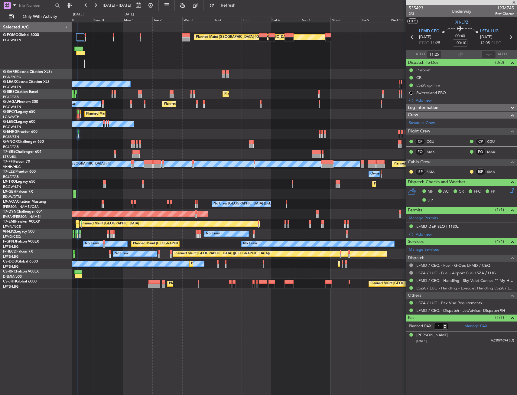
click at [125, 108] on div "Planned Maint [GEOGRAPHIC_DATA] ([GEOGRAPHIC_DATA]) Owner Planned Maint [GEOGRA…" at bounding box center [294, 155] width 445 height 266
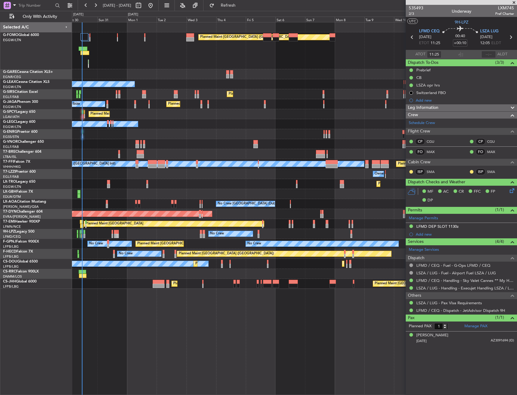
click at [117, 122] on div "Planned Maint [GEOGRAPHIC_DATA] ([GEOGRAPHIC_DATA]) Owner Planned Maint [GEOGRA…" at bounding box center [294, 155] width 445 height 266
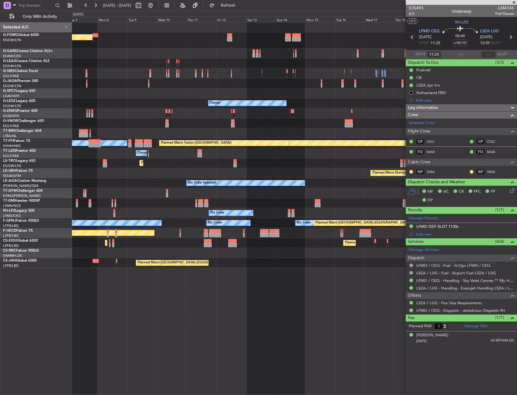
click at [130, 125] on div at bounding box center [294, 123] width 445 height 10
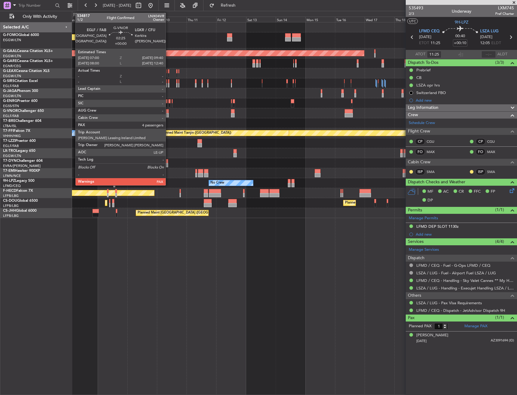
click at [168, 111] on div at bounding box center [166, 111] width 3 height 4
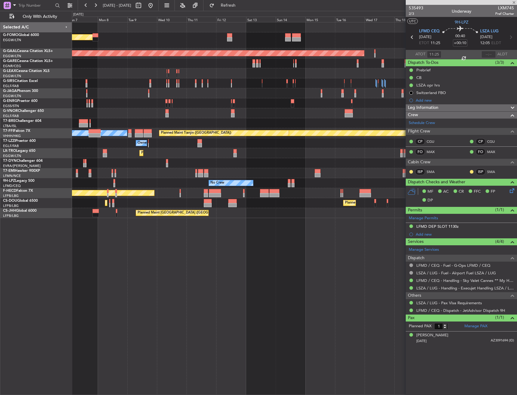
type input "4"
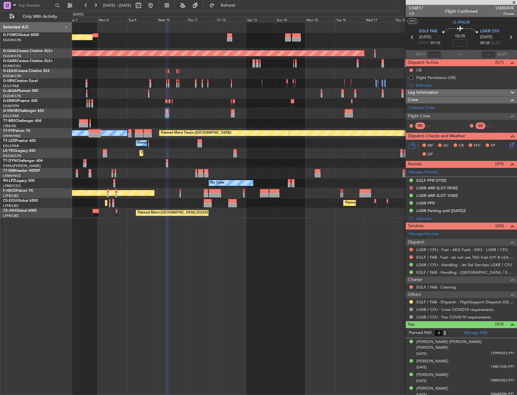
click at [159, 7] on fb-range-datepicker "[DATE] - [DATE]" at bounding box center [118, 5] width 81 height 11
click at [159, 7] on fb-range-datepicker "07 Sep 2025 - 22 Sep 2025" at bounding box center [118, 5] width 81 height 11
click at [155, 7] on button at bounding box center [151, 6] width 10 height 10
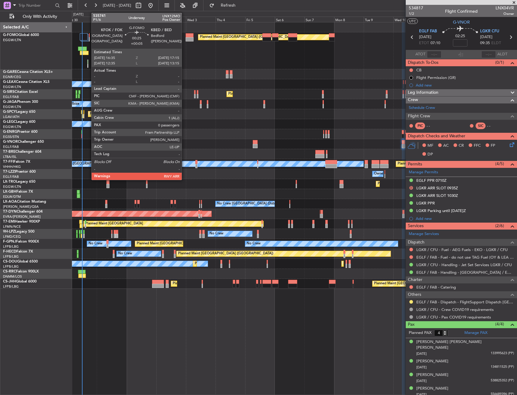
click at [88, 61] on div at bounding box center [87, 64] width 1 height 8
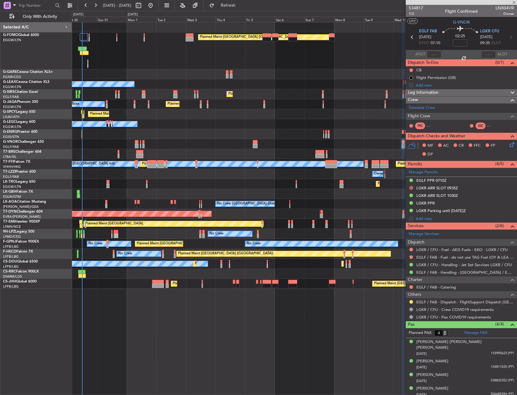
type input "+00:05"
type input "0"
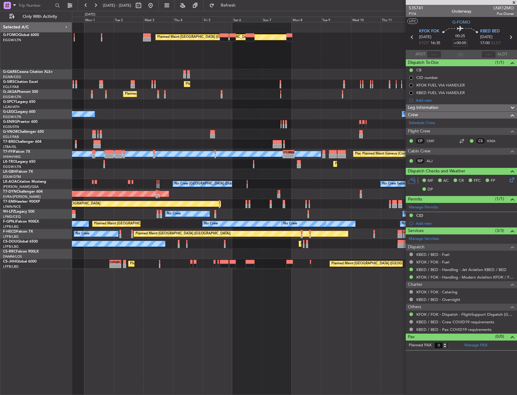
click at [184, 133] on div "Planned Maint London (Luton) Planned Maint London (Farnborough) Planned Maint L…" at bounding box center [294, 145] width 445 height 246
click at [187, 116] on div "Planned Maint London (Luton) Planned Maint London (Farnborough) Planned Maint L…" at bounding box center [294, 145] width 445 height 246
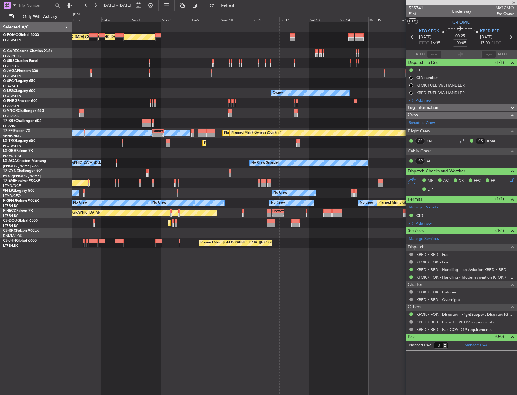
click at [236, 113] on div at bounding box center [294, 113] width 445 height 10
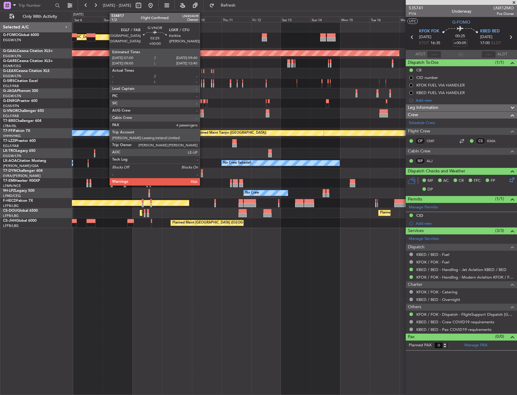
click at [203, 111] on div at bounding box center [201, 111] width 3 height 4
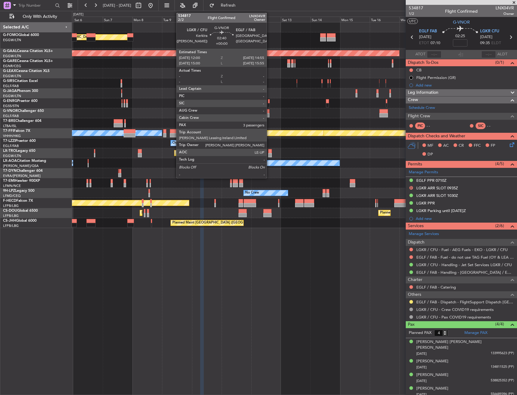
click at [269, 114] on div at bounding box center [268, 115] width 4 height 4
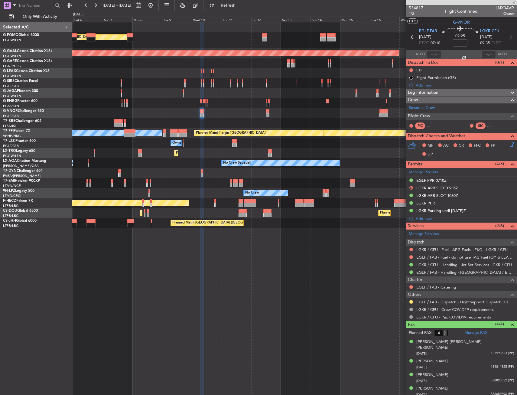
type input "3"
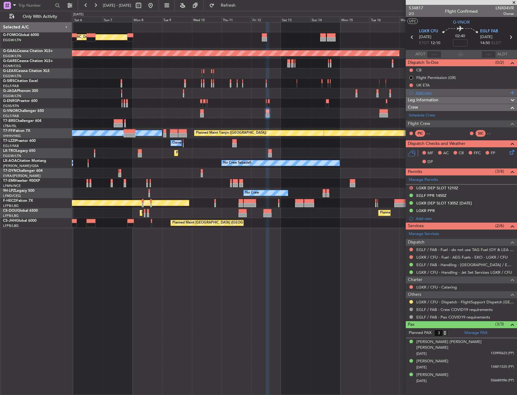
click at [422, 93] on div "Add new" at bounding box center [462, 92] width 93 height 5
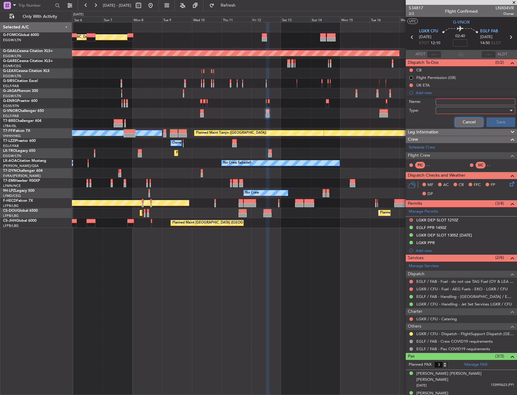
click at [458, 119] on button "Cancel" at bounding box center [469, 122] width 29 height 10
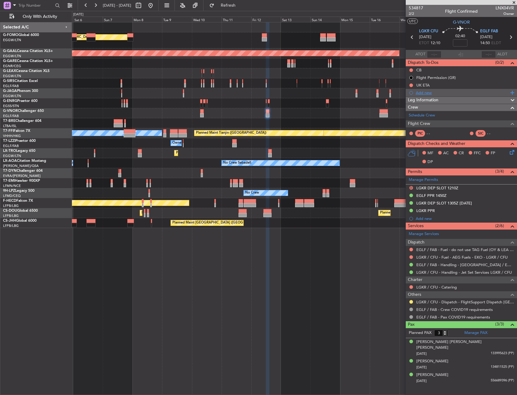
click at [423, 91] on div "Add new" at bounding box center [462, 92] width 93 height 5
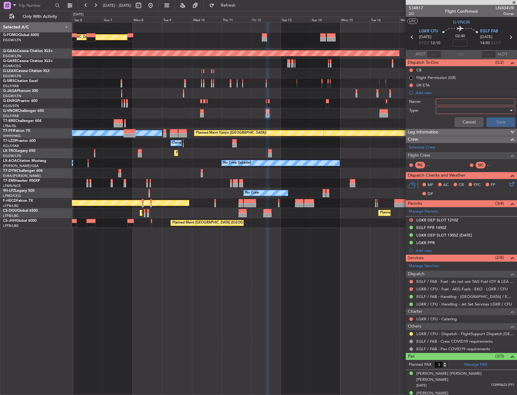
click at [443, 103] on input "Name:" at bounding box center [476, 102] width 80 height 7
type input "LGKR TURNAROUND"
click at [442, 111] on div at bounding box center [473, 110] width 70 height 9
click at [444, 119] on span "Generic" at bounding box center [472, 122] width 71 height 9
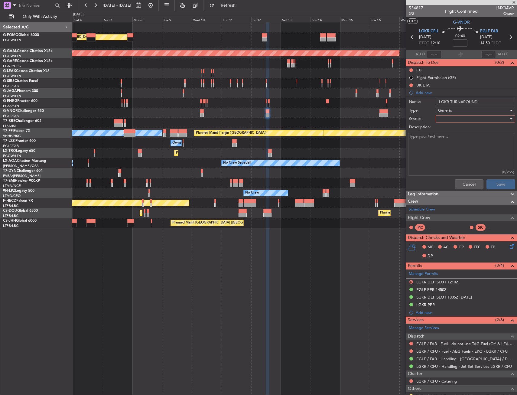
click at [445, 119] on div at bounding box center [473, 118] width 70 height 9
click at [447, 148] on span "Completed" at bounding box center [472, 149] width 71 height 9
drag, startPoint x: 454, startPoint y: 139, endPoint x: 452, endPoint y: 145, distance: 6.1
click at [454, 139] on textarea "Description:" at bounding box center [461, 154] width 107 height 43
paste textarea "PPR:LGKR06366300825/1209251120/1209251210 Inbound slot id: LGKRAJST535100 (ETA:…"
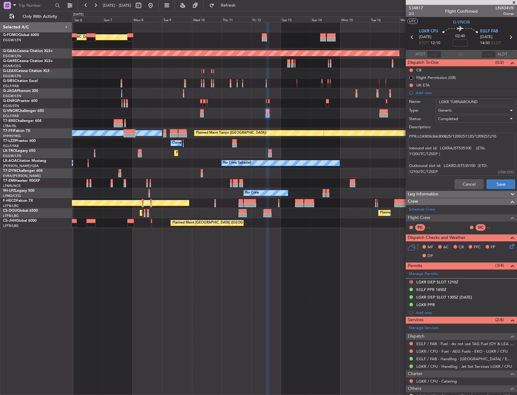
scroll to position [5, 0]
type textarea "PPR:LGKR06366300825/1209251120/1209251210 Inbound slot id: LGKRAJST535100 (ETA:…"
click at [500, 184] on button "Save" at bounding box center [501, 184] width 29 height 10
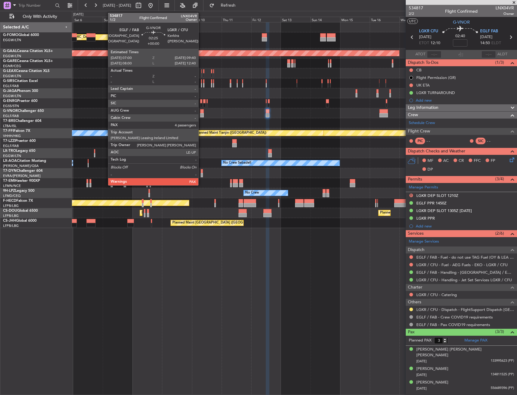
click at [201, 115] on div at bounding box center [201, 115] width 3 height 4
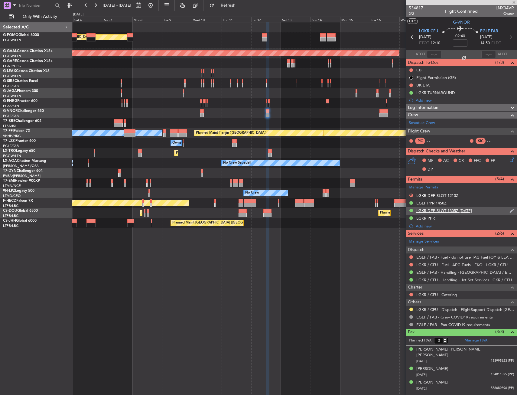
type input "4"
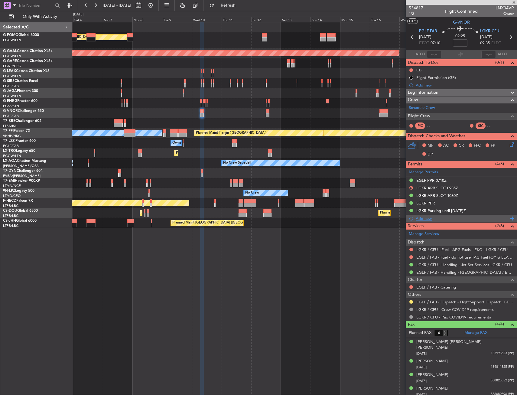
click at [423, 218] on div "Add new" at bounding box center [462, 218] width 93 height 5
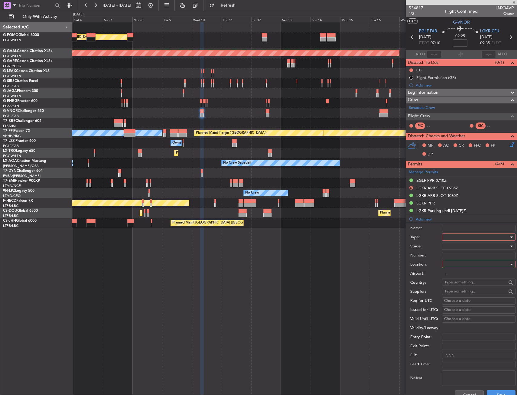
click at [459, 235] on div at bounding box center [476, 237] width 64 height 9
click at [461, 267] on span "Parking" at bounding box center [476, 269] width 63 height 9
click at [461, 264] on div at bounding box center [476, 264] width 64 height 9
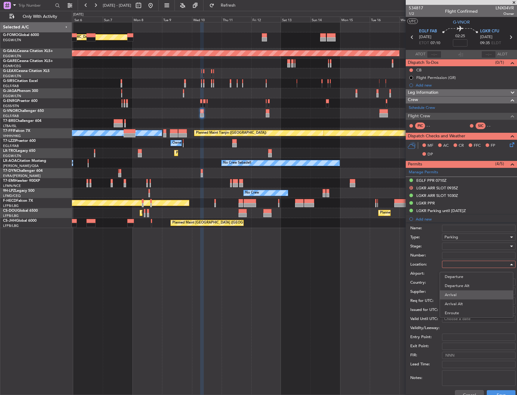
click at [459, 292] on span "Arrival" at bounding box center [476, 294] width 63 height 9
type input "LGKR / CFU"
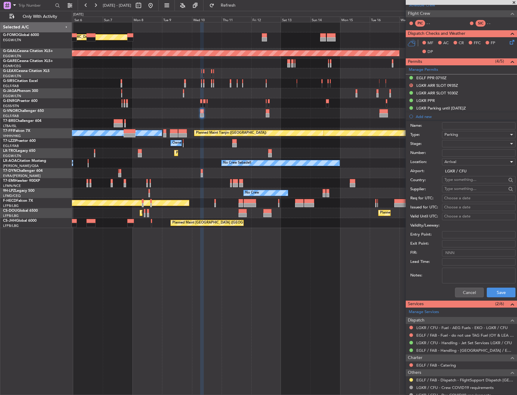
scroll to position [121, 0]
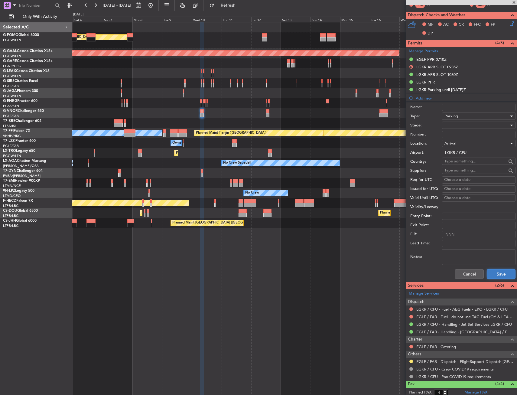
click at [495, 274] on button "Save" at bounding box center [501, 274] width 29 height 10
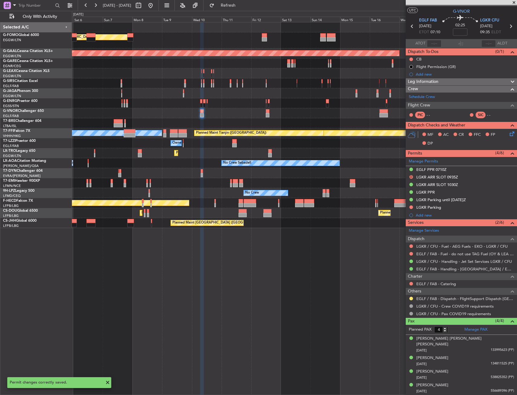
scroll to position [5, 0]
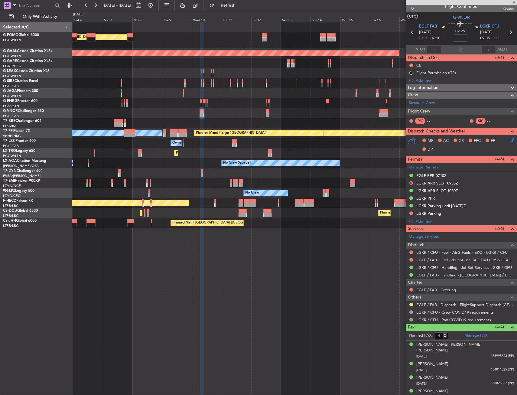
click at [452, 216] on mat-tooltip-component "LGKR Parking until [DATE]Z" at bounding box center [441, 216] width 53 height 16
click at [446, 214] on div "LGKR Parking" at bounding box center [461, 214] width 111 height 8
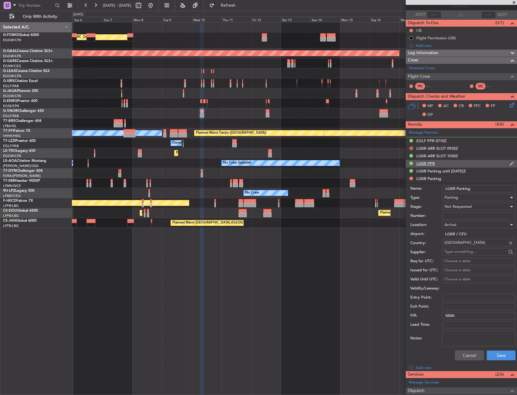
scroll to position [0, 0]
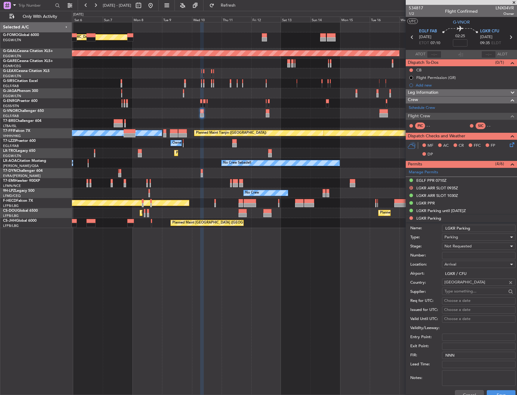
click at [457, 227] on input "LGKR Parking" at bounding box center [478, 228] width 73 height 7
type input "LGParking"
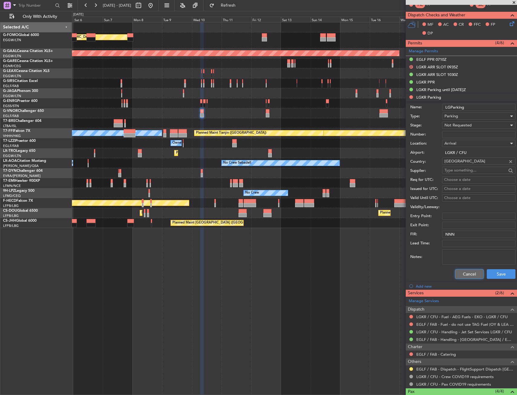
click at [460, 278] on button "Cancel" at bounding box center [469, 274] width 29 height 10
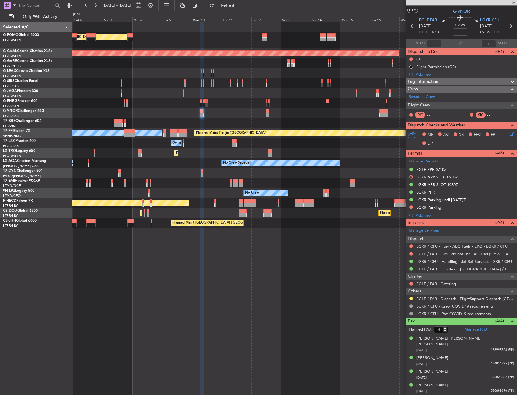
scroll to position [5, 0]
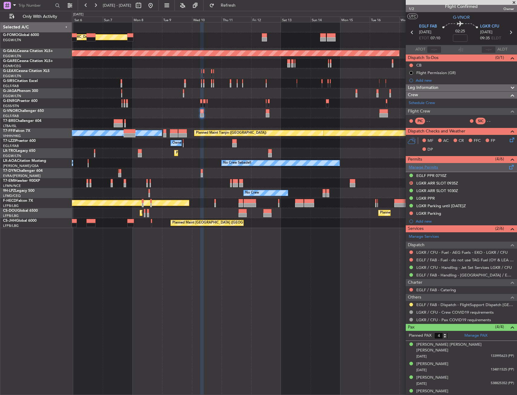
click at [414, 166] on link "Manage Permits" at bounding box center [423, 167] width 29 height 6
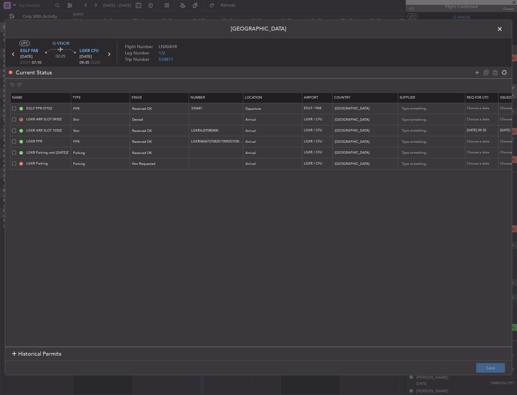
click at [11, 162] on td "LGKR Parking" at bounding box center [41, 163] width 60 height 11
click at [14, 163] on span at bounding box center [14, 163] width 4 height 4
click at [16, 161] on input "checkbox" at bounding box center [16, 161] width 0 height 0
click at [493, 72] on icon at bounding box center [495, 72] width 7 height 7
click at [487, 367] on button "Save" at bounding box center [490, 368] width 29 height 10
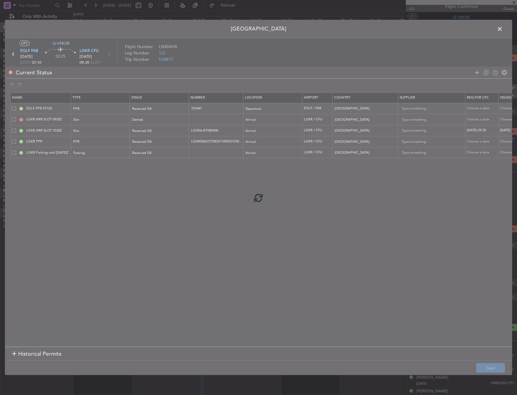
scroll to position [0, 0]
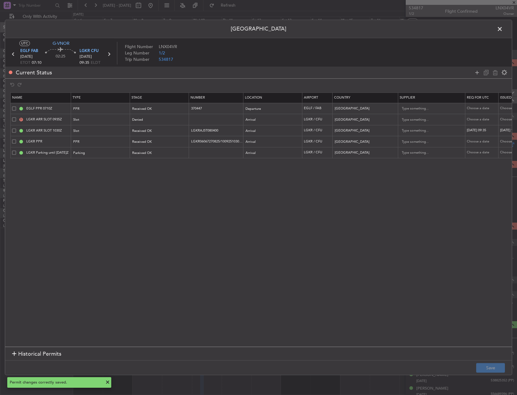
drag, startPoint x: 503, startPoint y: 28, endPoint x: 493, endPoint y: 31, distance: 11.2
click at [503, 27] on span at bounding box center [503, 30] width 0 height 12
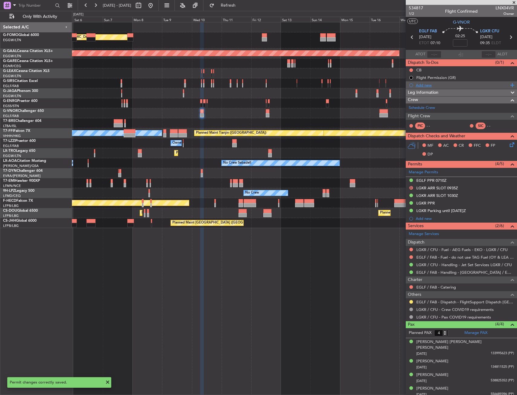
click at [422, 83] on div "Add new" at bounding box center [462, 85] width 93 height 5
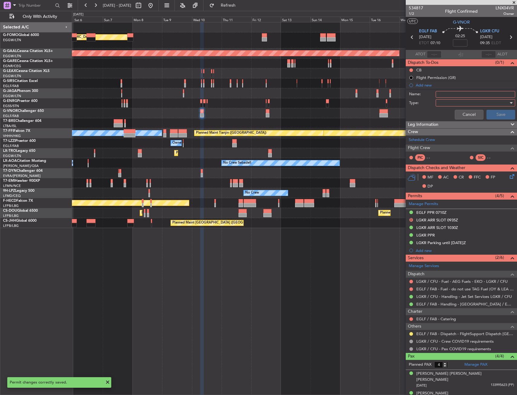
click at [441, 89] on li "Add new Name: Type: Cancel Save" at bounding box center [461, 101] width 111 height 41
click at [442, 93] on input "Name:" at bounding box center [476, 94] width 80 height 7
click at [469, 102] on div at bounding box center [473, 102] width 70 height 9
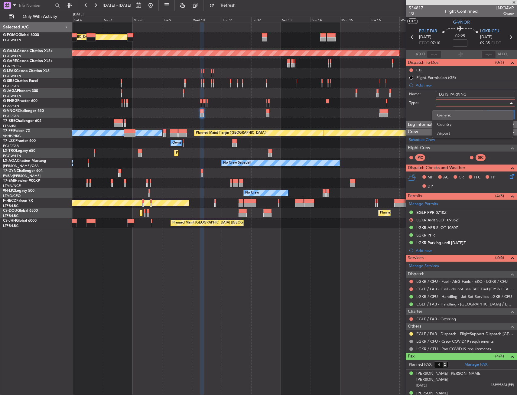
click at [460, 113] on span "Generic" at bounding box center [472, 115] width 71 height 9
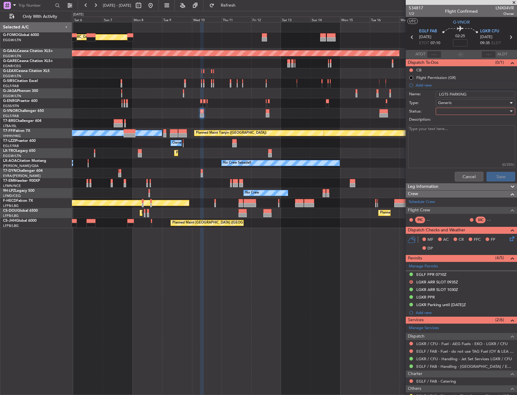
click at [459, 112] on div at bounding box center [473, 111] width 70 height 9
click at [464, 137] on span "Completed" at bounding box center [472, 141] width 71 height 9
click at [447, 144] on textarea "Description:" at bounding box center [461, 146] width 107 height 43
click at [474, 91] on input "LGTS PARKING" at bounding box center [476, 94] width 80 height 7
type input "LGTS PARKING [DATE]-[DATE]"
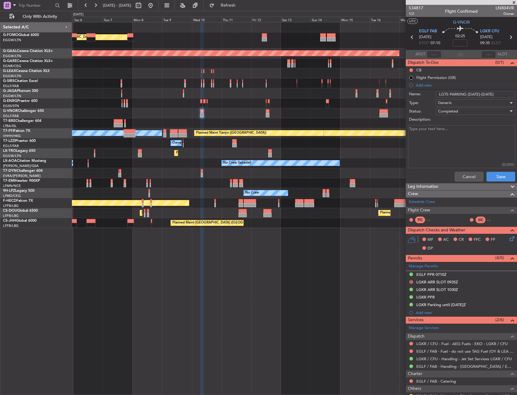
drag, startPoint x: 428, startPoint y: 135, endPoint x: 426, endPoint y: 132, distance: 4.1
click at [428, 135] on textarea "Description:" at bounding box center [461, 146] width 107 height 43
paste textarea "PPR NR :LGTS00934300825/1109251350/1209251020 INBOUND SLOT ID LGTSAJST535000: S…"
type textarea "PPR NR :LGTS00934300825/1109251350/1209251020 INBOUND SLOT ID LGTSAJST535000: S…"
click at [496, 177] on button "Save" at bounding box center [501, 177] width 29 height 10
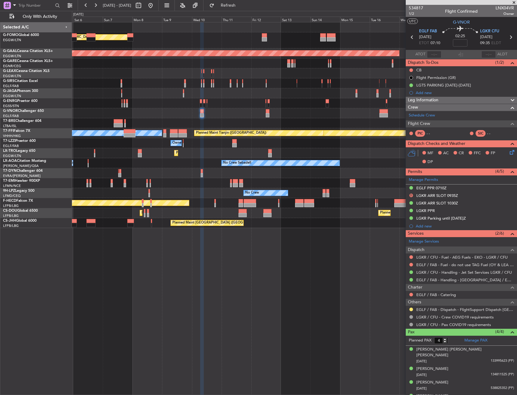
click at [322, 113] on div "Planned Maint [GEOGRAPHIC_DATA] ([GEOGRAPHIC_DATA]) Planned [GEOGRAPHIC_DATA] P…" at bounding box center [294, 125] width 445 height 206
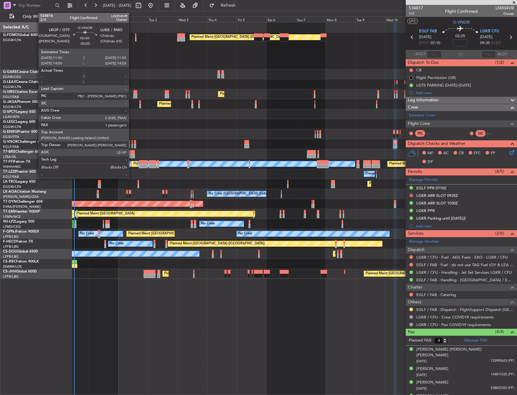
click at [132, 145] on div at bounding box center [132, 146] width 1 height 4
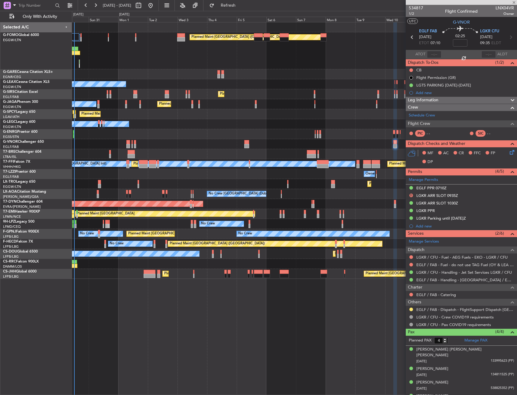
type input "-00:05"
type input "1"
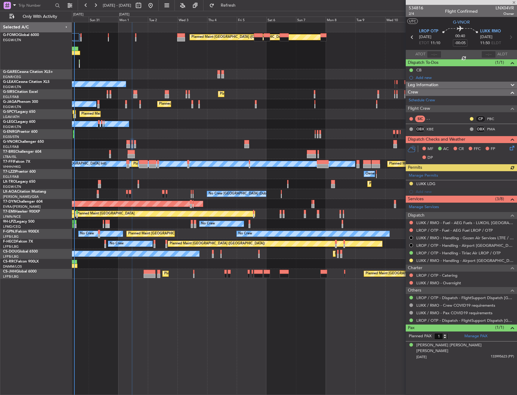
click at [411, 262] on div at bounding box center [411, 260] width 5 height 5
click at [411, 260] on button at bounding box center [411, 261] width 4 height 4
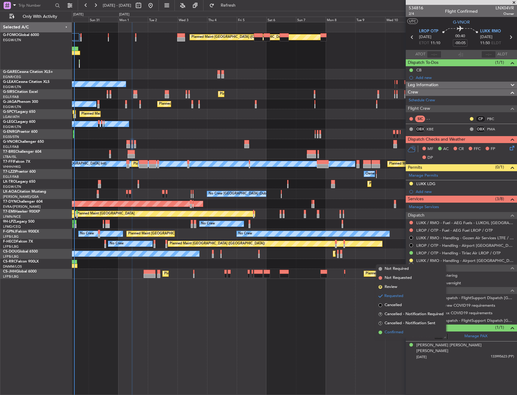
click at [398, 333] on span "Confirmed" at bounding box center [394, 332] width 19 height 6
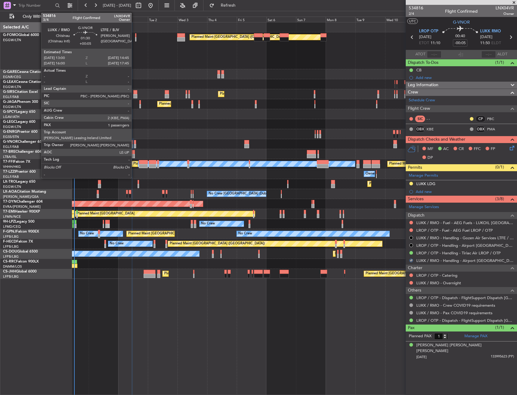
click at [135, 144] on div at bounding box center [135, 146] width 2 height 4
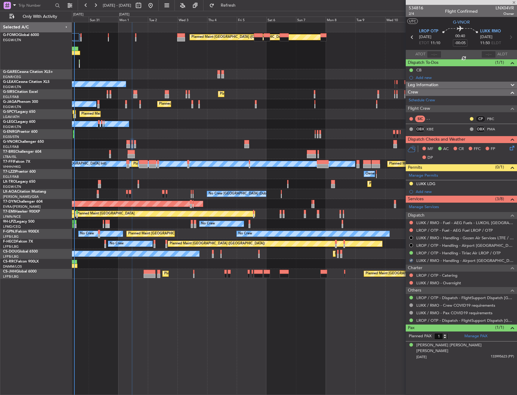
type input "+00:05"
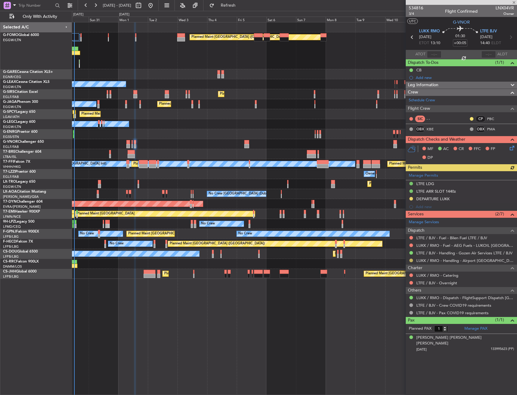
click at [412, 261] on button at bounding box center [411, 261] width 4 height 4
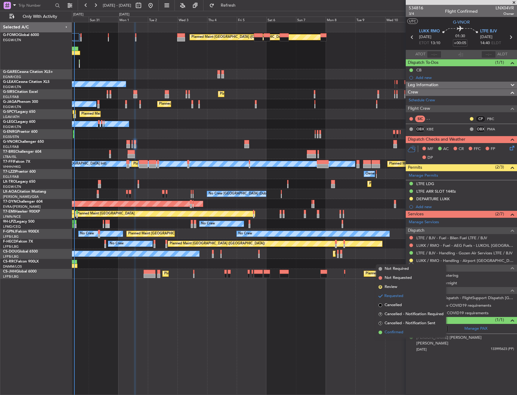
click at [394, 331] on span "Confirmed" at bounding box center [394, 332] width 19 height 6
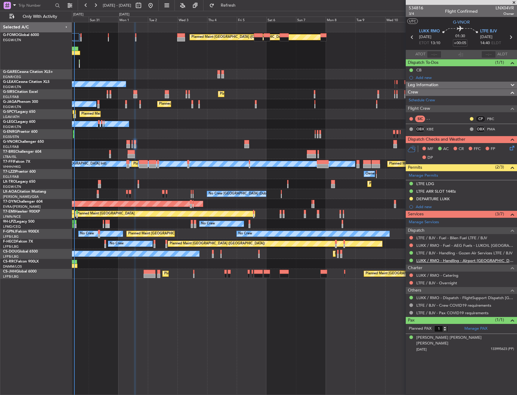
click at [424, 262] on link "LUKK / RMO - Handling - Airport [GEOGRAPHIC_DATA] LUKK / KIV" at bounding box center [465, 260] width 98 height 5
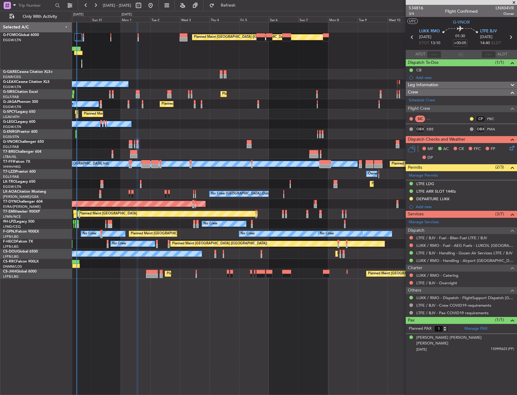
click at [162, 153] on div at bounding box center [294, 154] width 445 height 10
